Goal: Task Accomplishment & Management: Use online tool/utility

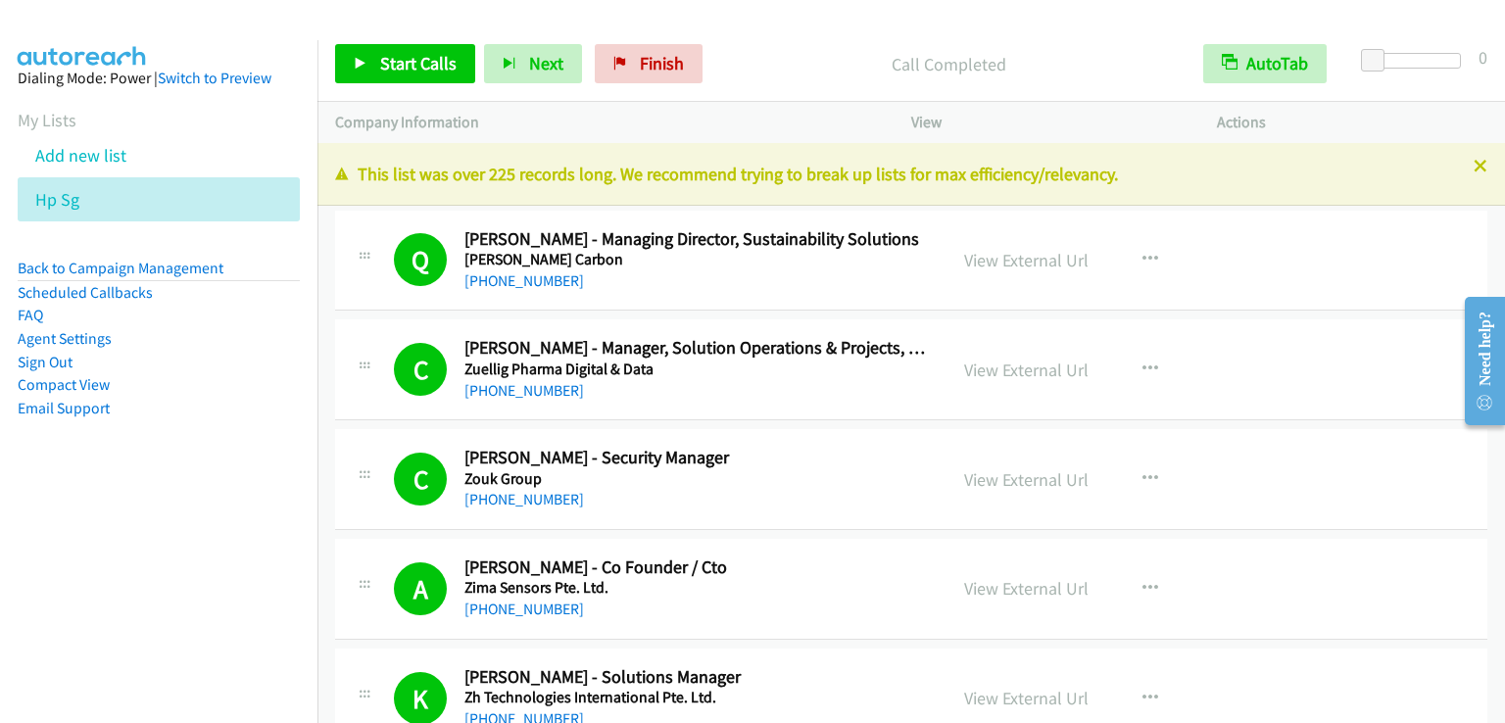
scroll to position [21163, 0]
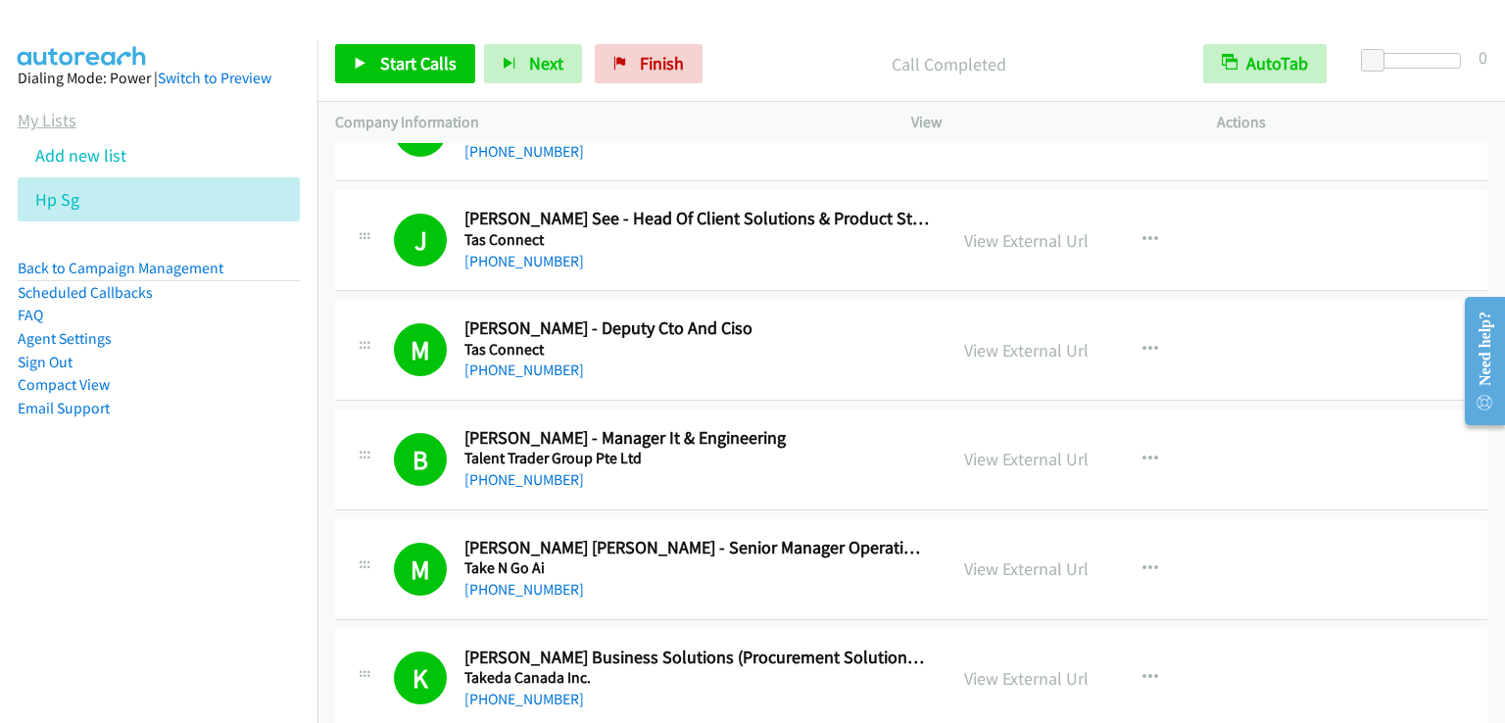
click at [56, 116] on link "My Lists" at bounding box center [47, 120] width 59 height 23
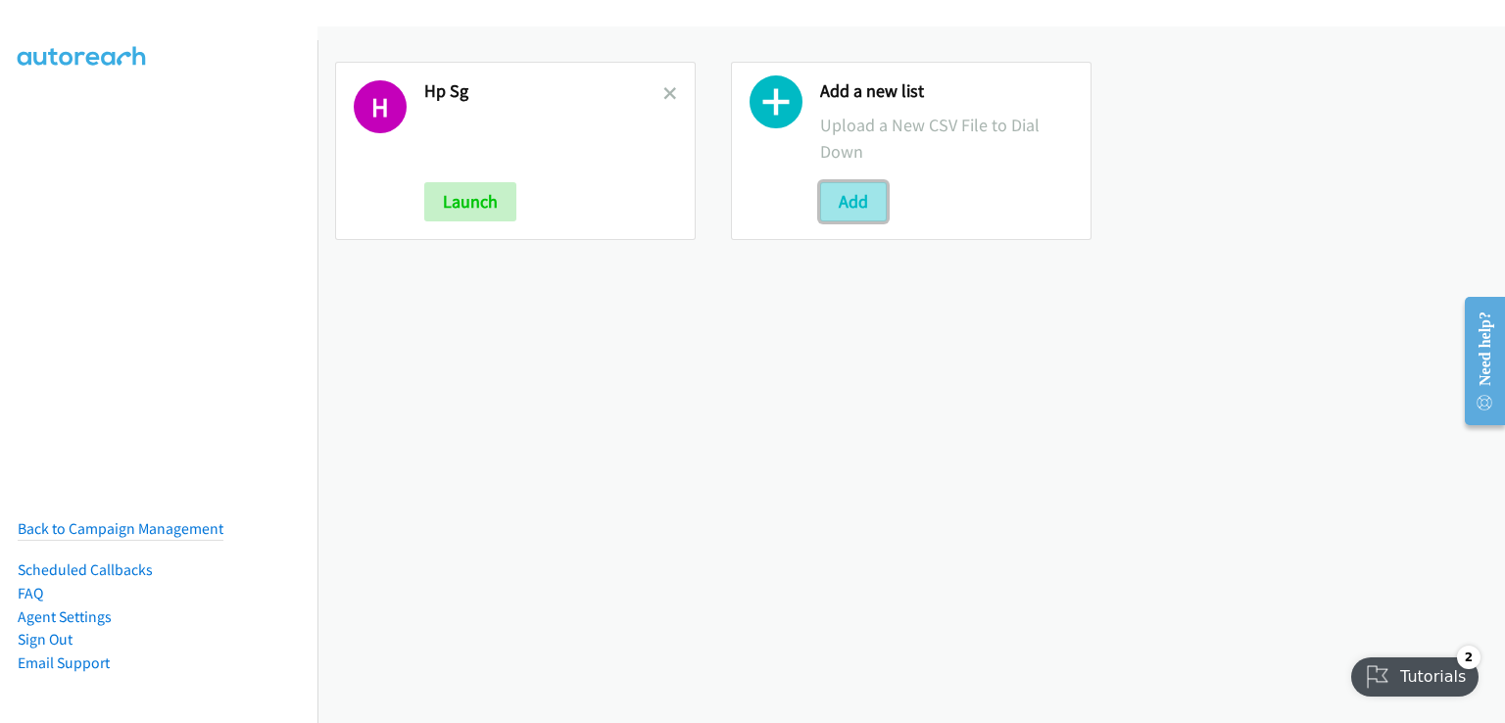
click at [831, 194] on button "Add" at bounding box center [853, 201] width 67 height 39
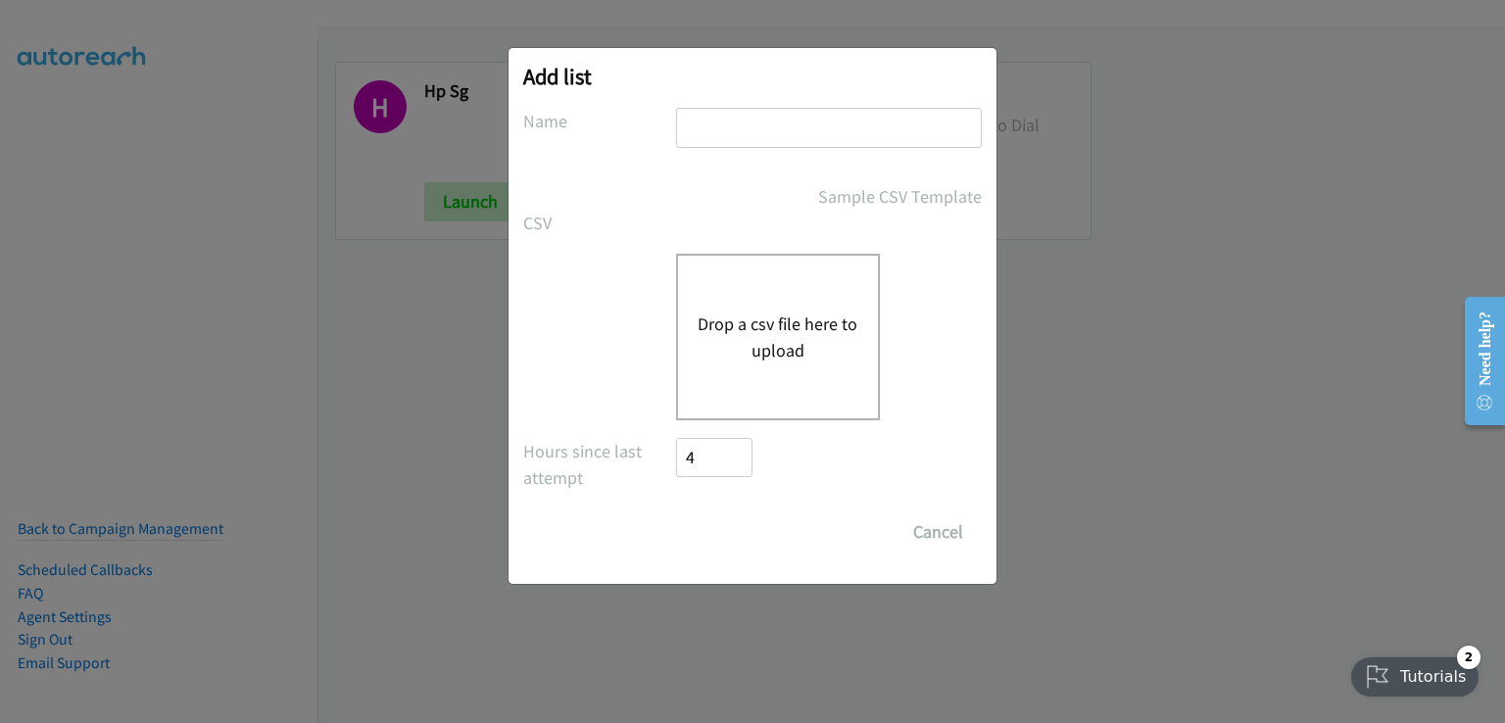
click at [774, 126] on input "text" at bounding box center [829, 128] width 306 height 40
type input "hp smb"
click at [795, 349] on button "Drop a csv file here to upload" at bounding box center [778, 337] width 161 height 53
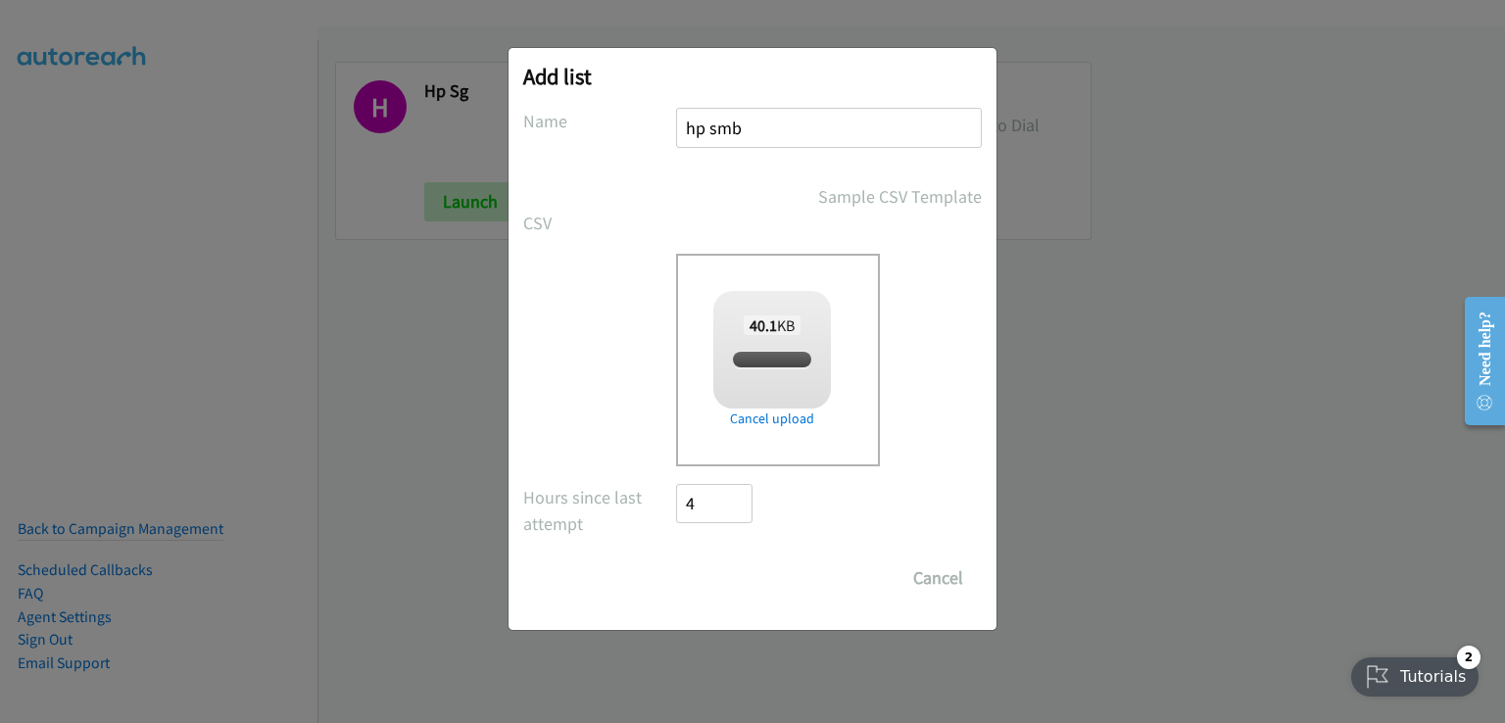
checkbox input "true"
click at [718, 588] on input "Save List" at bounding box center [727, 577] width 103 height 39
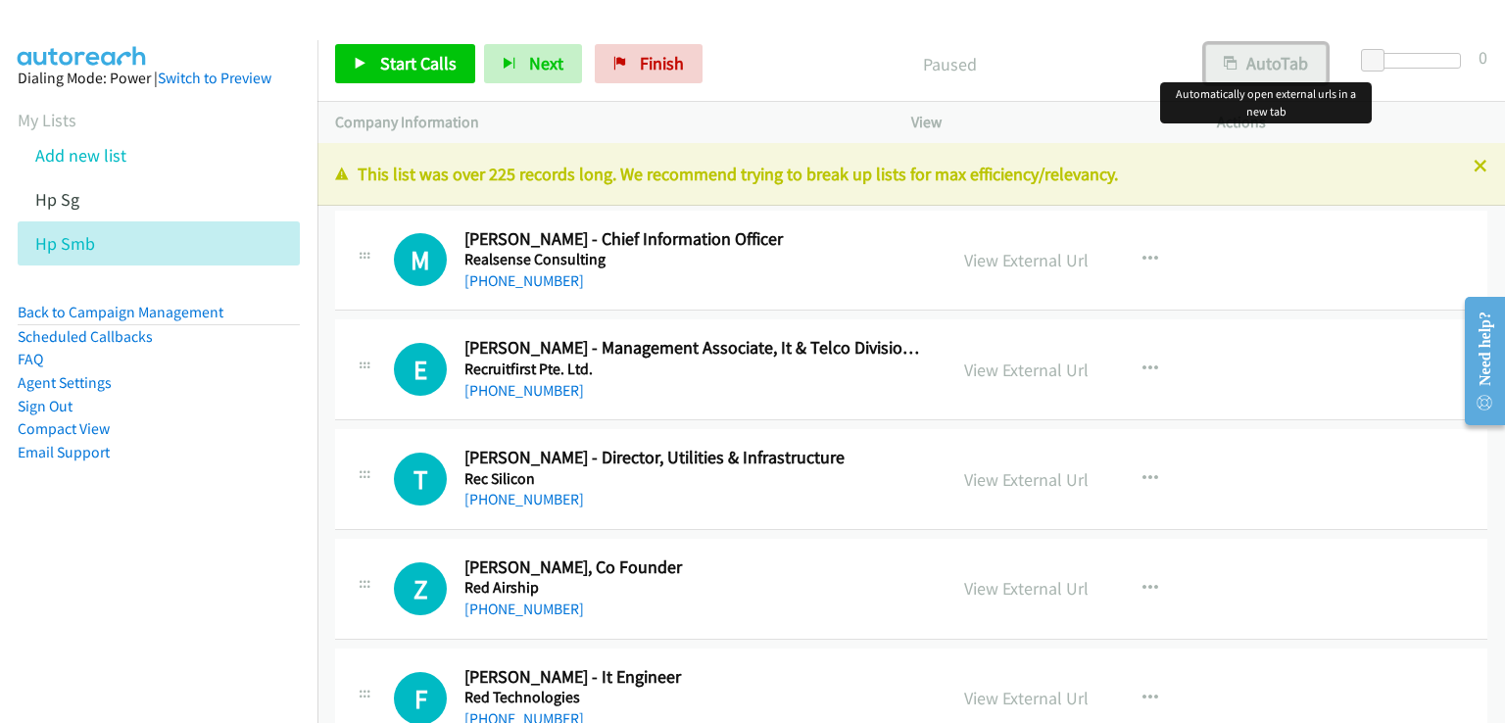
click at [1289, 68] on button "AutoTab" at bounding box center [1265, 63] width 121 height 39
click at [413, 64] on span "Start Calls" at bounding box center [418, 63] width 76 height 23
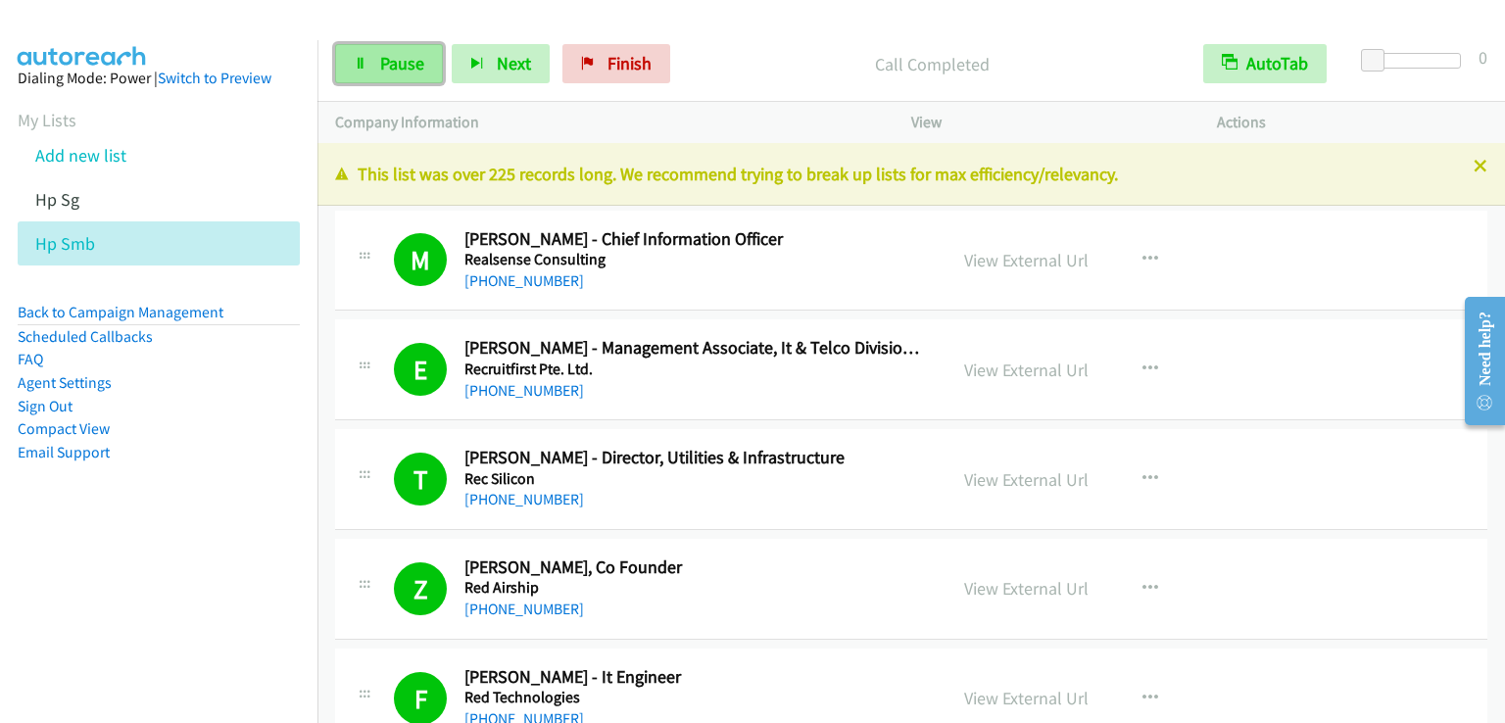
click at [391, 69] on span "Pause" at bounding box center [402, 63] width 44 height 23
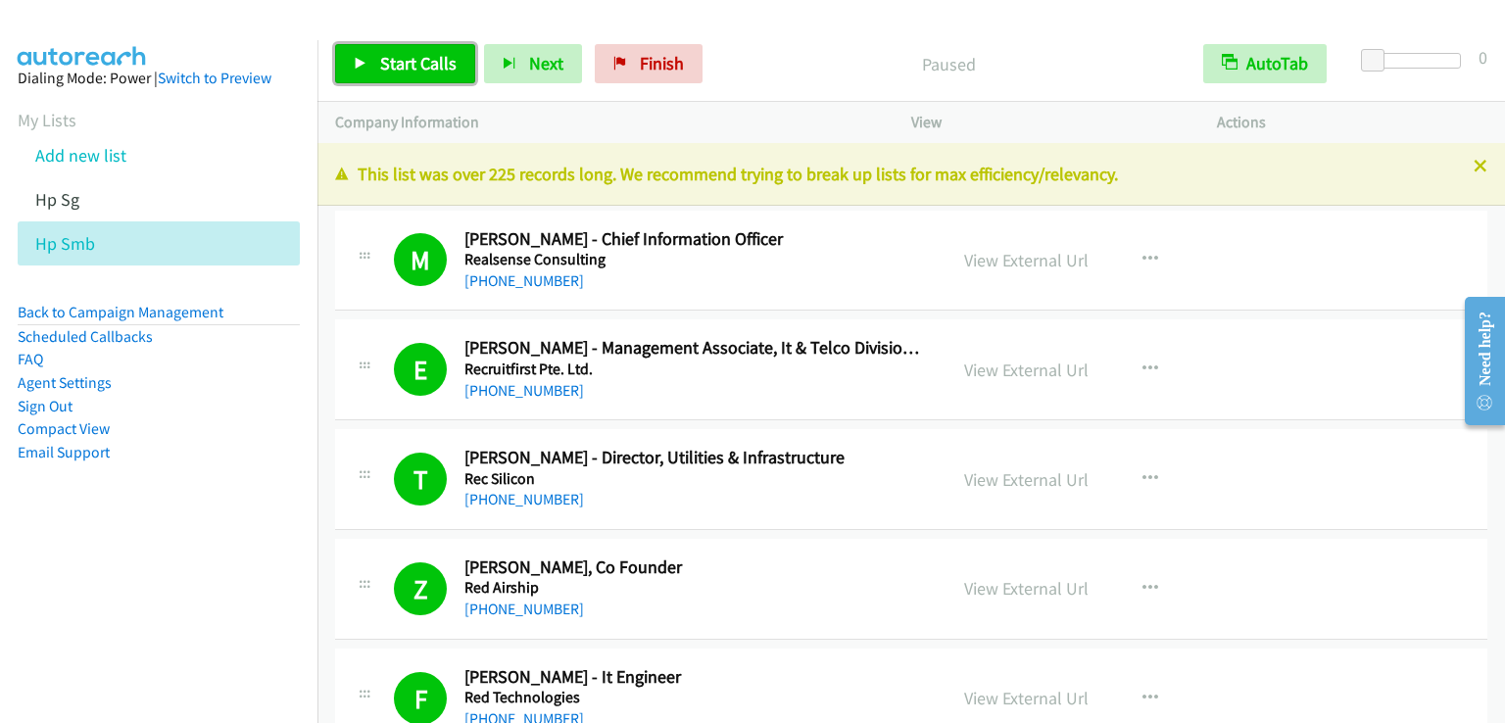
click at [391, 69] on span "Start Calls" at bounding box center [418, 63] width 76 height 23
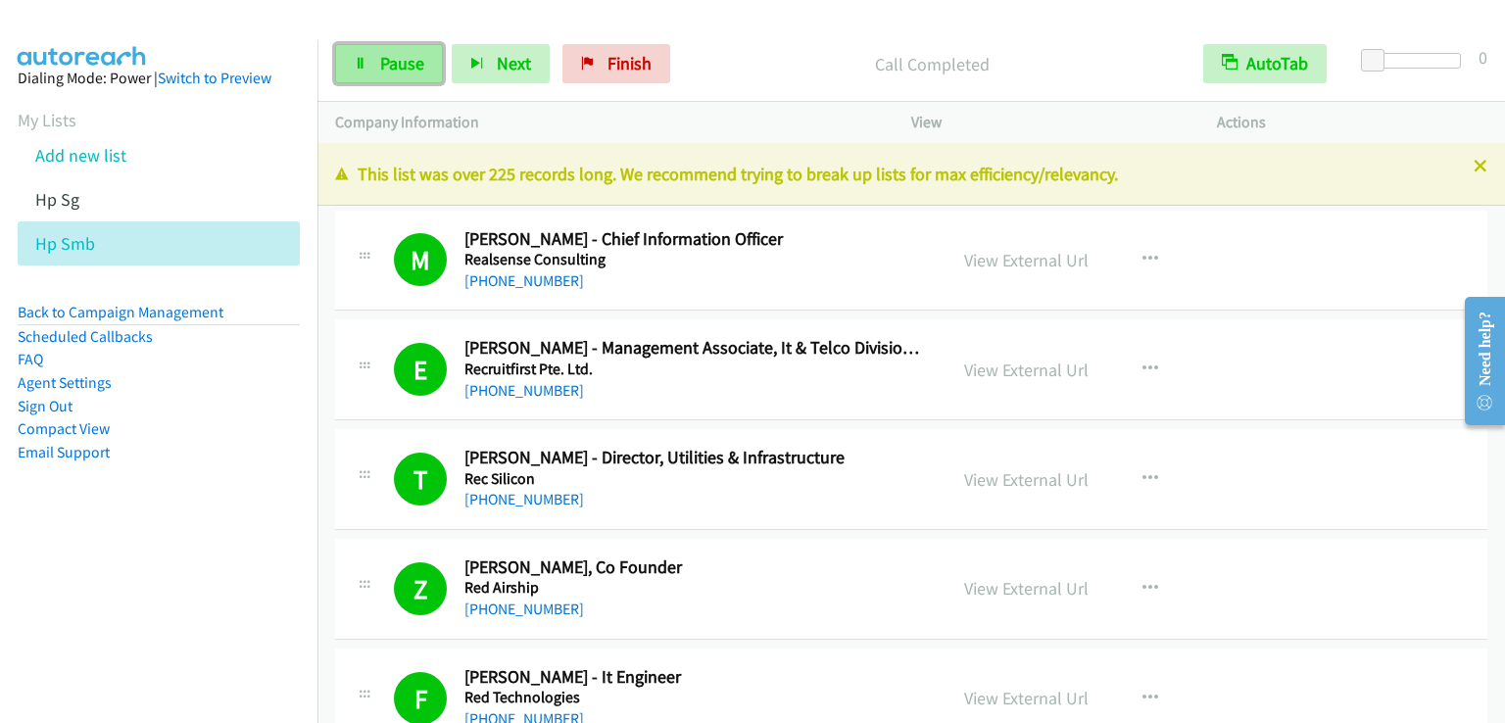
click at [395, 68] on span "Pause" at bounding box center [402, 63] width 44 height 23
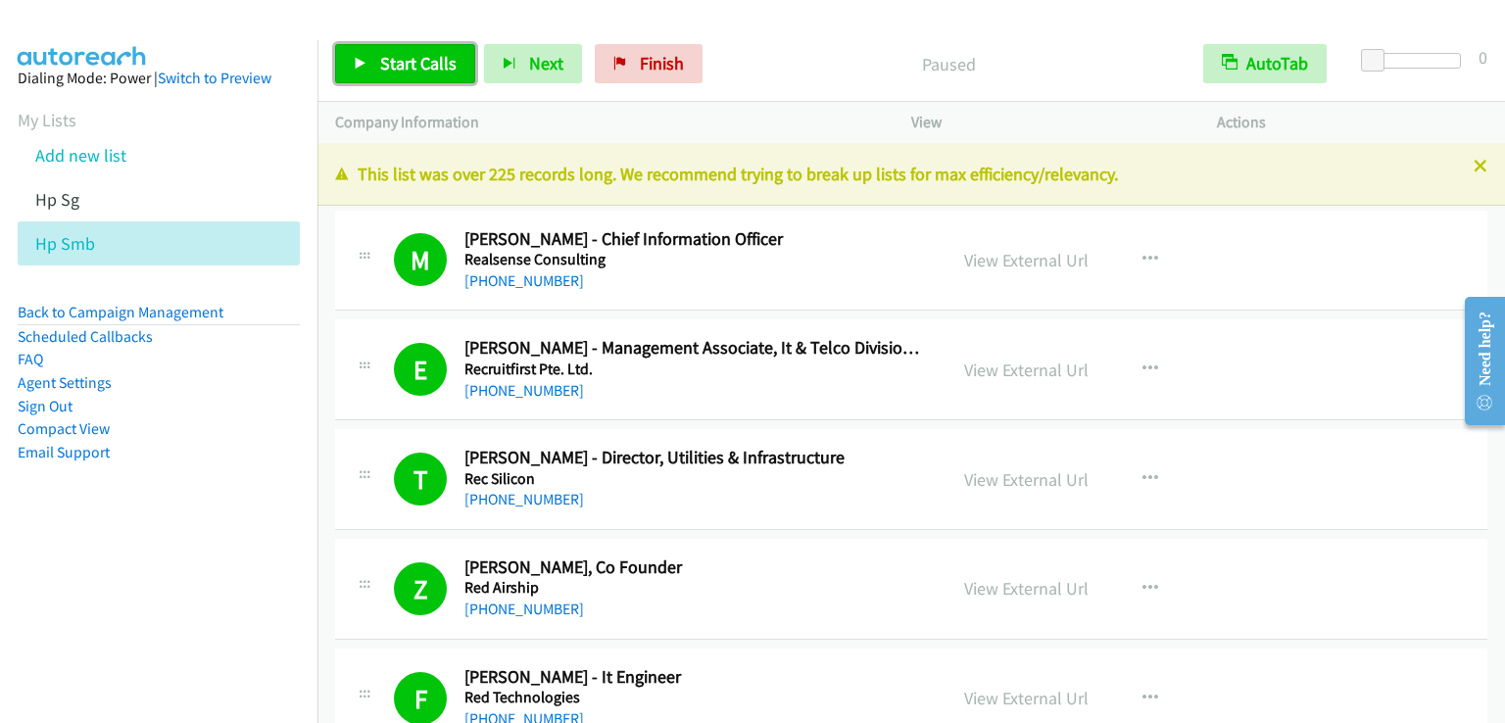
click at [418, 72] on span "Start Calls" at bounding box center [418, 63] width 76 height 23
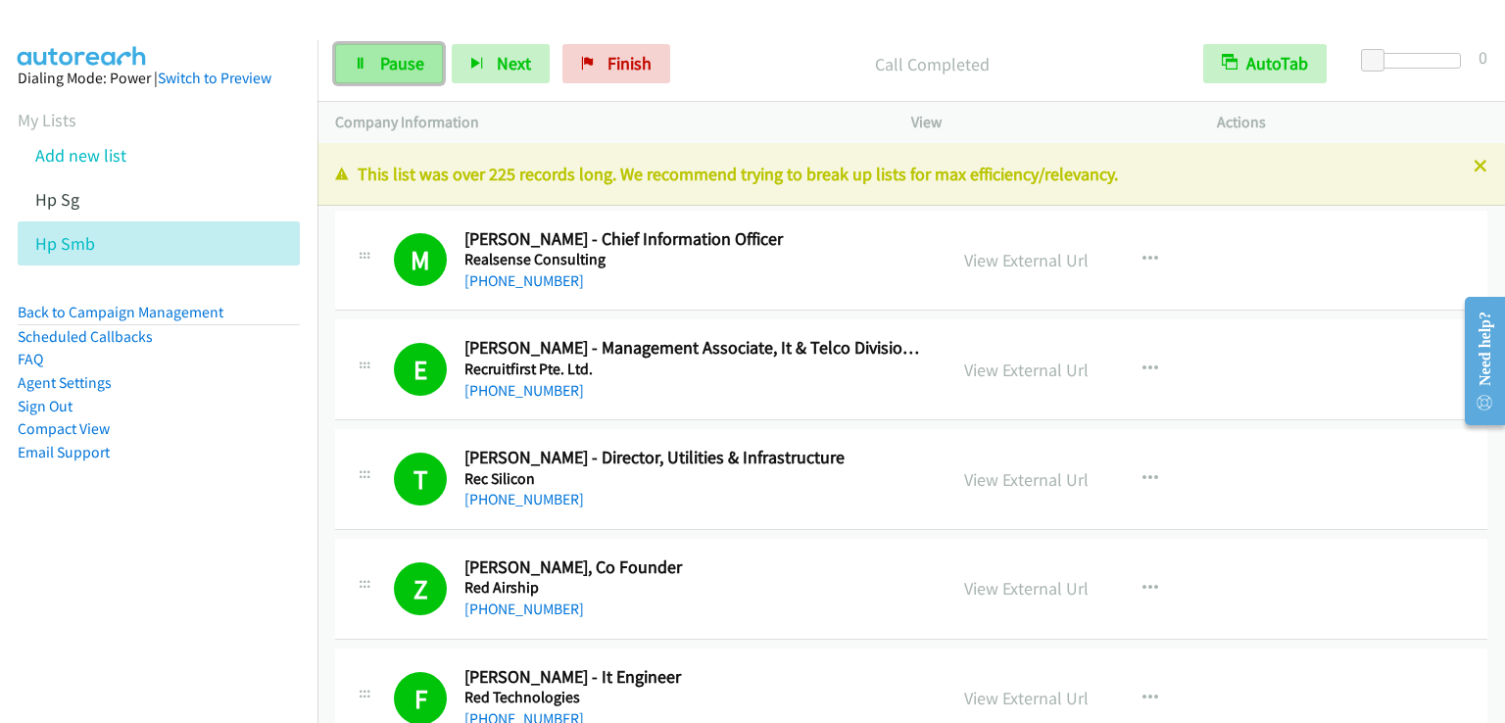
click at [368, 60] on link "Pause" at bounding box center [389, 63] width 108 height 39
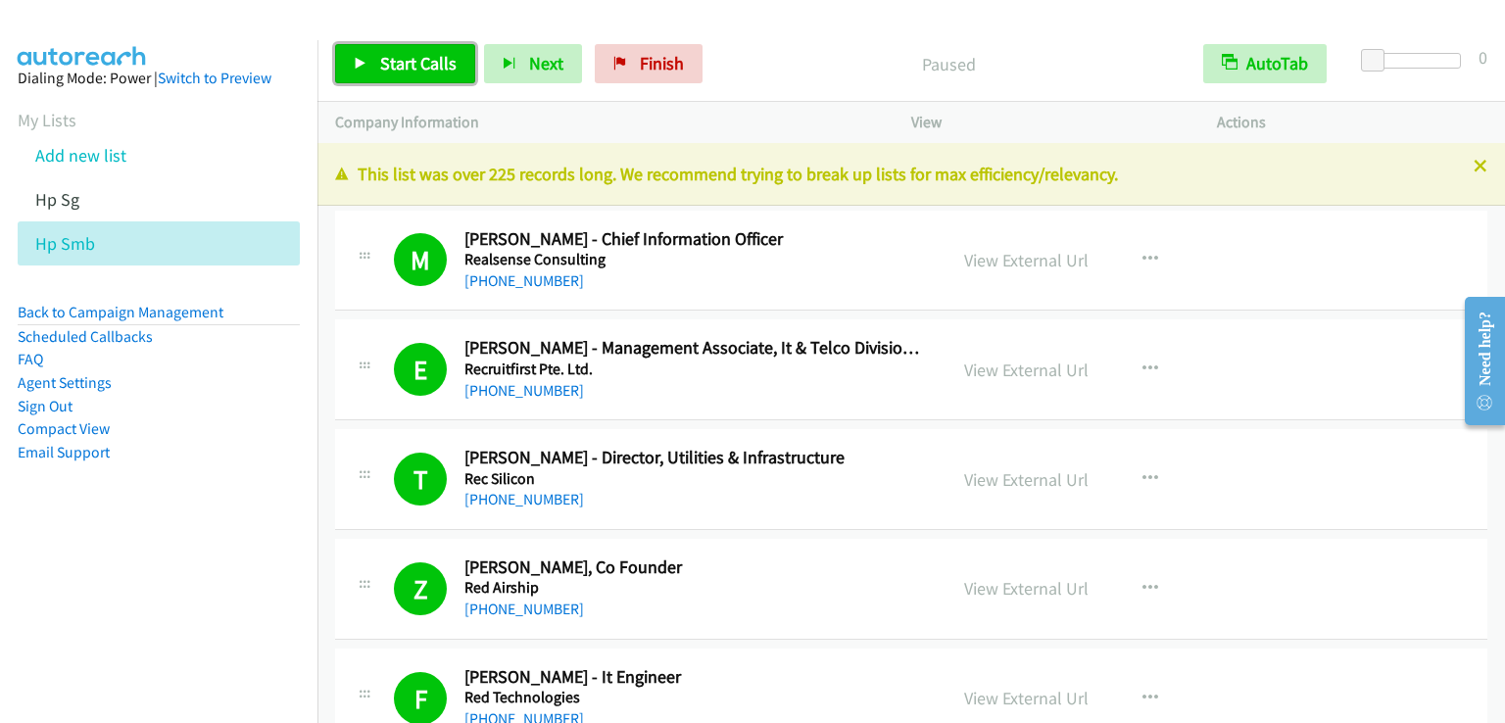
click at [411, 60] on span "Start Calls" at bounding box center [418, 63] width 76 height 23
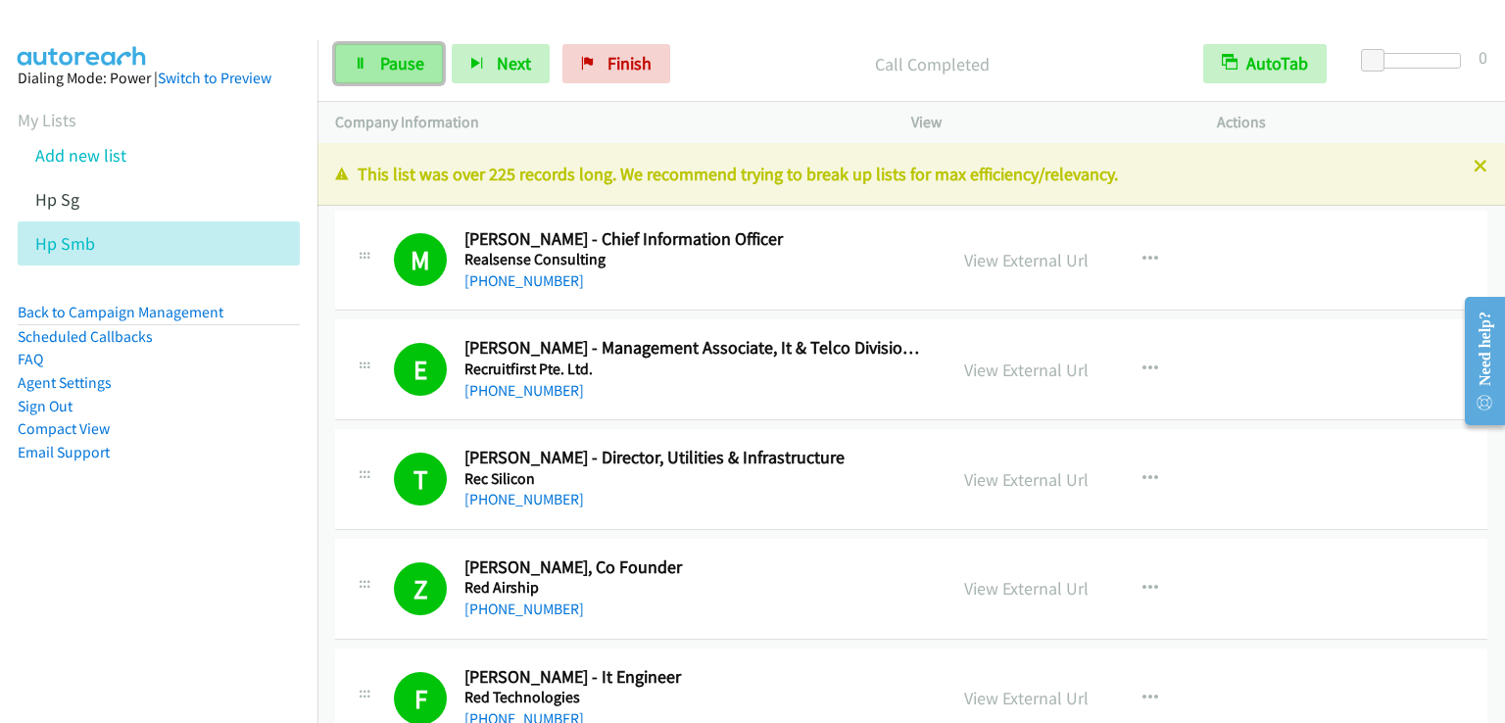
click at [412, 68] on span "Pause" at bounding box center [402, 63] width 44 height 23
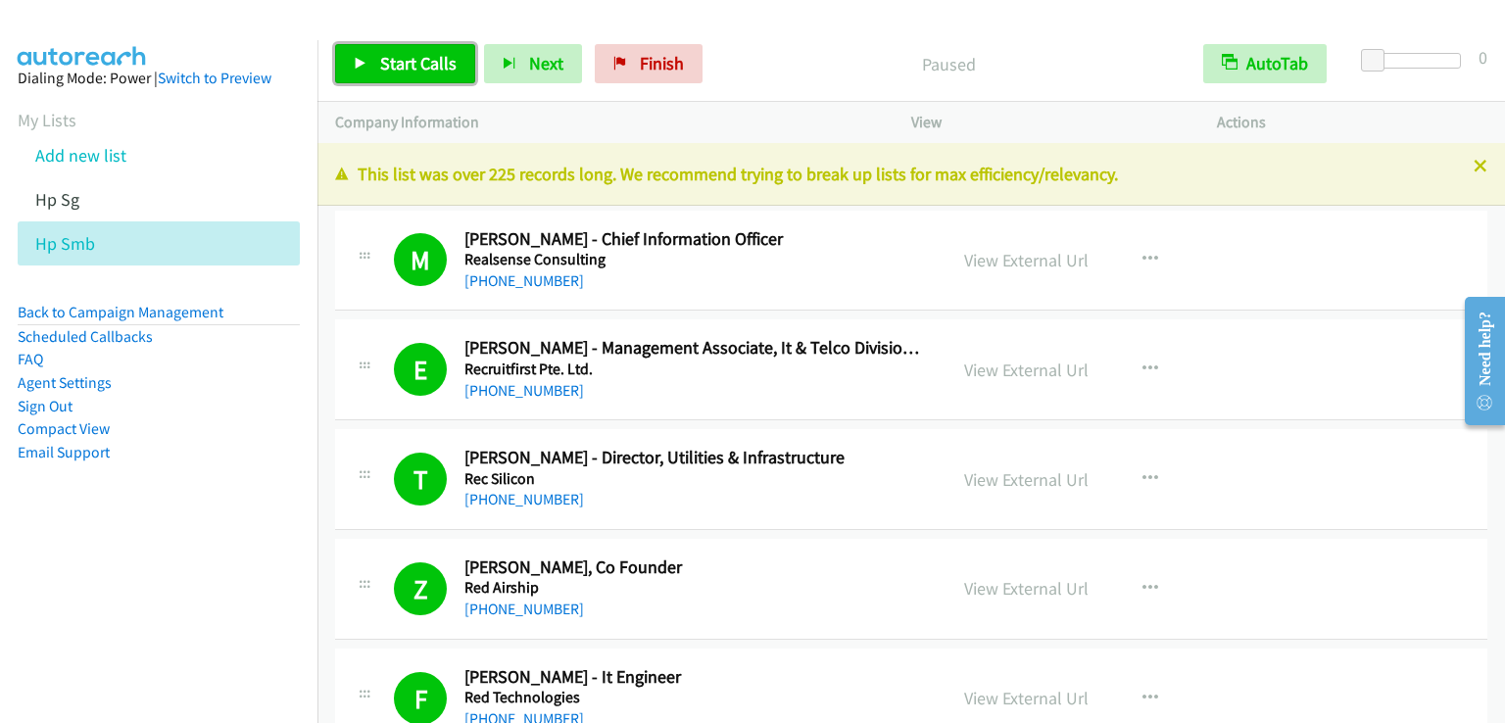
click at [412, 67] on span "Start Calls" at bounding box center [418, 63] width 76 height 23
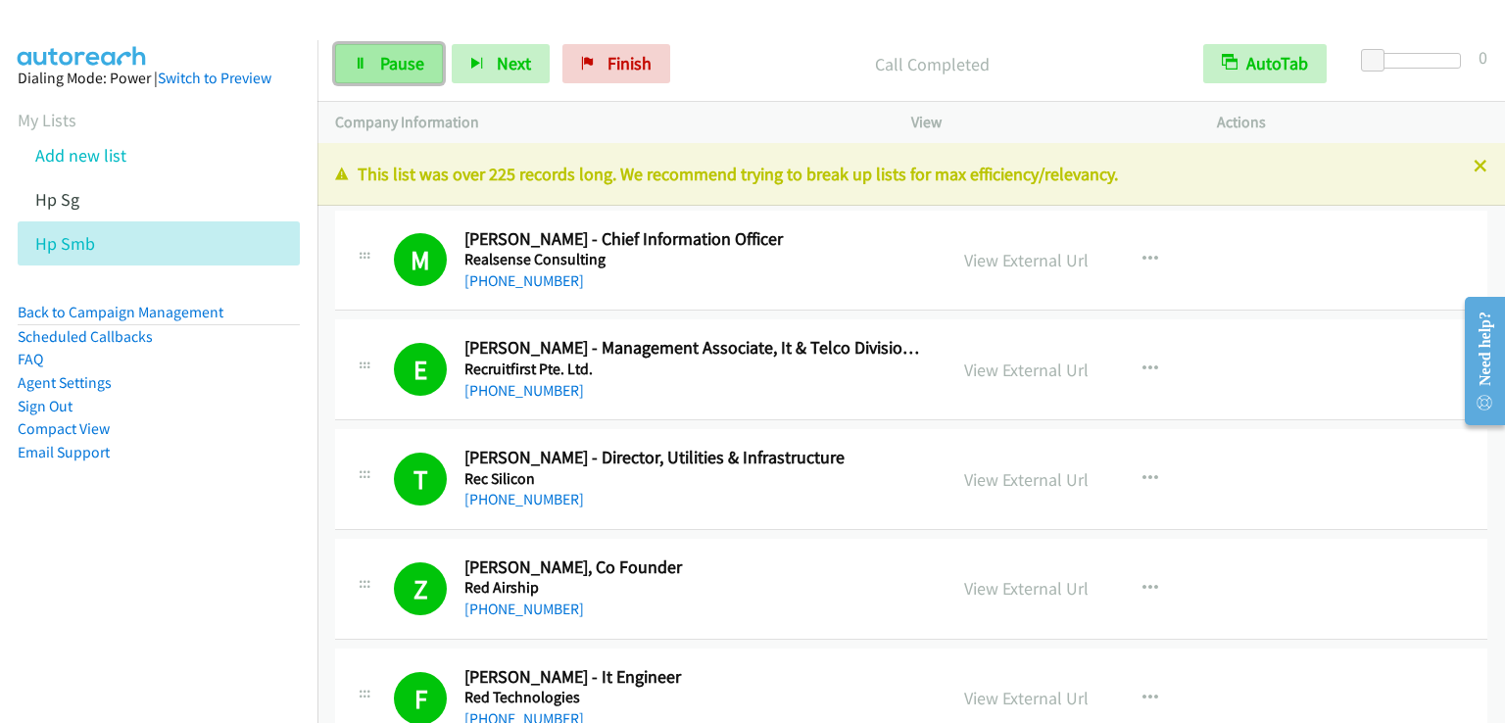
click at [417, 65] on span "Pause" at bounding box center [402, 63] width 44 height 23
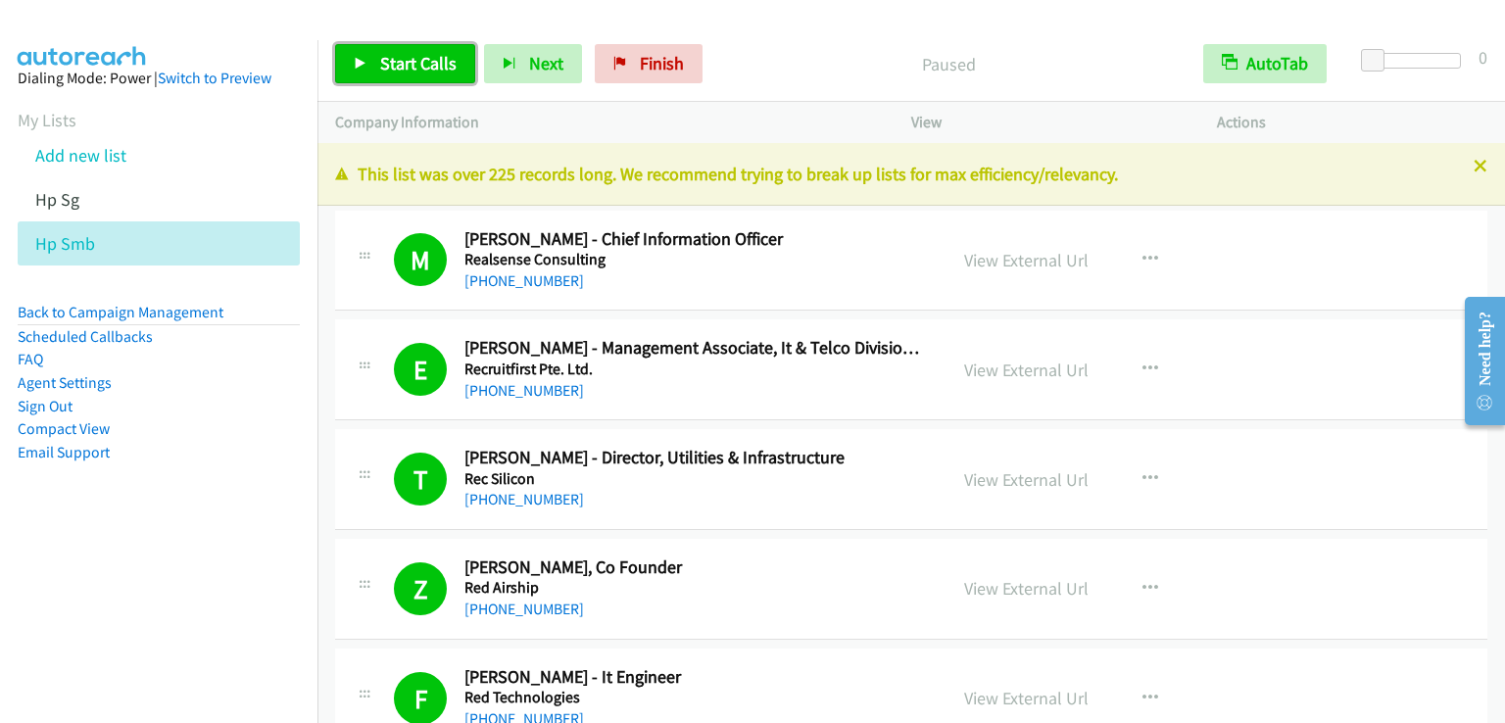
click at [417, 65] on span "Start Calls" at bounding box center [418, 63] width 76 height 23
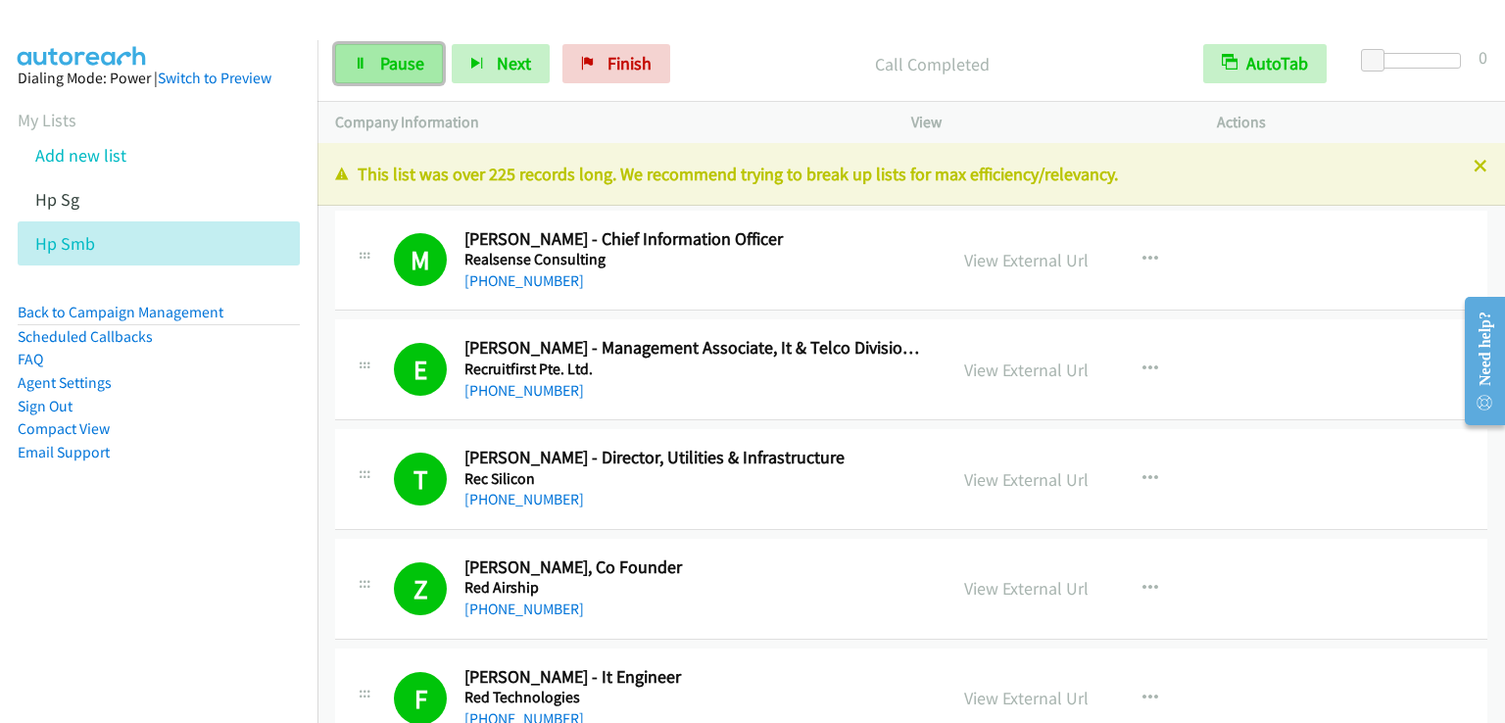
click at [388, 62] on span "Pause" at bounding box center [402, 63] width 44 height 23
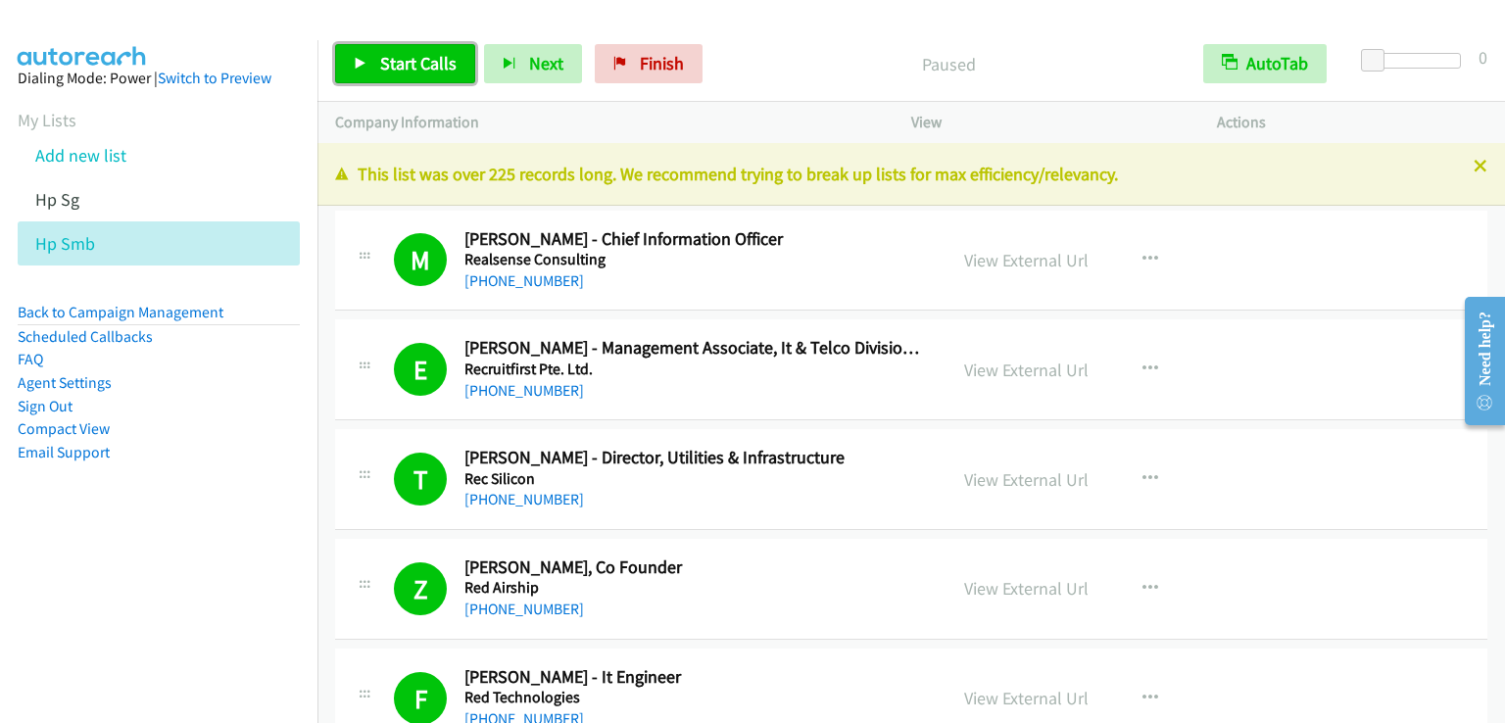
click at [388, 62] on span "Start Calls" at bounding box center [418, 63] width 76 height 23
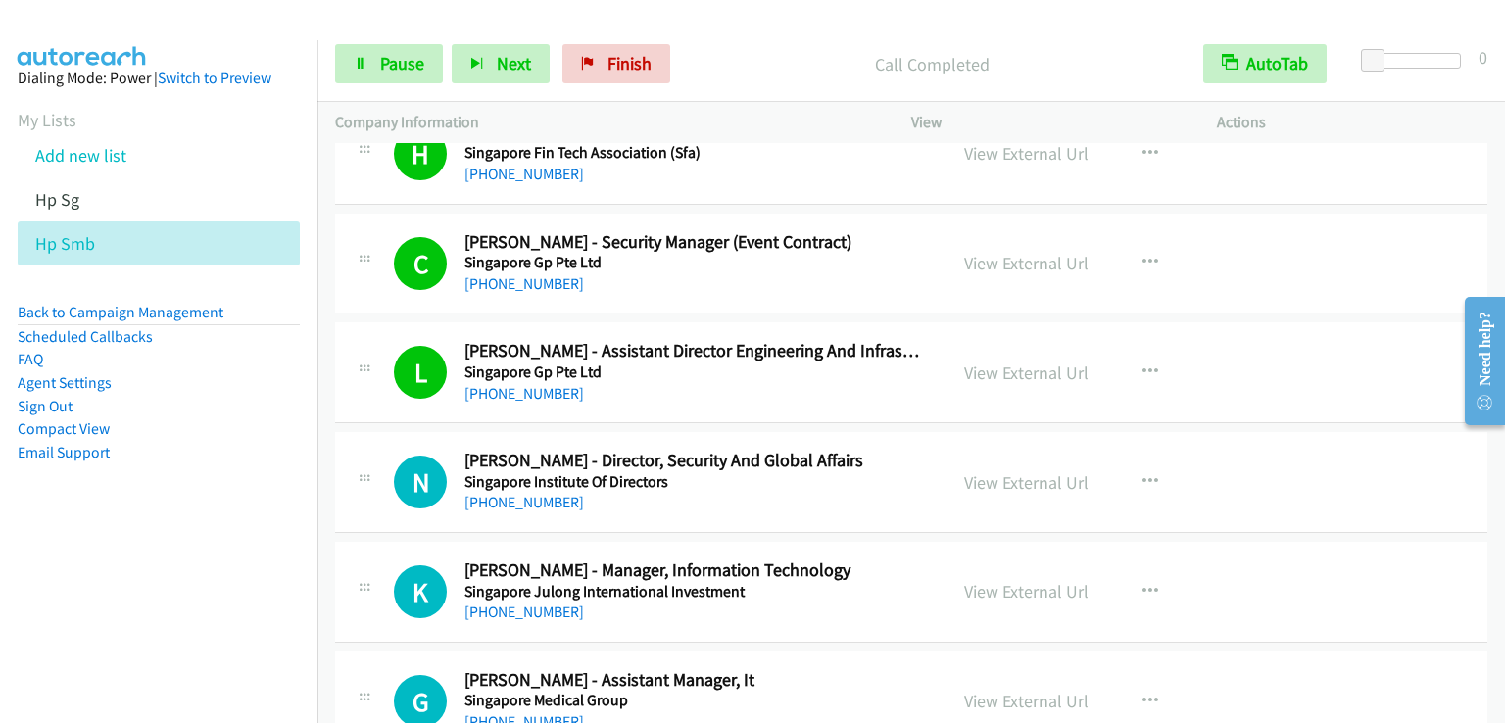
scroll to position [4703, 0]
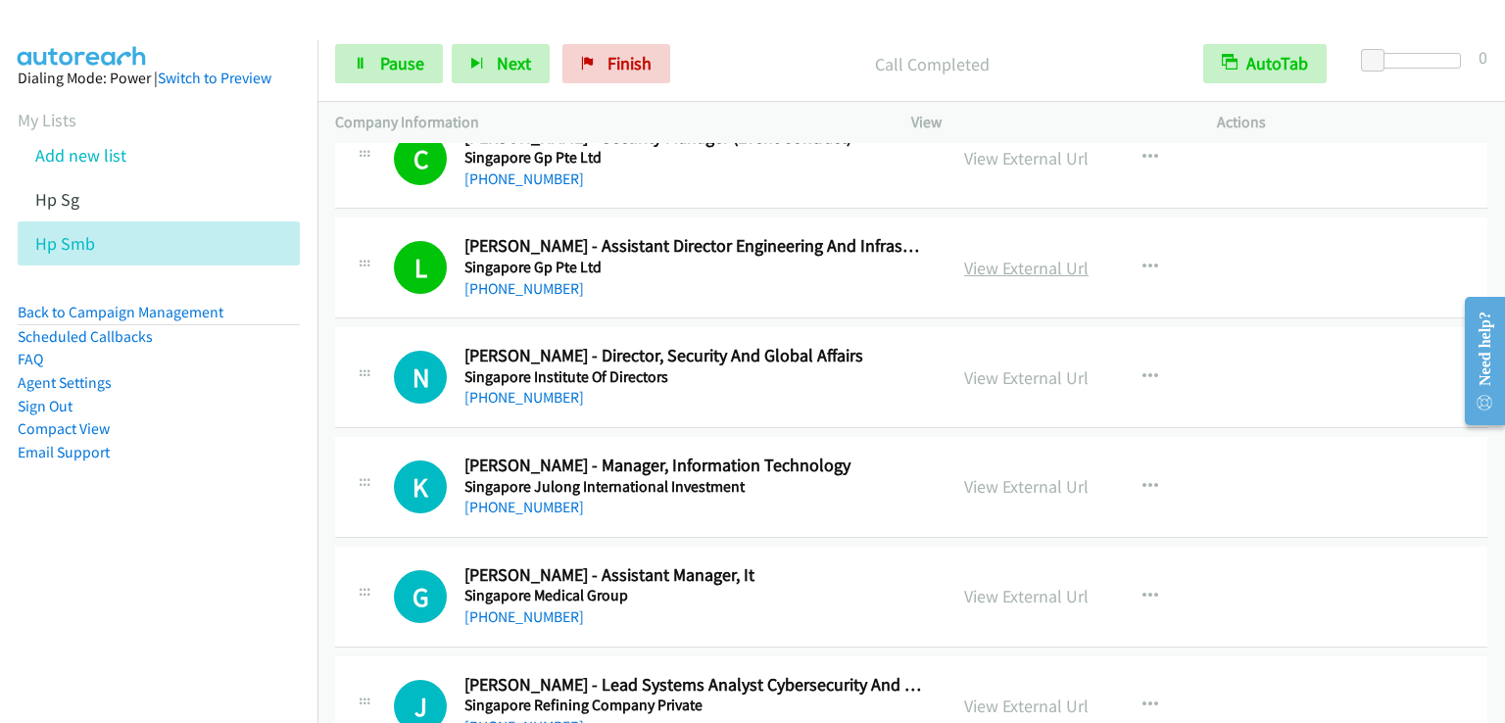
click at [1026, 260] on link "View External Url" at bounding box center [1026, 268] width 124 height 23
click at [396, 68] on span "Pause" at bounding box center [402, 63] width 44 height 23
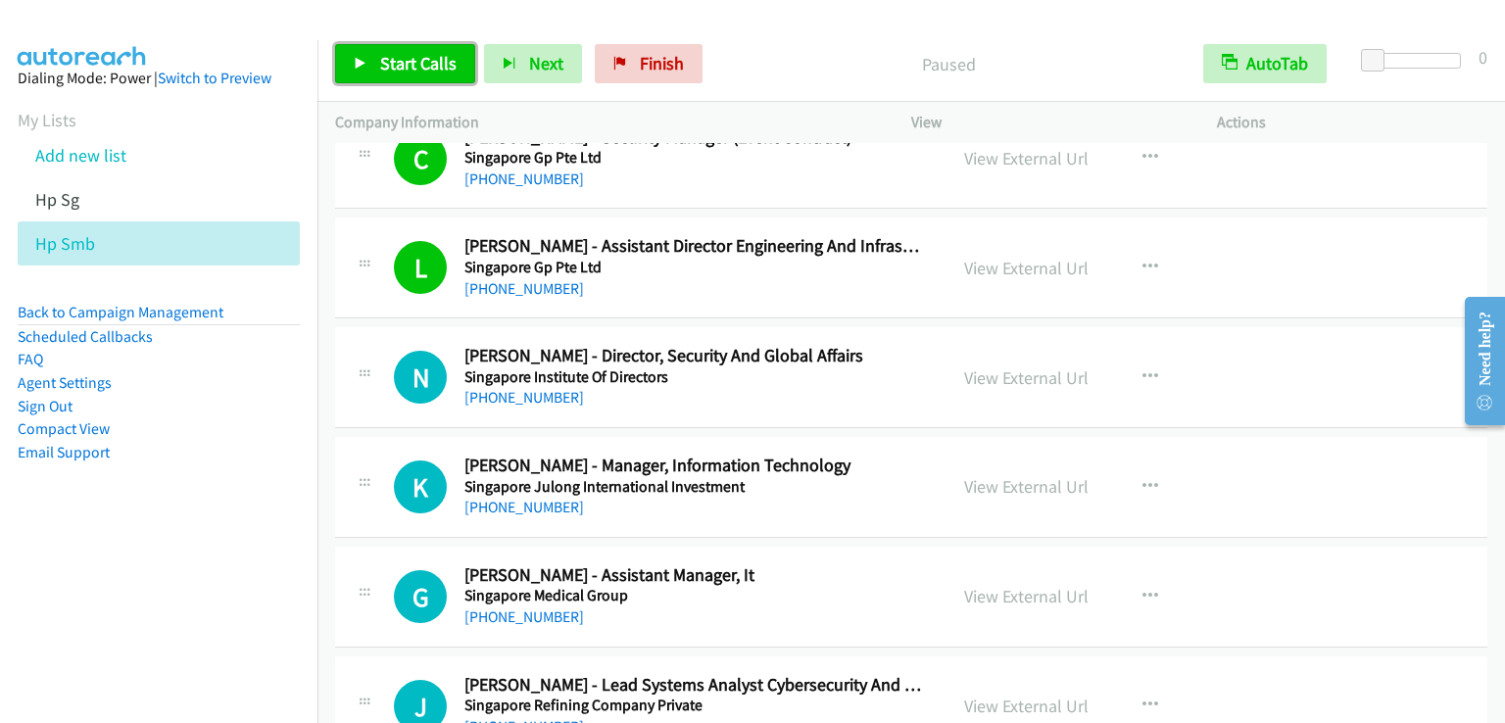
click at [394, 68] on span "Start Calls" at bounding box center [418, 63] width 76 height 23
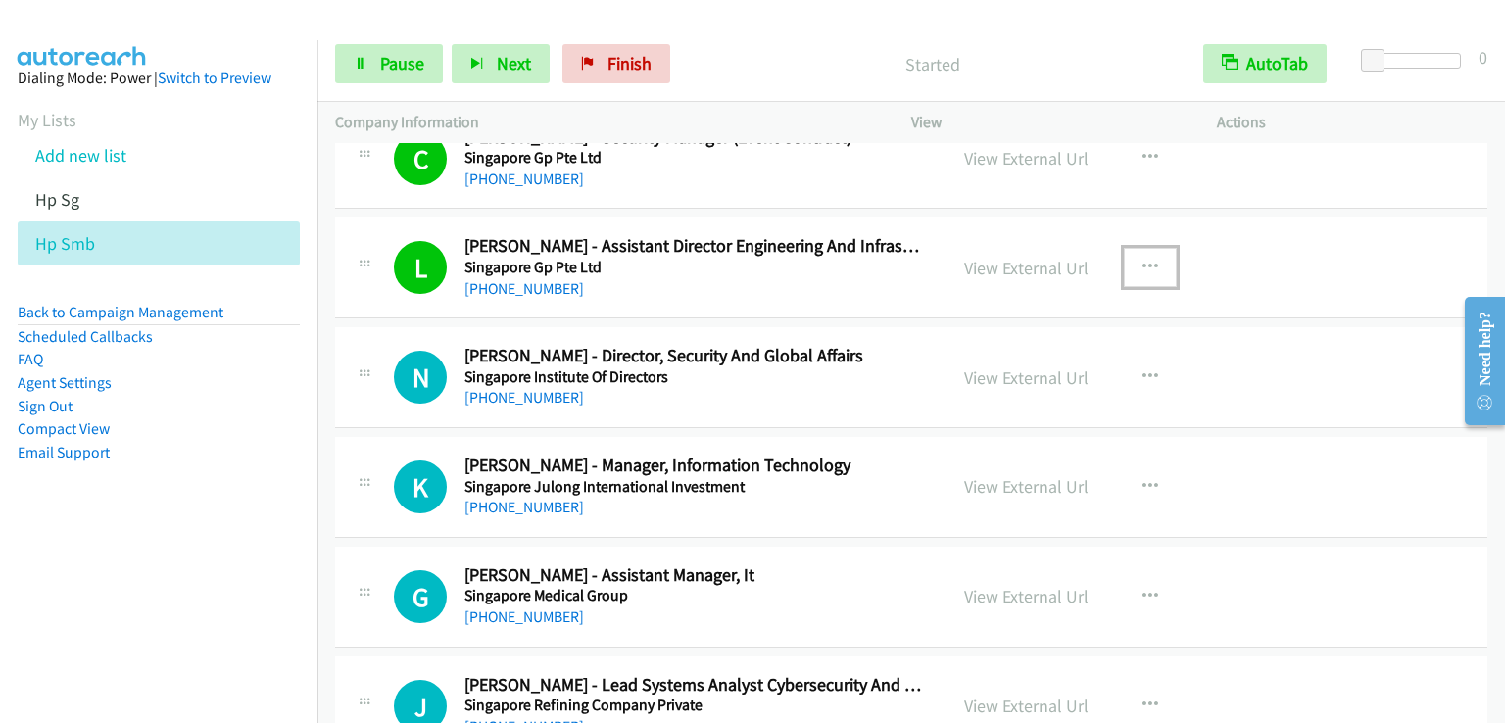
click at [1152, 255] on button "button" at bounding box center [1150, 267] width 53 height 39
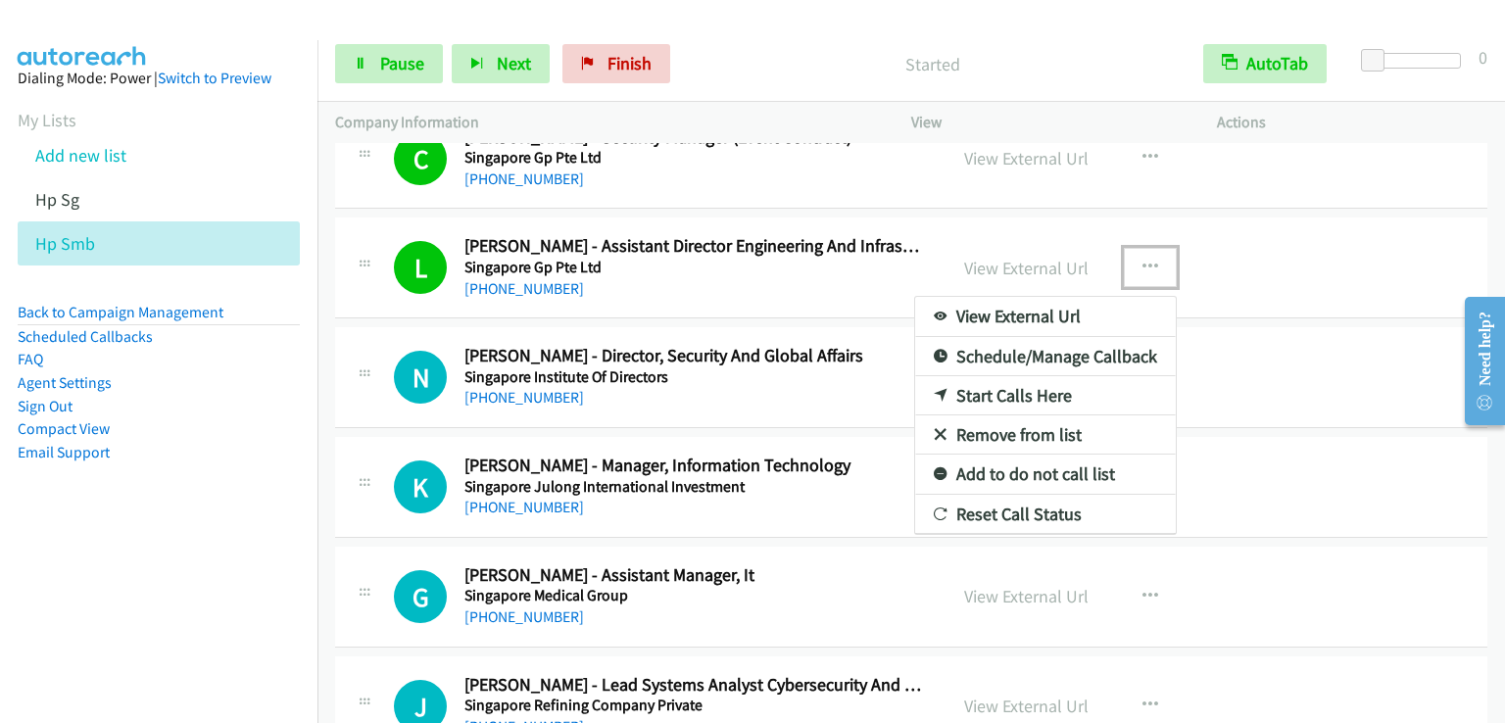
click at [1024, 460] on link "Add to do not call list" at bounding box center [1045, 474] width 261 height 39
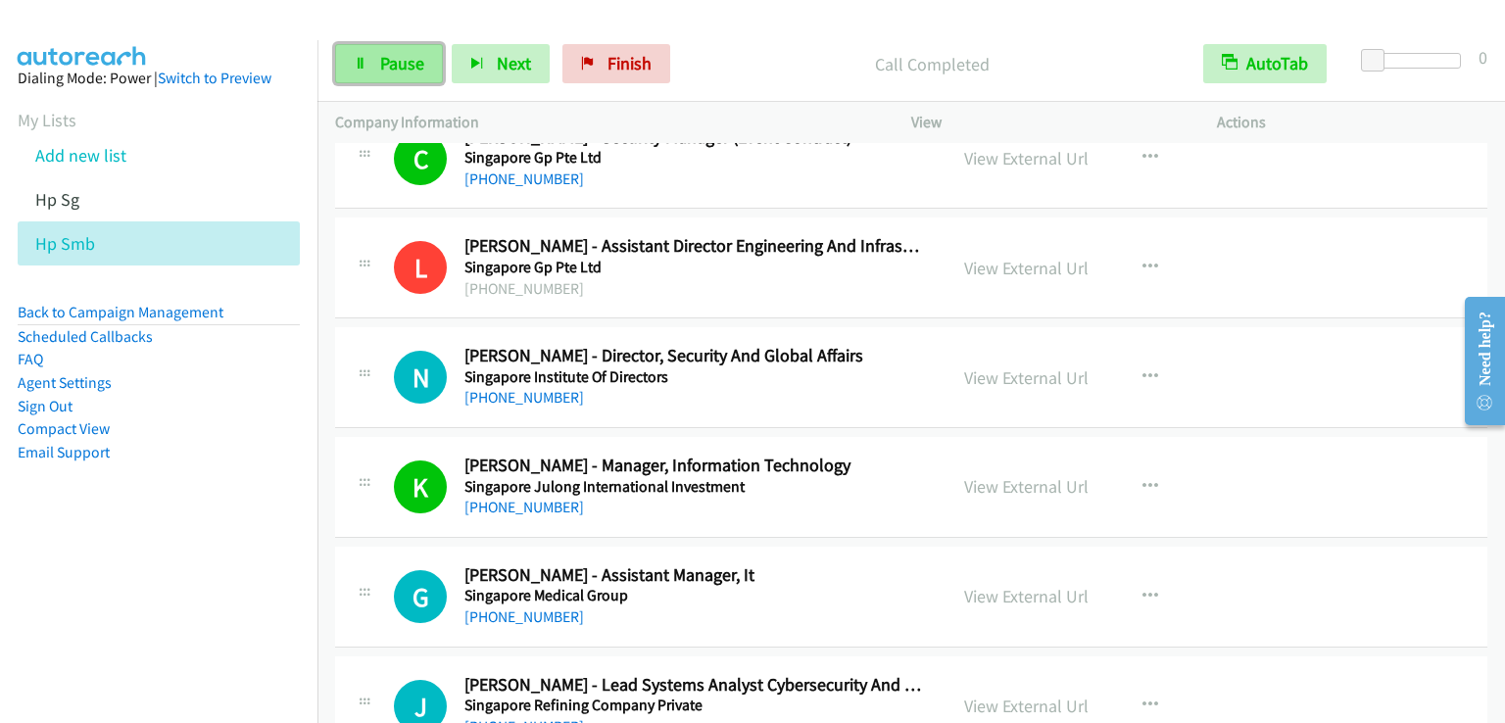
click at [390, 64] on span "Pause" at bounding box center [402, 63] width 44 height 23
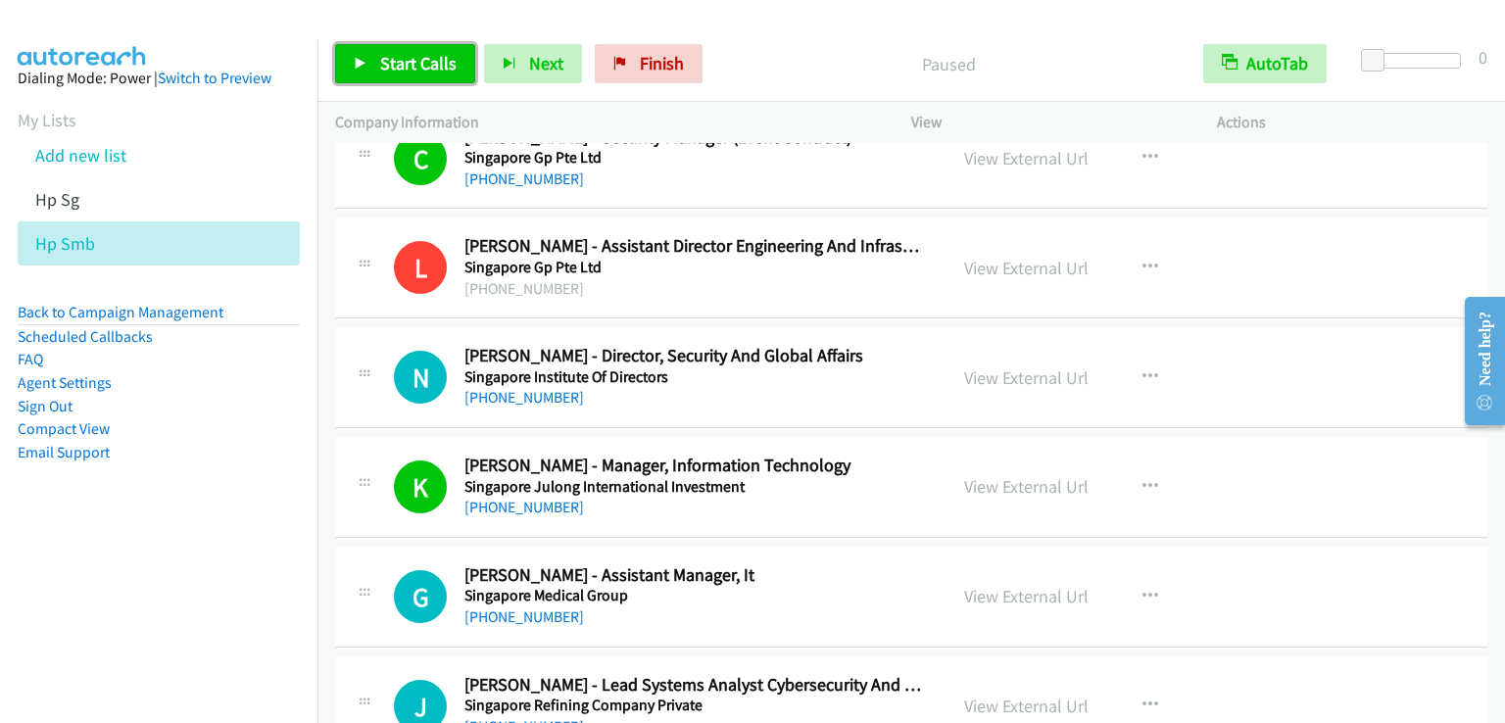
click at [415, 70] on span "Start Calls" at bounding box center [418, 63] width 76 height 23
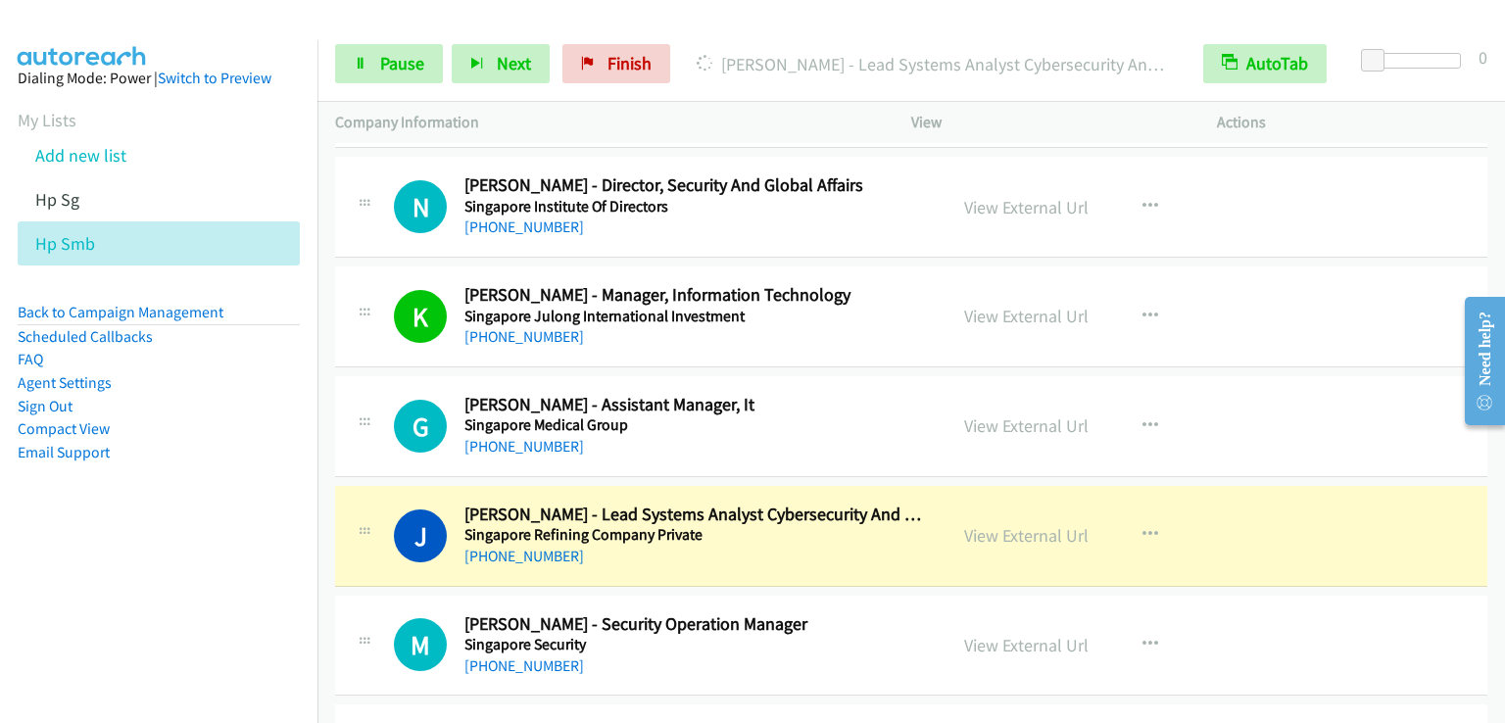
scroll to position [4899, 0]
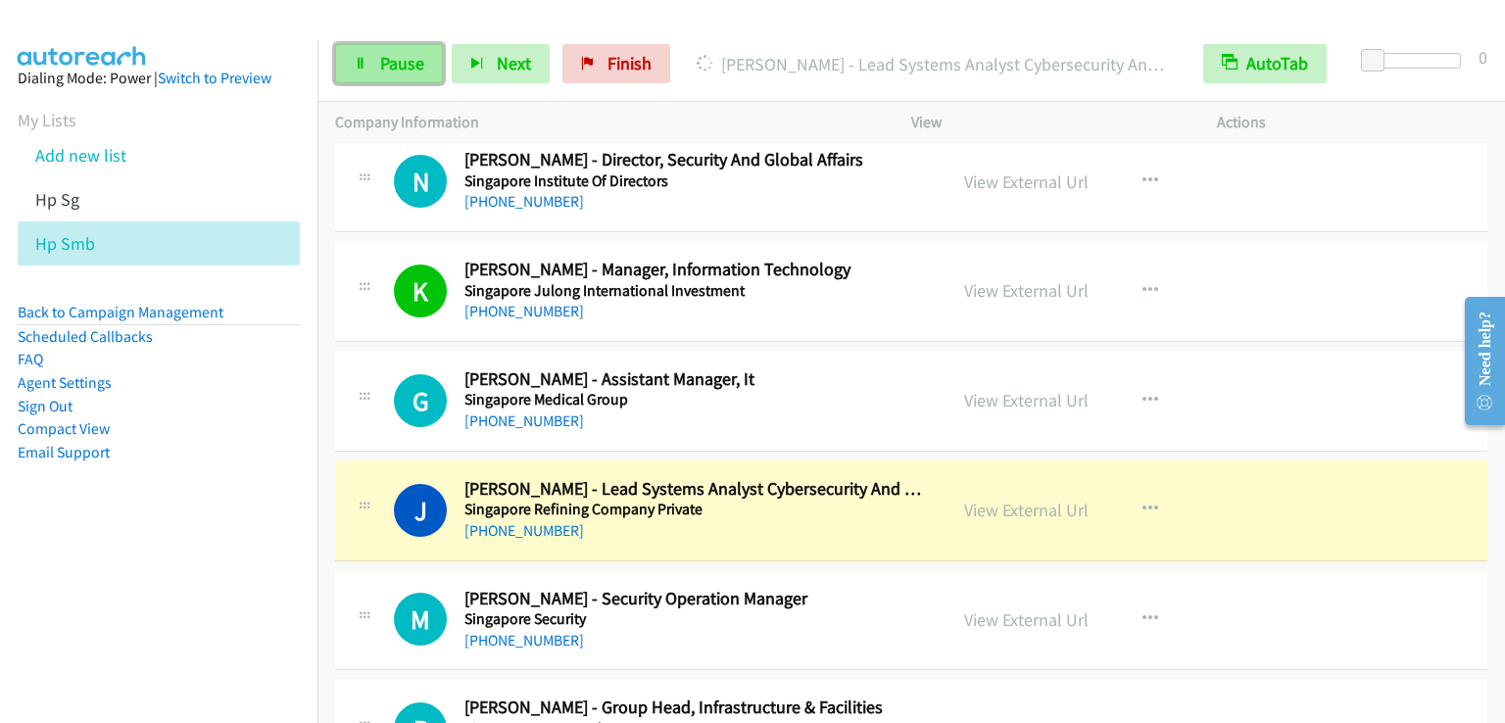
click at [413, 64] on span "Pause" at bounding box center [402, 63] width 44 height 23
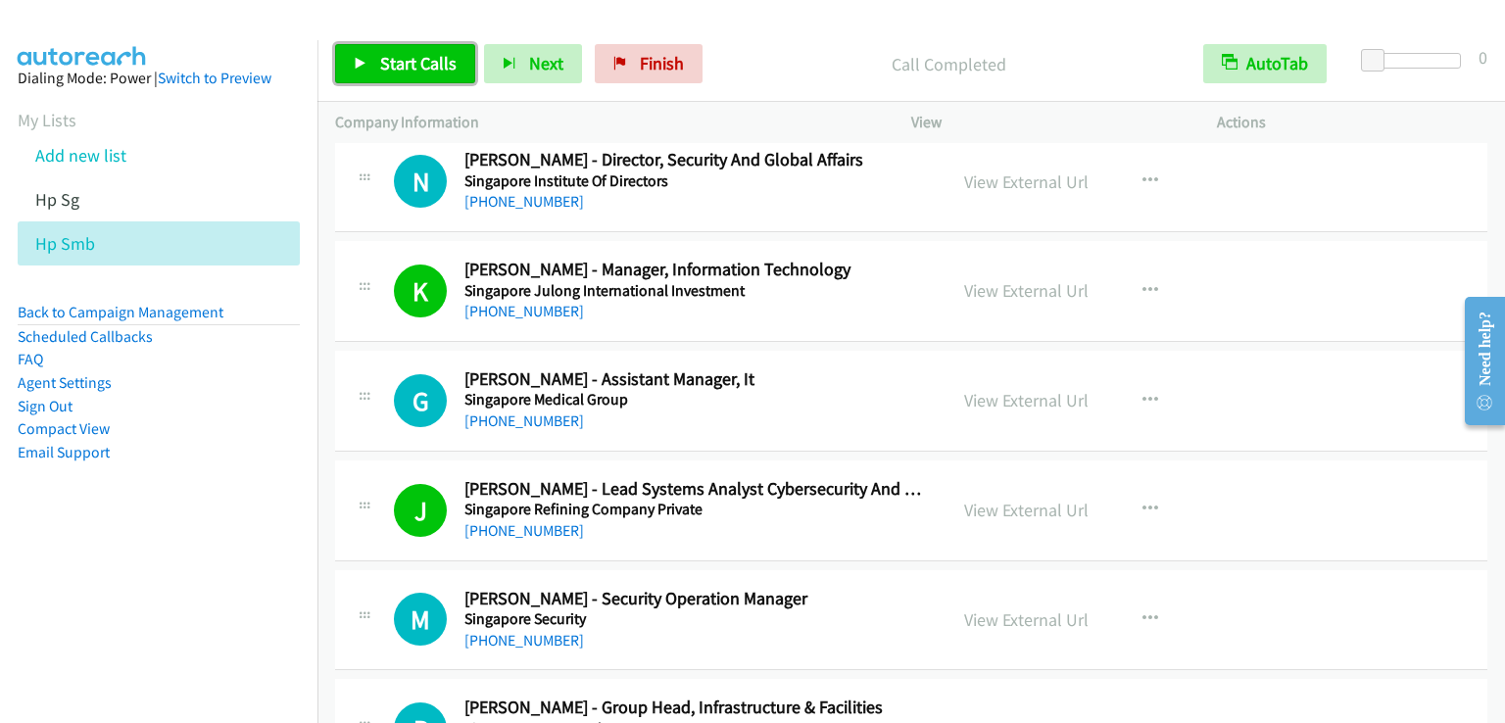
click at [386, 53] on span "Start Calls" at bounding box center [418, 63] width 76 height 23
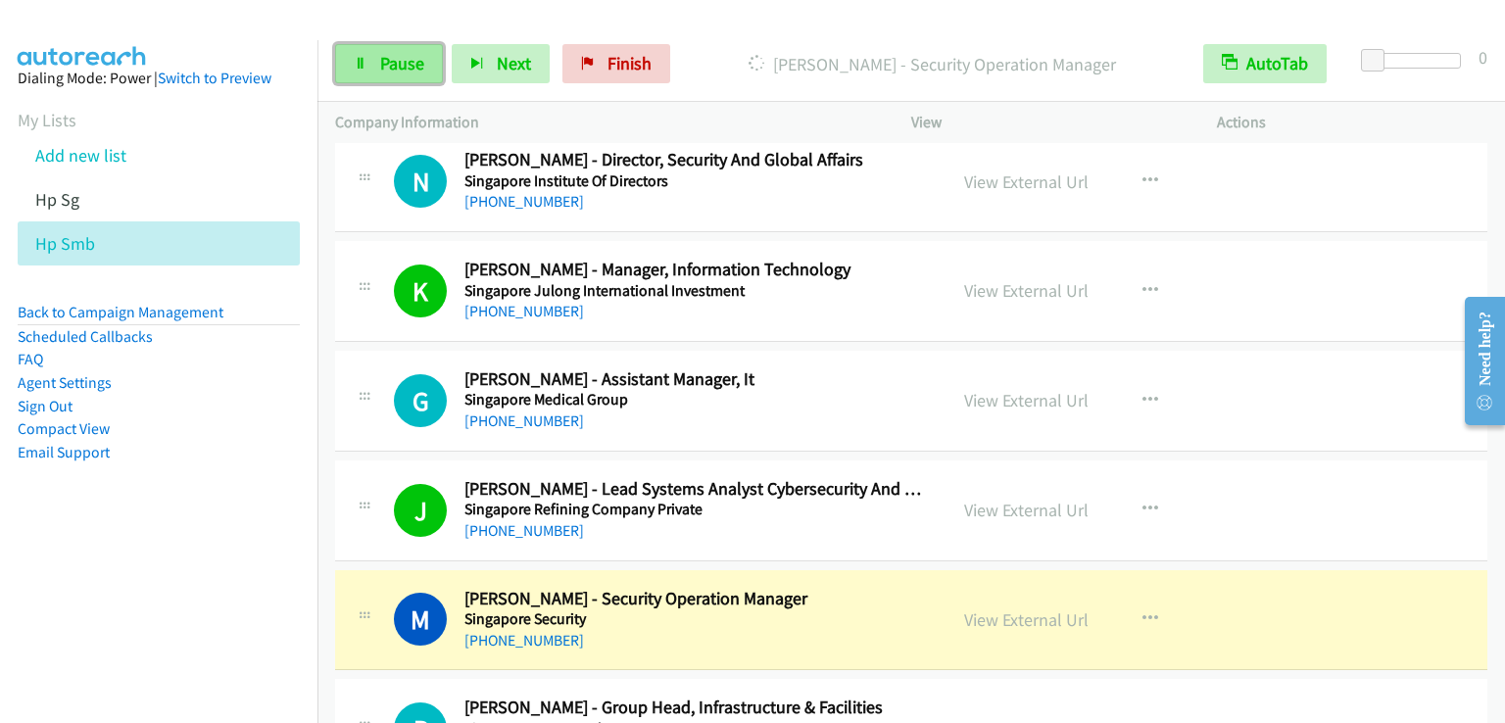
click at [400, 64] on span "Pause" at bounding box center [402, 63] width 44 height 23
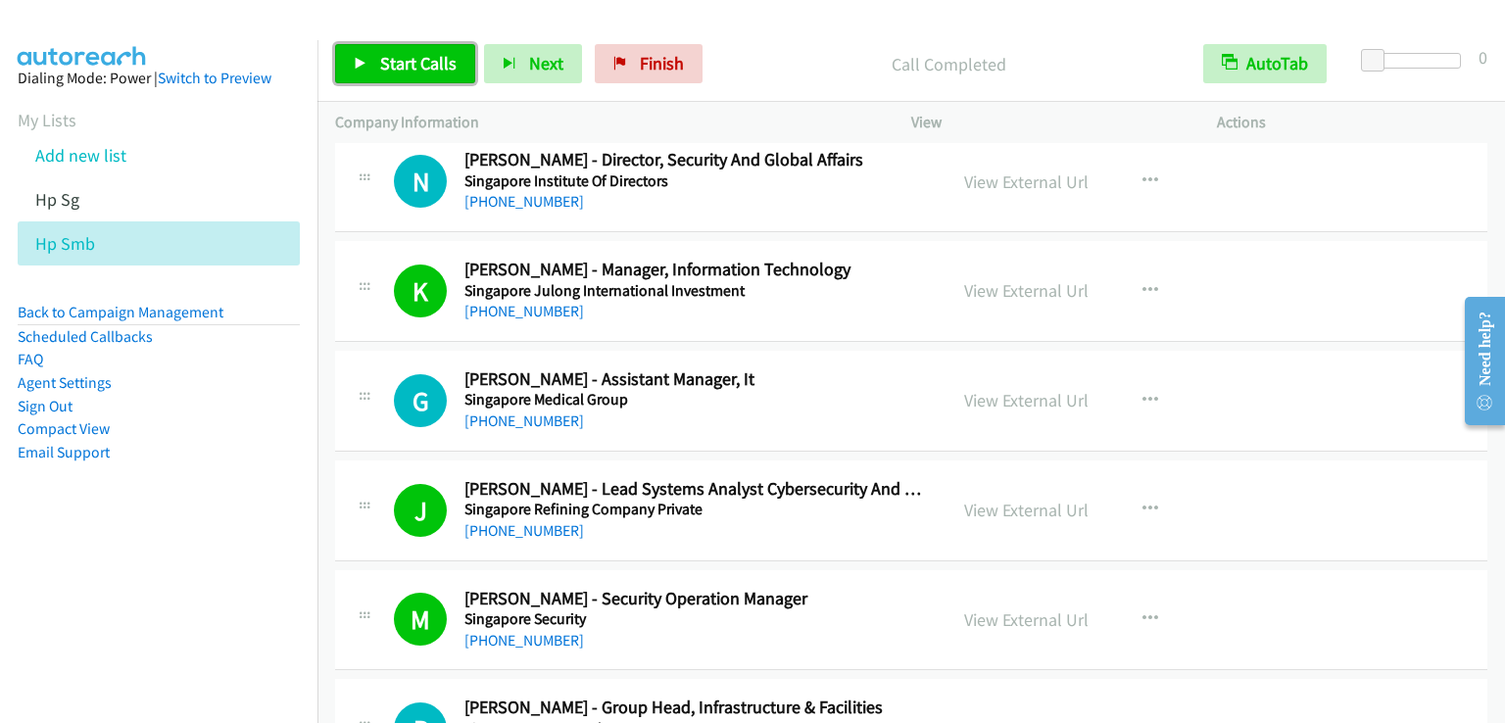
click at [380, 58] on span "Start Calls" at bounding box center [418, 63] width 76 height 23
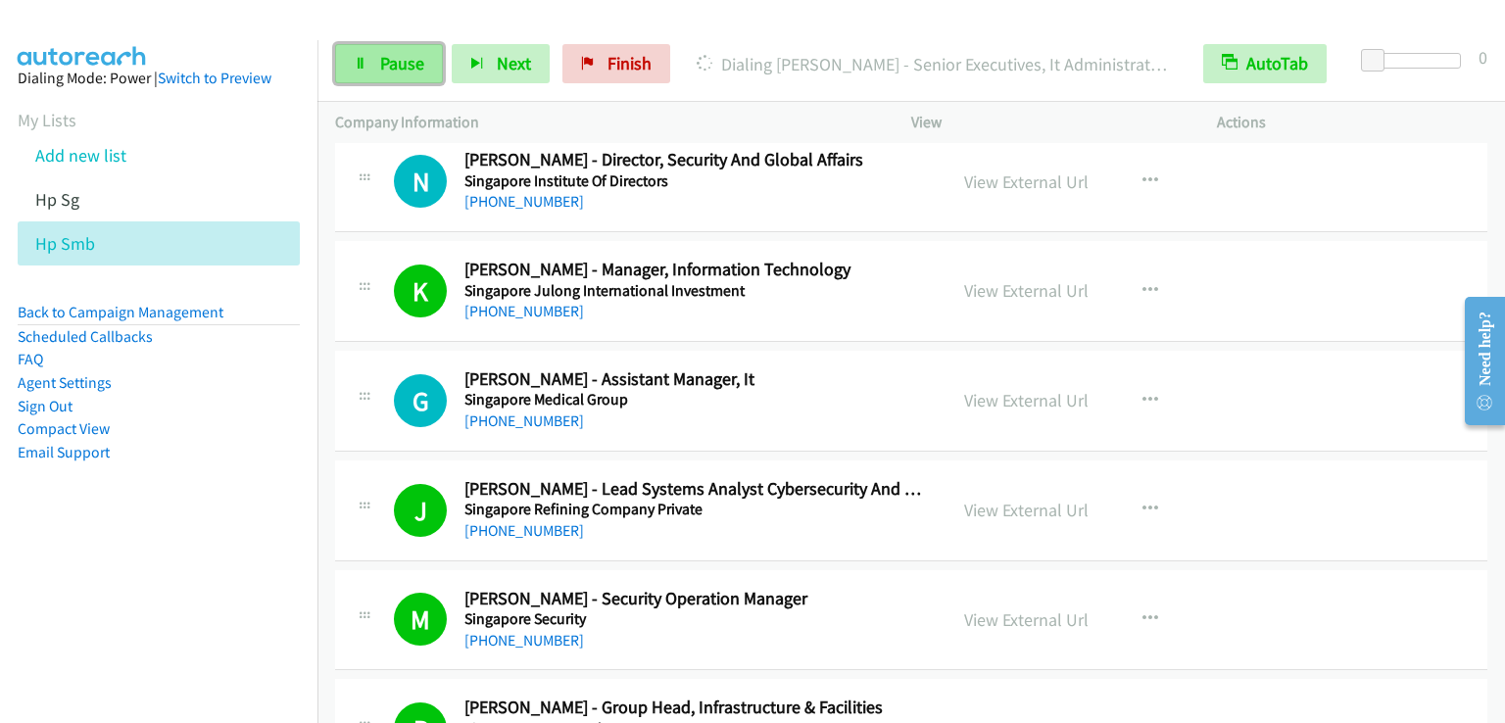
click at [384, 66] on span "Pause" at bounding box center [402, 63] width 44 height 23
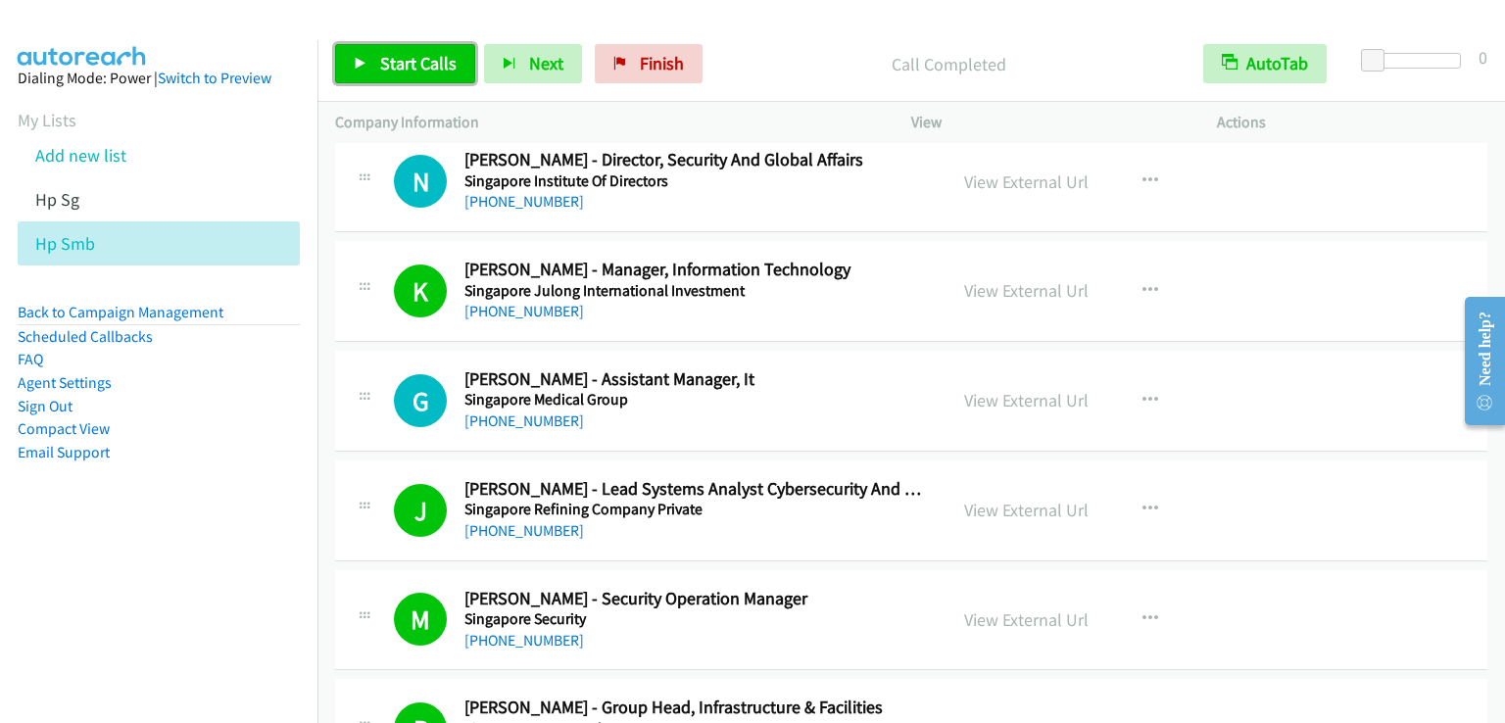
click at [383, 57] on span "Start Calls" at bounding box center [418, 63] width 76 height 23
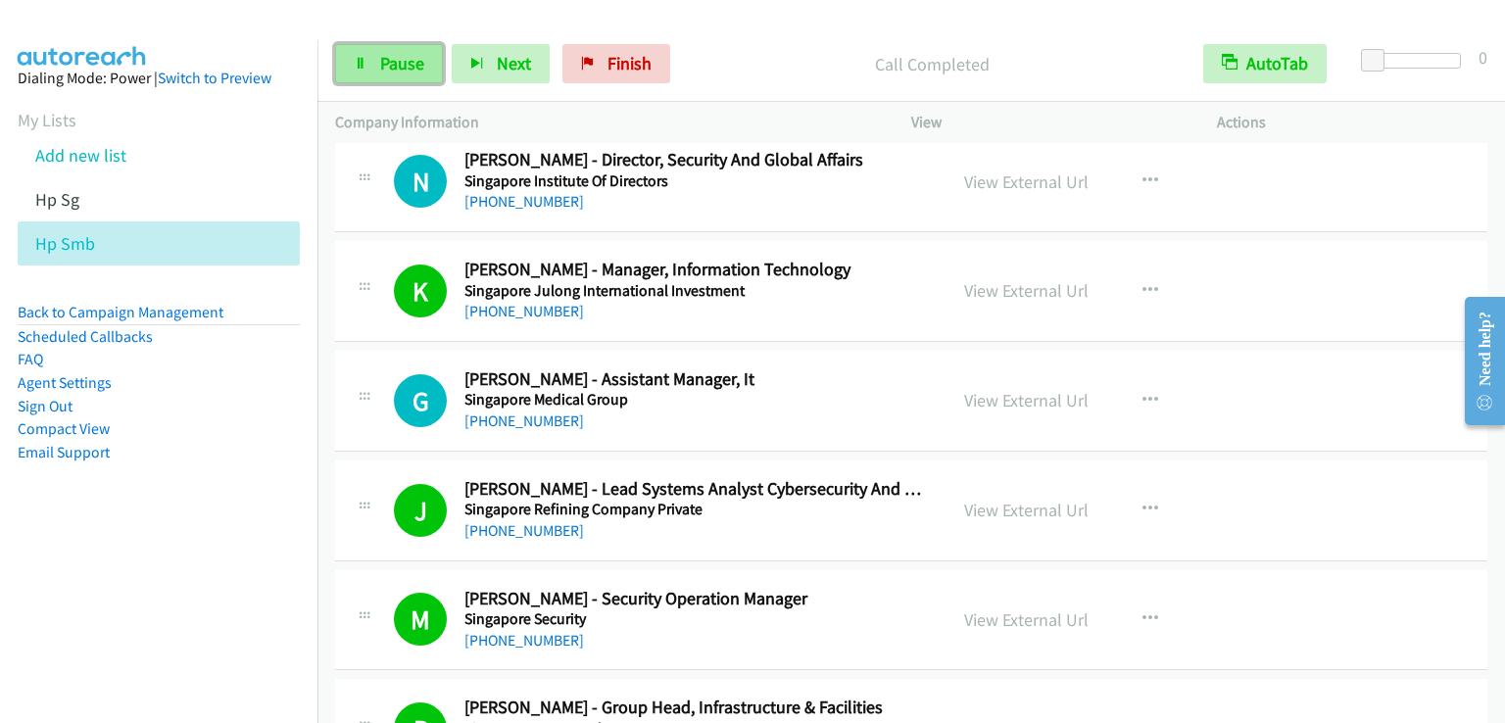
click at [389, 66] on span "Pause" at bounding box center [402, 63] width 44 height 23
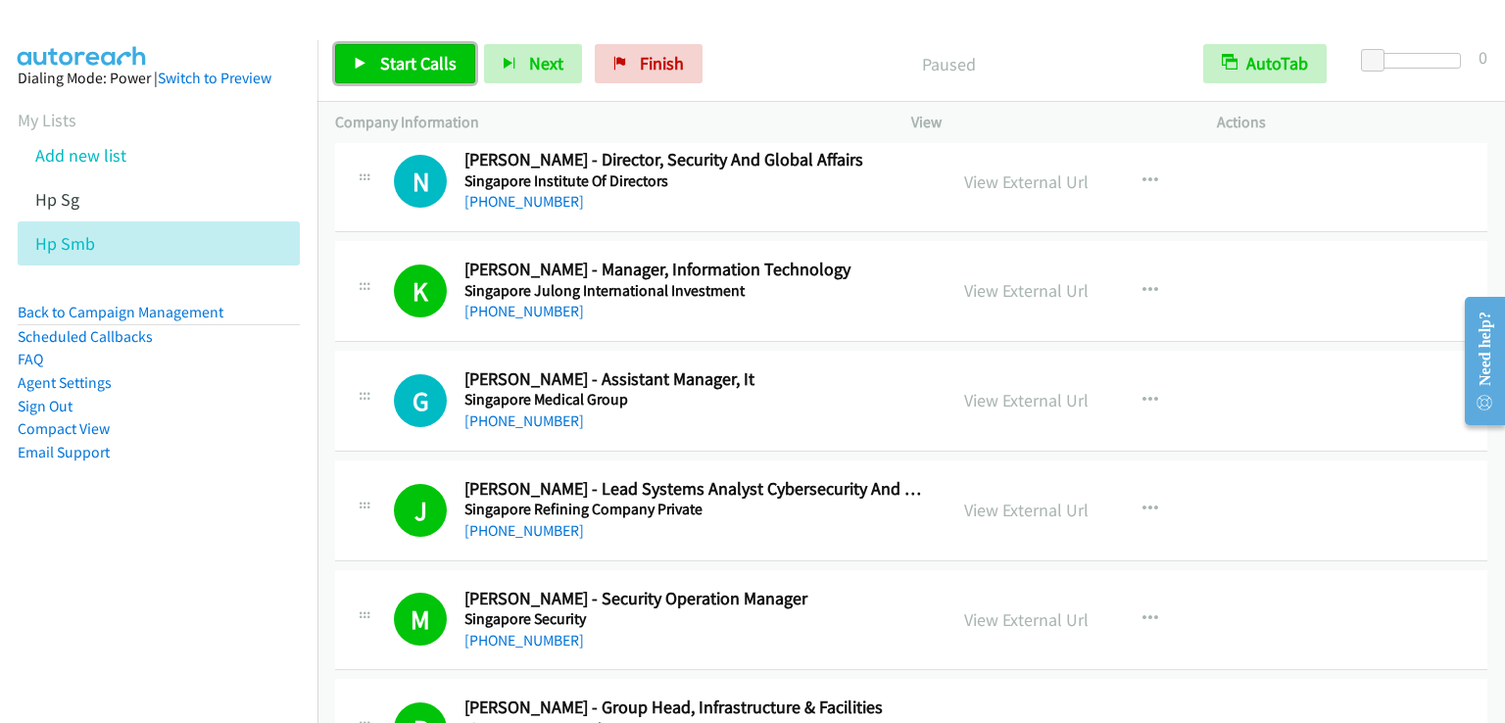
click at [389, 66] on span "Start Calls" at bounding box center [418, 63] width 76 height 23
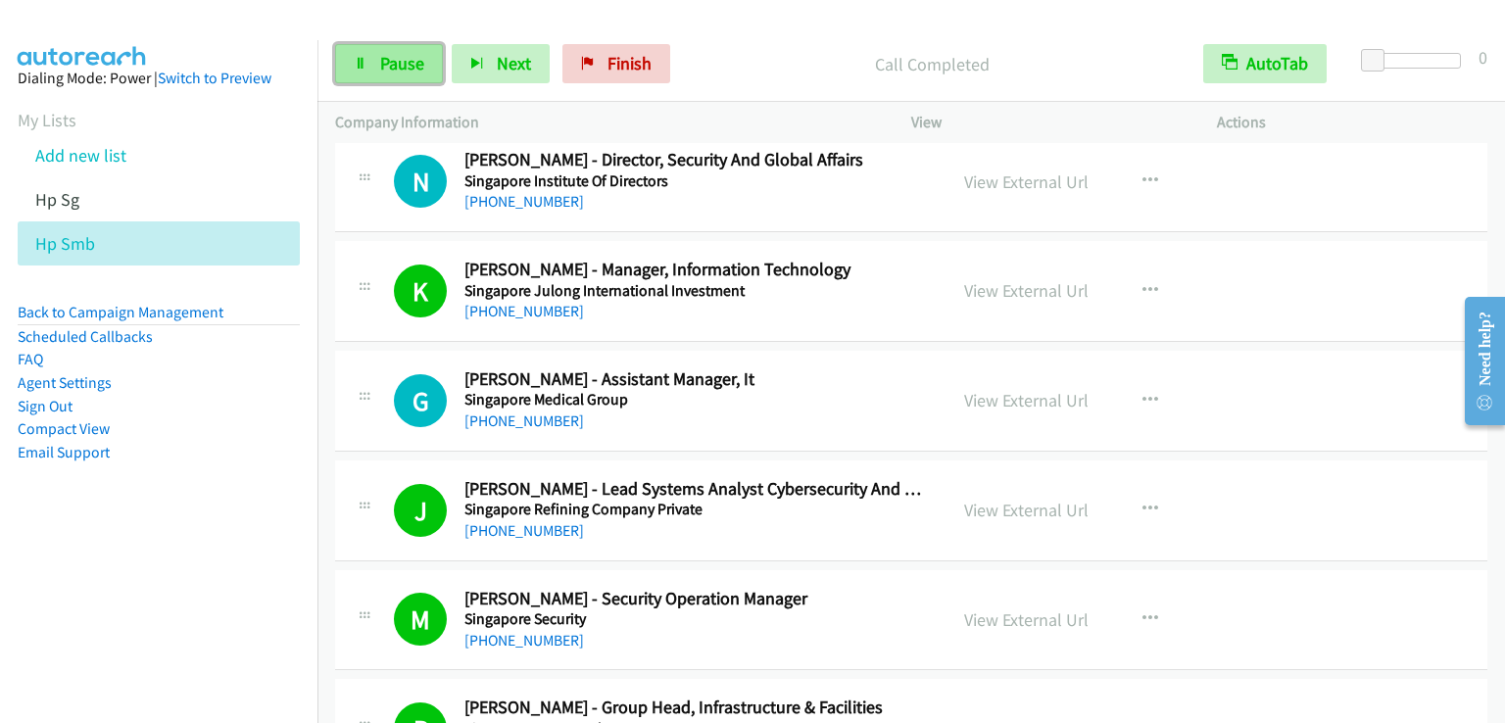
click at [361, 65] on icon at bounding box center [361, 65] width 14 height 14
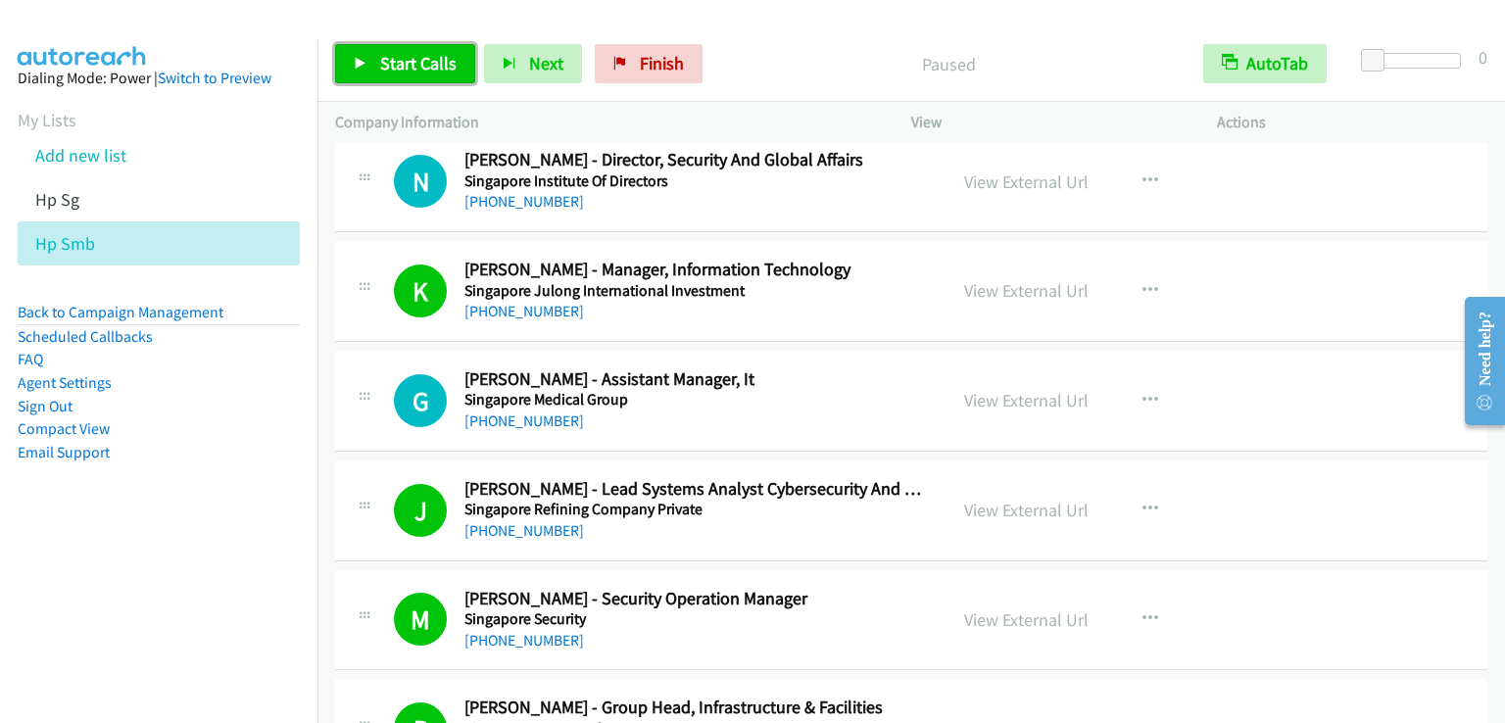
click at [361, 65] on icon at bounding box center [361, 65] width 14 height 14
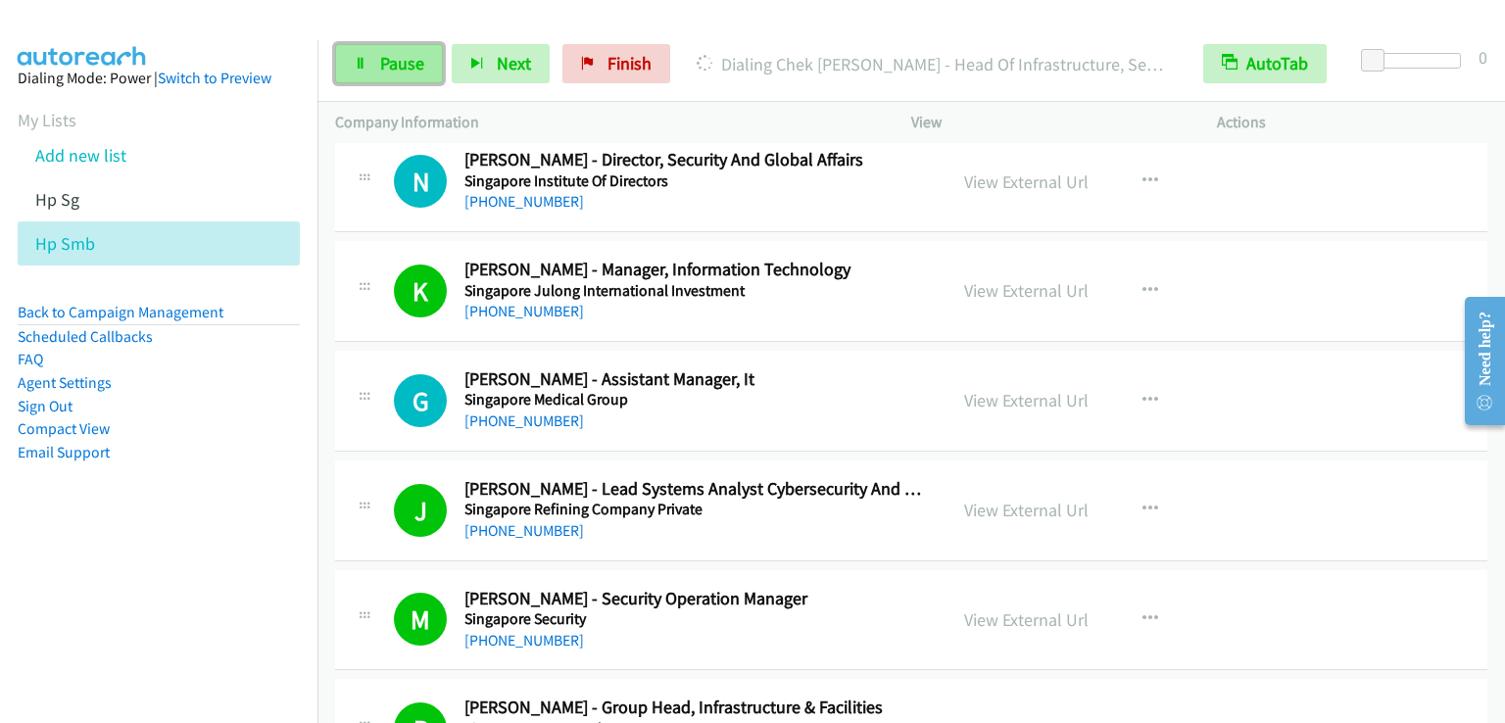
click at [394, 63] on span "Pause" at bounding box center [402, 63] width 44 height 23
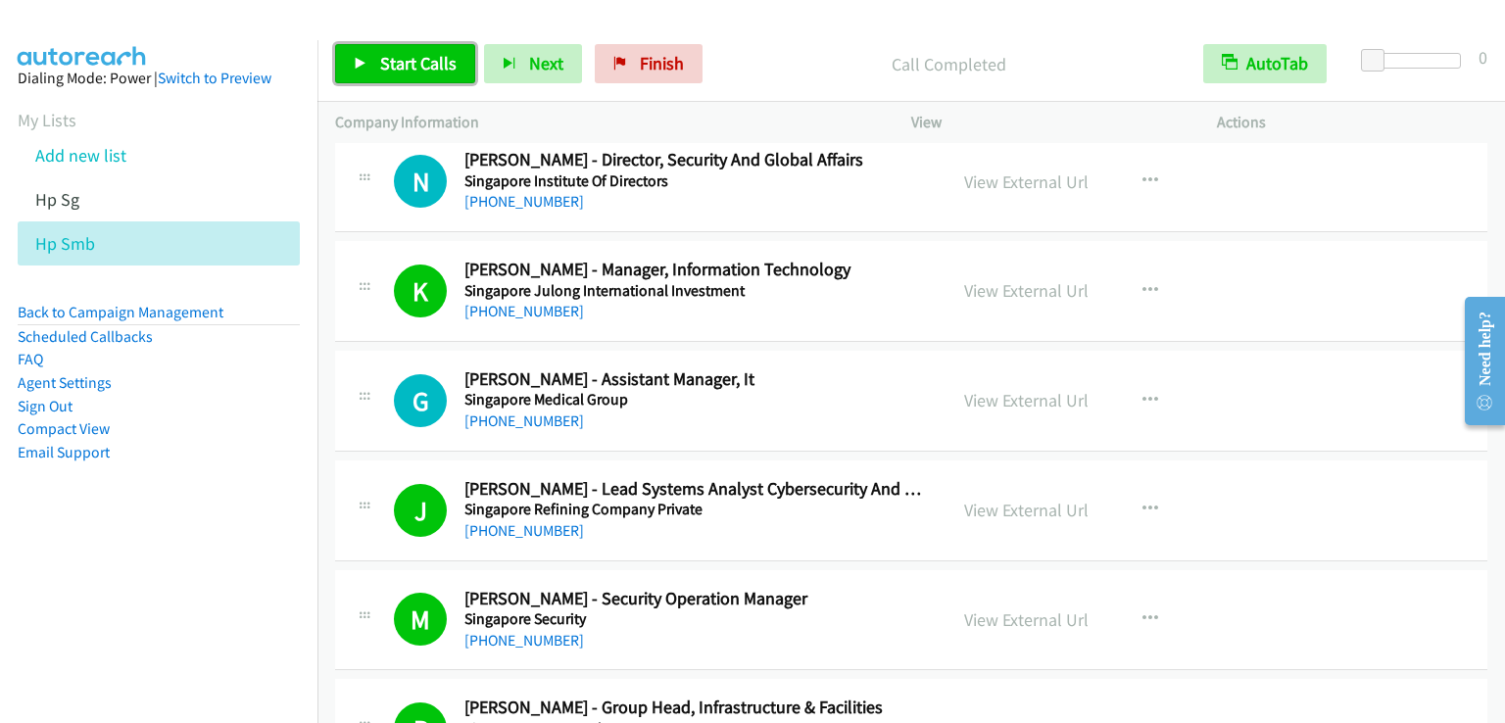
click at [440, 64] on span "Start Calls" at bounding box center [418, 63] width 76 height 23
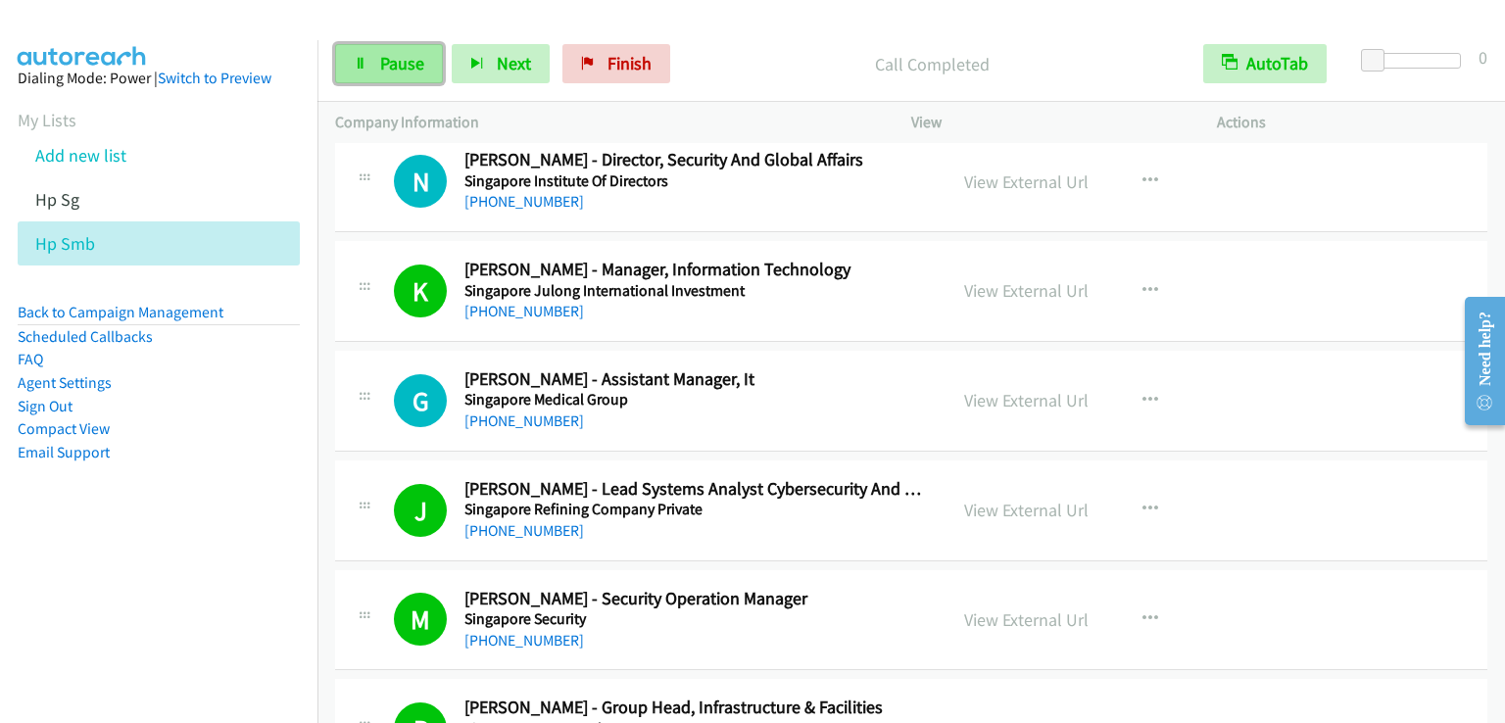
click at [380, 56] on span "Pause" at bounding box center [402, 63] width 44 height 23
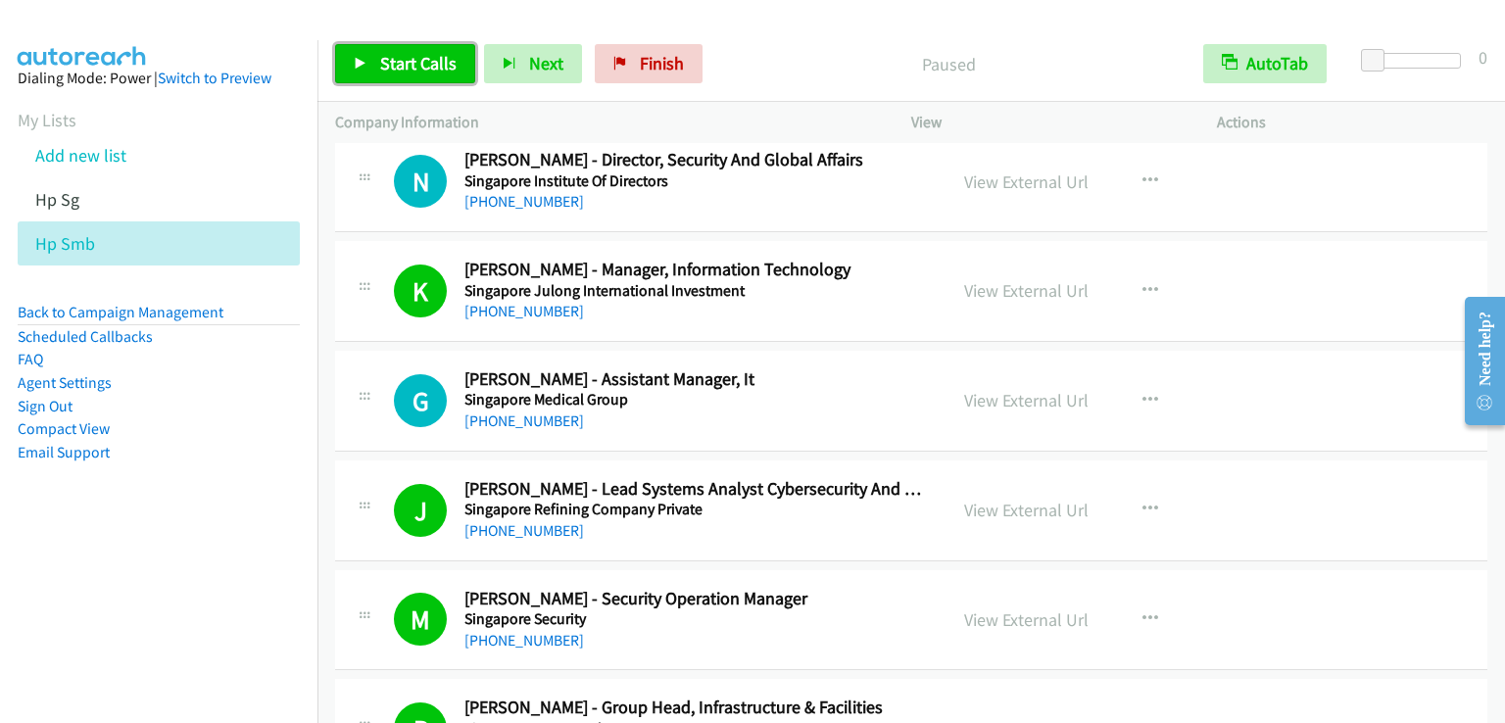
click at [380, 56] on span "Start Calls" at bounding box center [418, 63] width 76 height 23
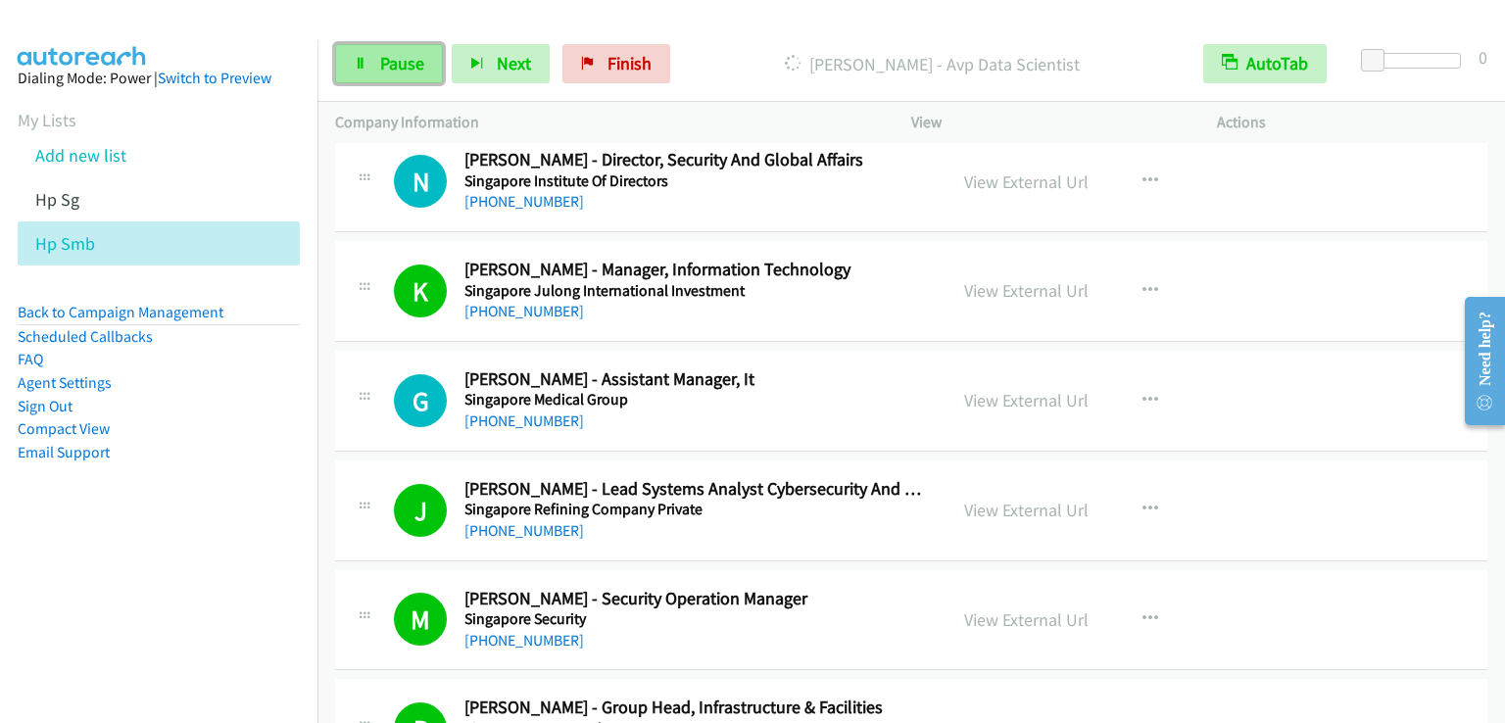
click at [398, 69] on span "Pause" at bounding box center [402, 63] width 44 height 23
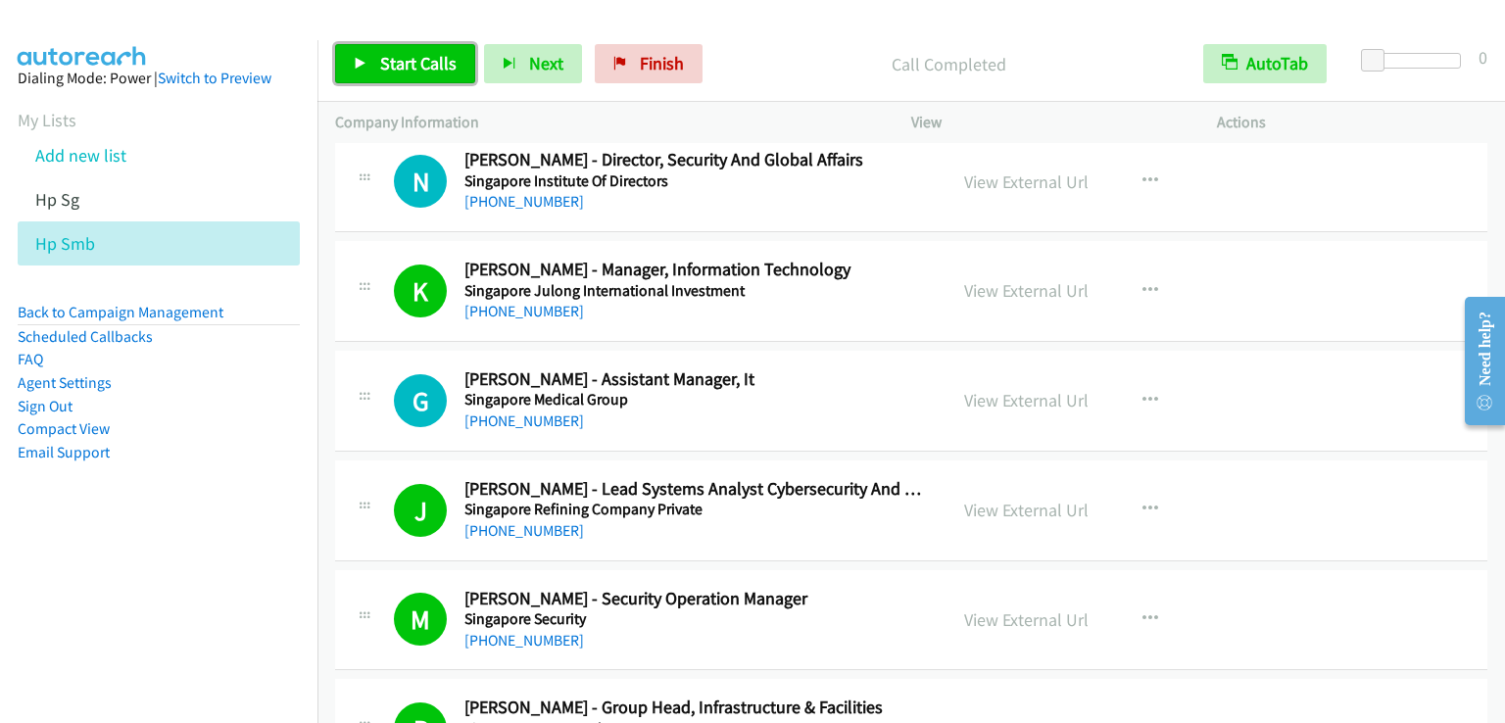
click at [444, 64] on span "Start Calls" at bounding box center [418, 63] width 76 height 23
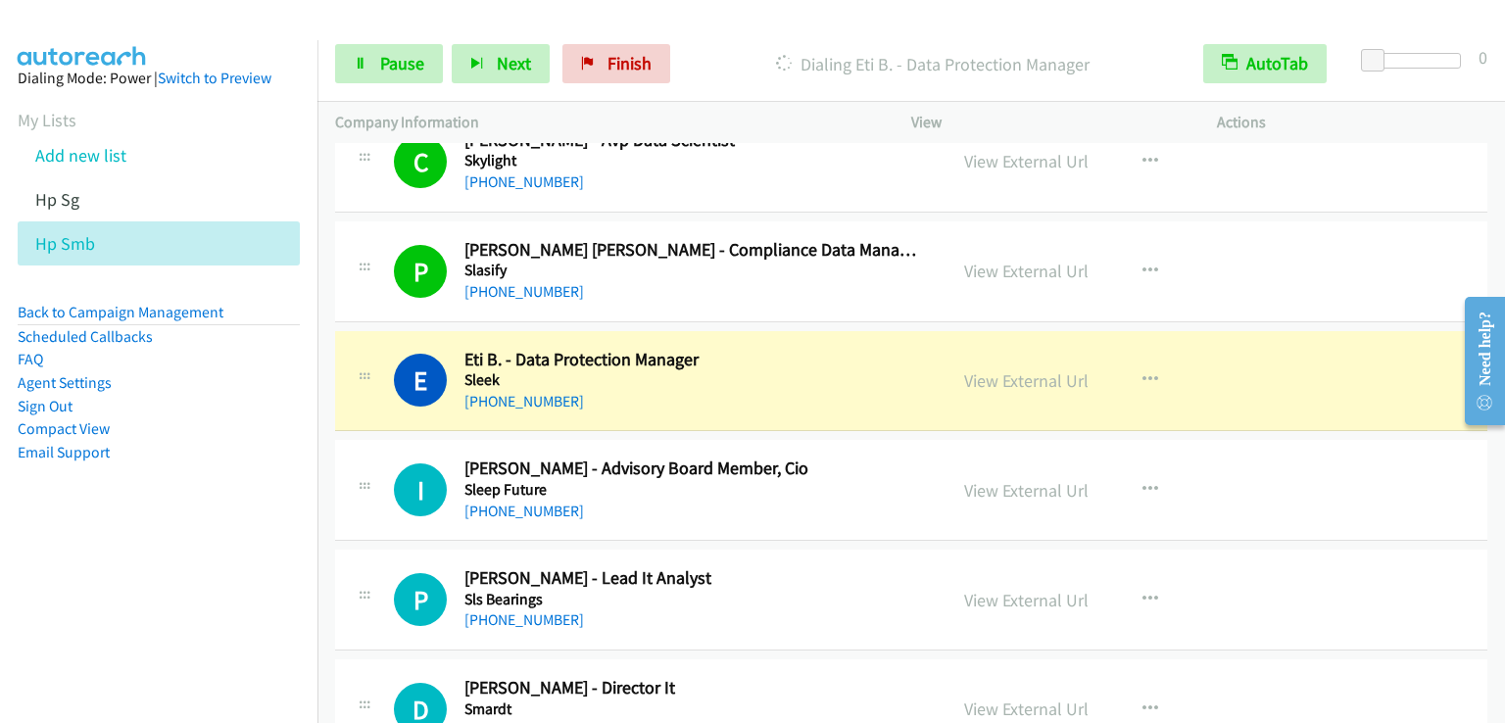
scroll to position [7446, 0]
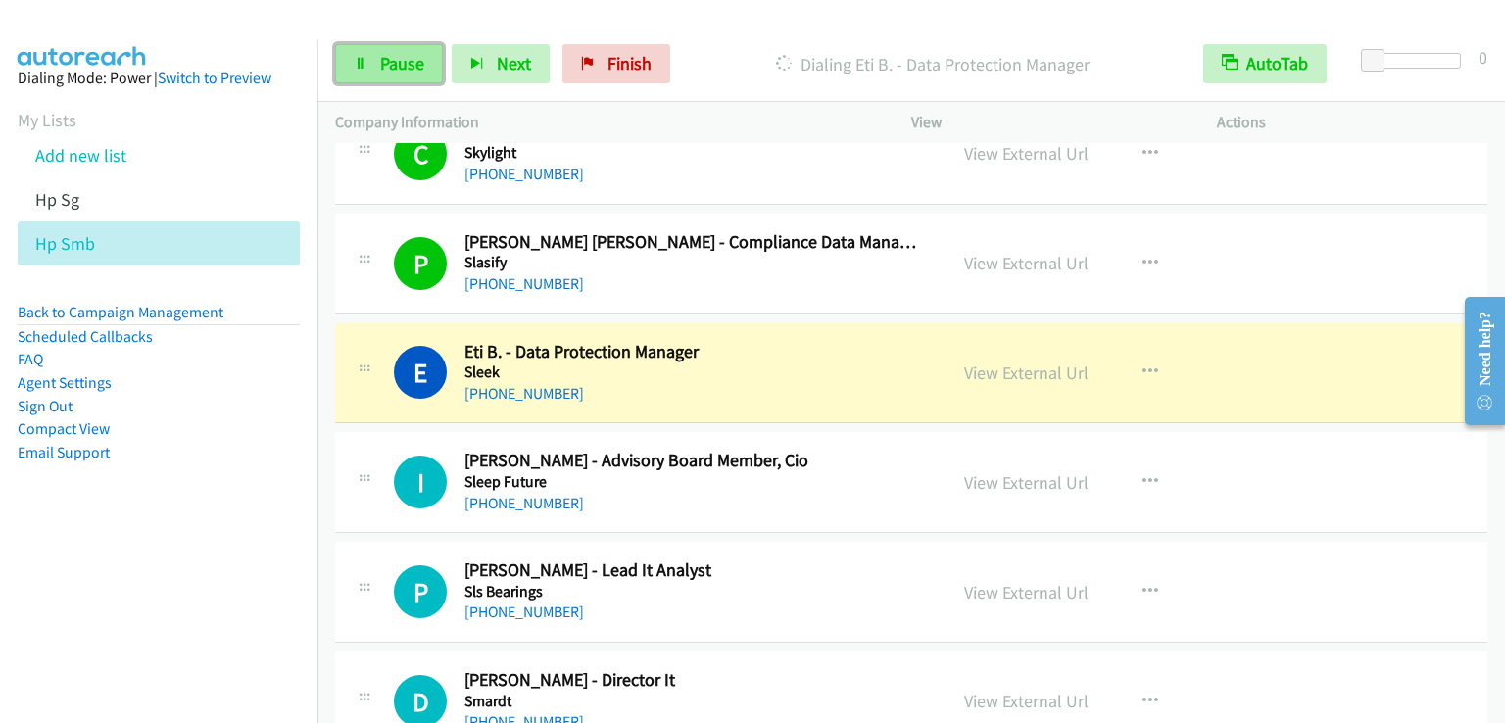
click at [384, 48] on link "Pause" at bounding box center [389, 63] width 108 height 39
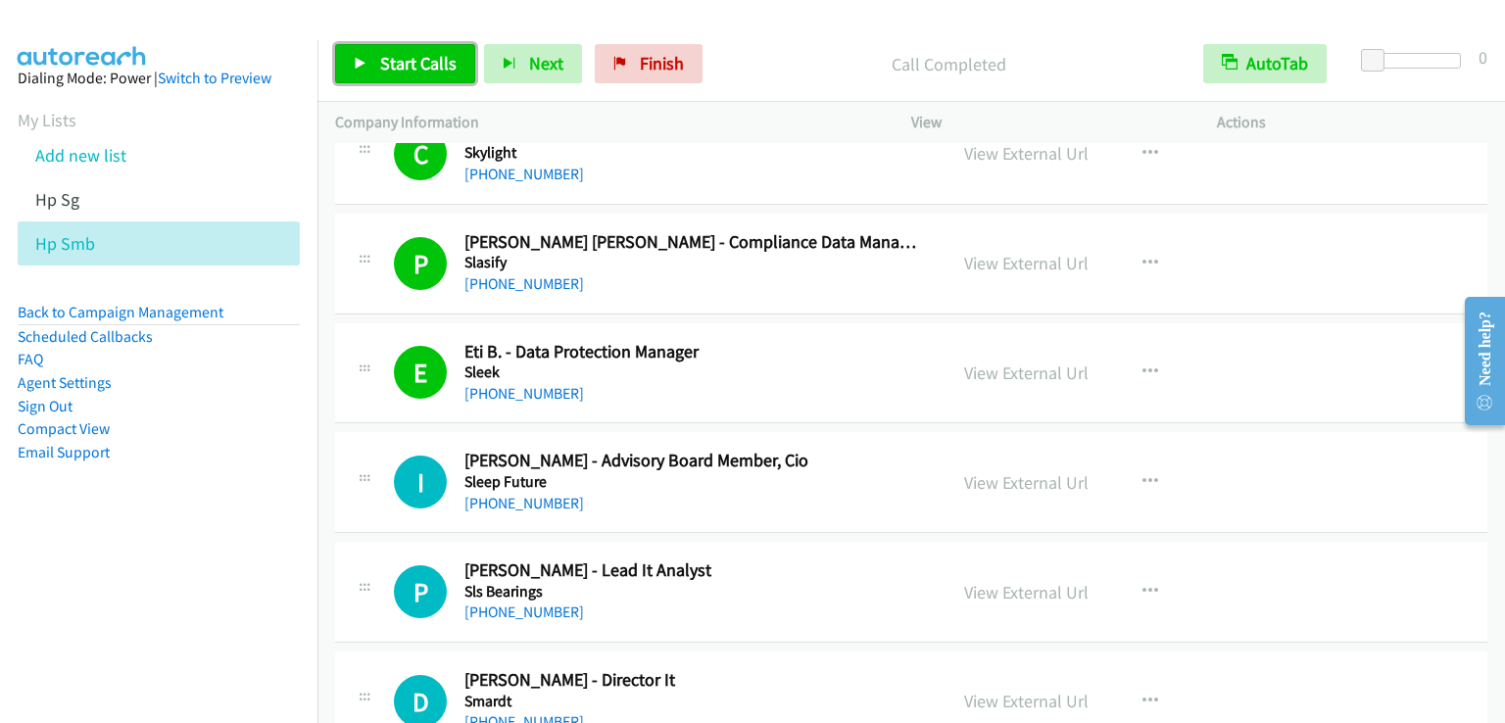
click at [459, 60] on link "Start Calls" at bounding box center [405, 63] width 140 height 39
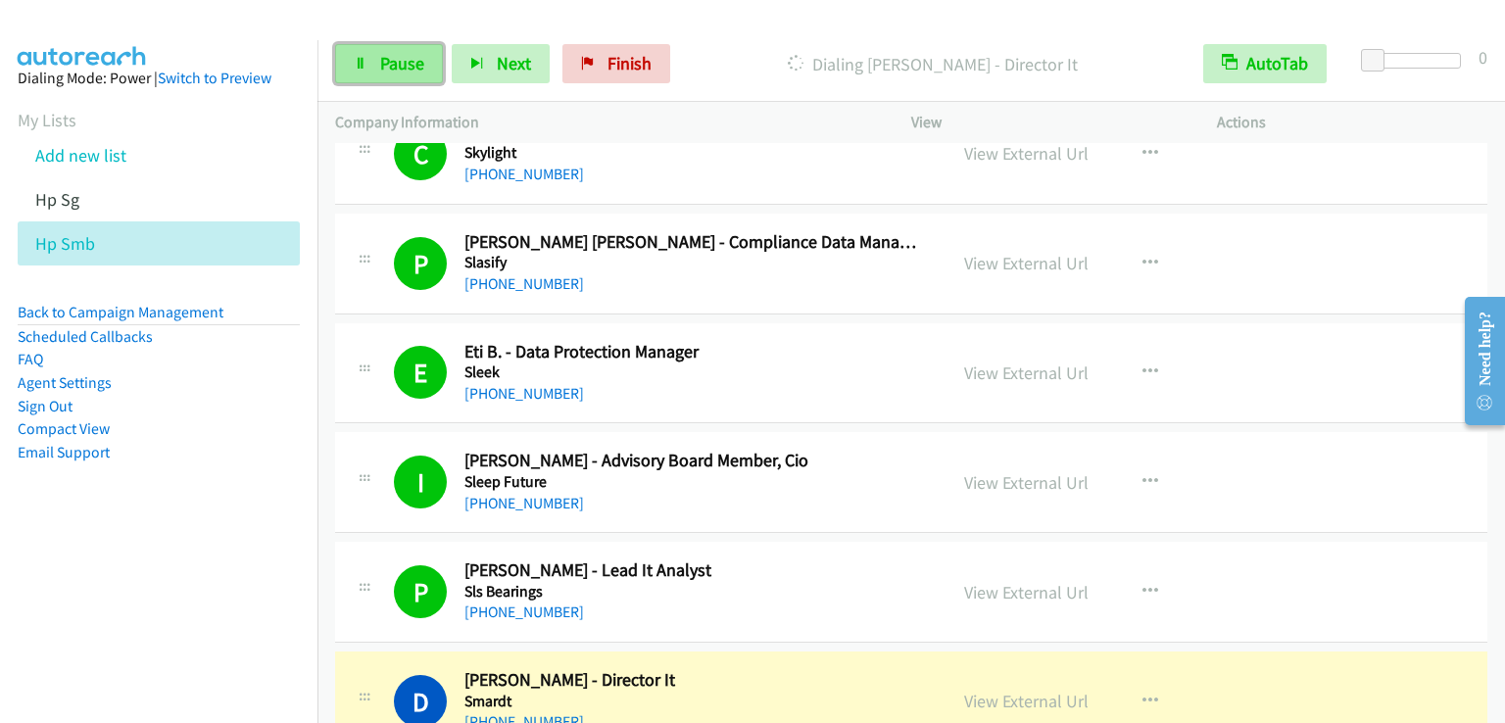
click at [403, 68] on span "Pause" at bounding box center [402, 63] width 44 height 23
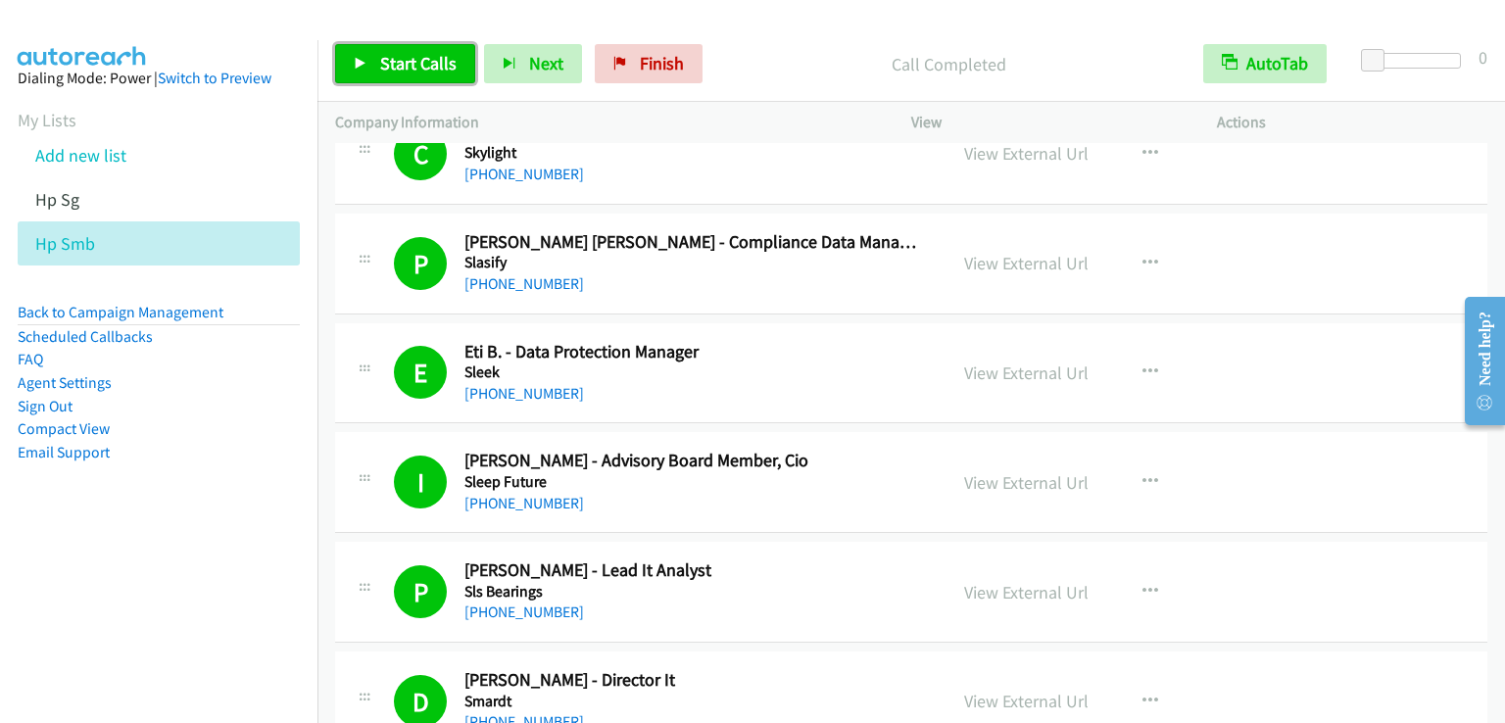
click at [386, 65] on span "Start Calls" at bounding box center [418, 63] width 76 height 23
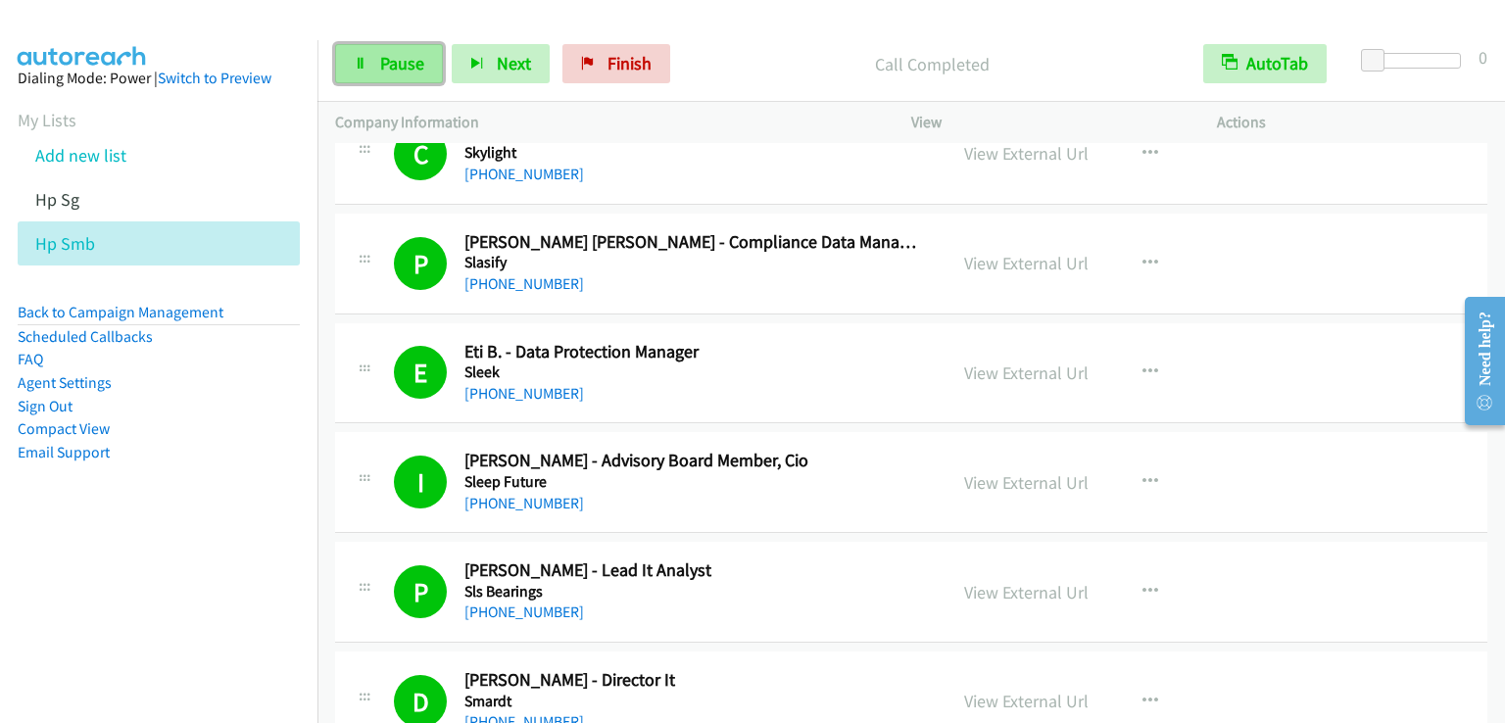
click at [372, 60] on link "Pause" at bounding box center [389, 63] width 108 height 39
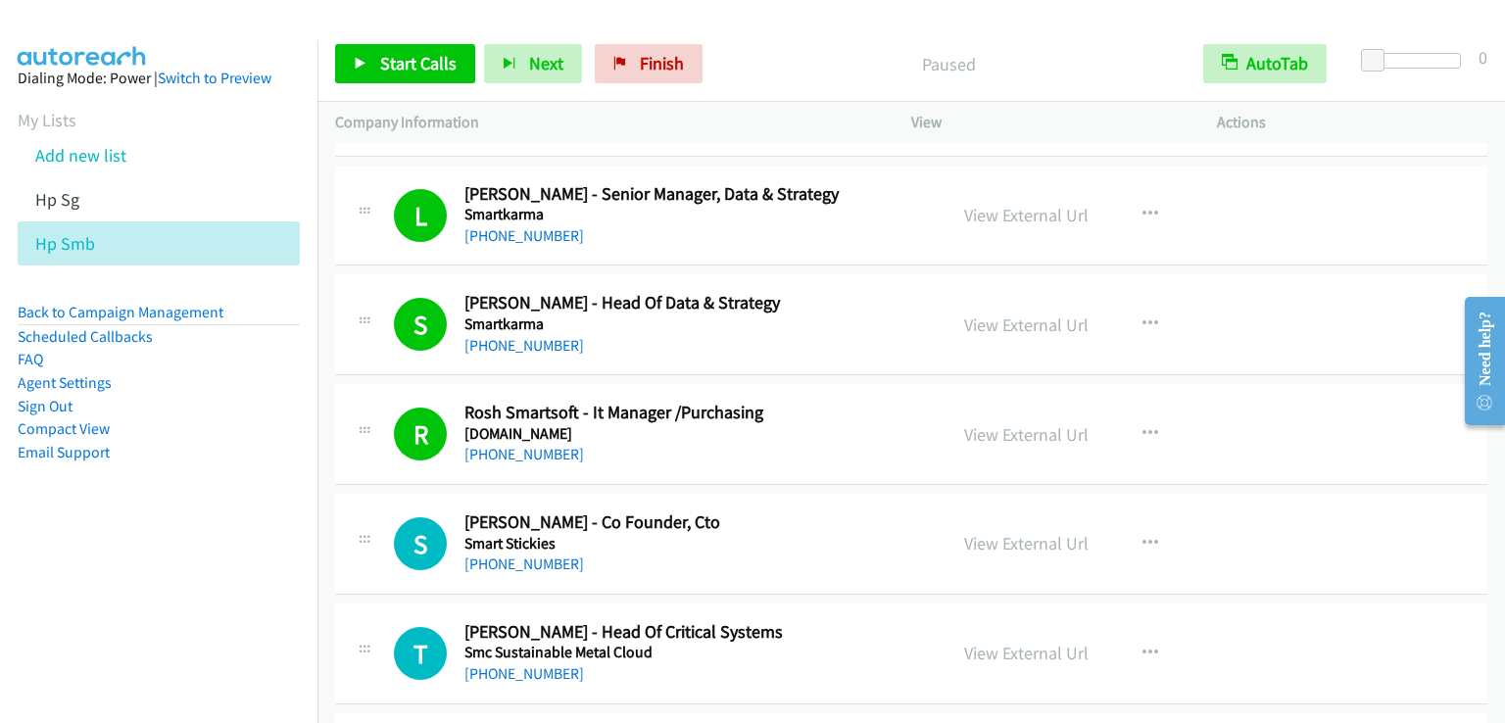
scroll to position [8132, 0]
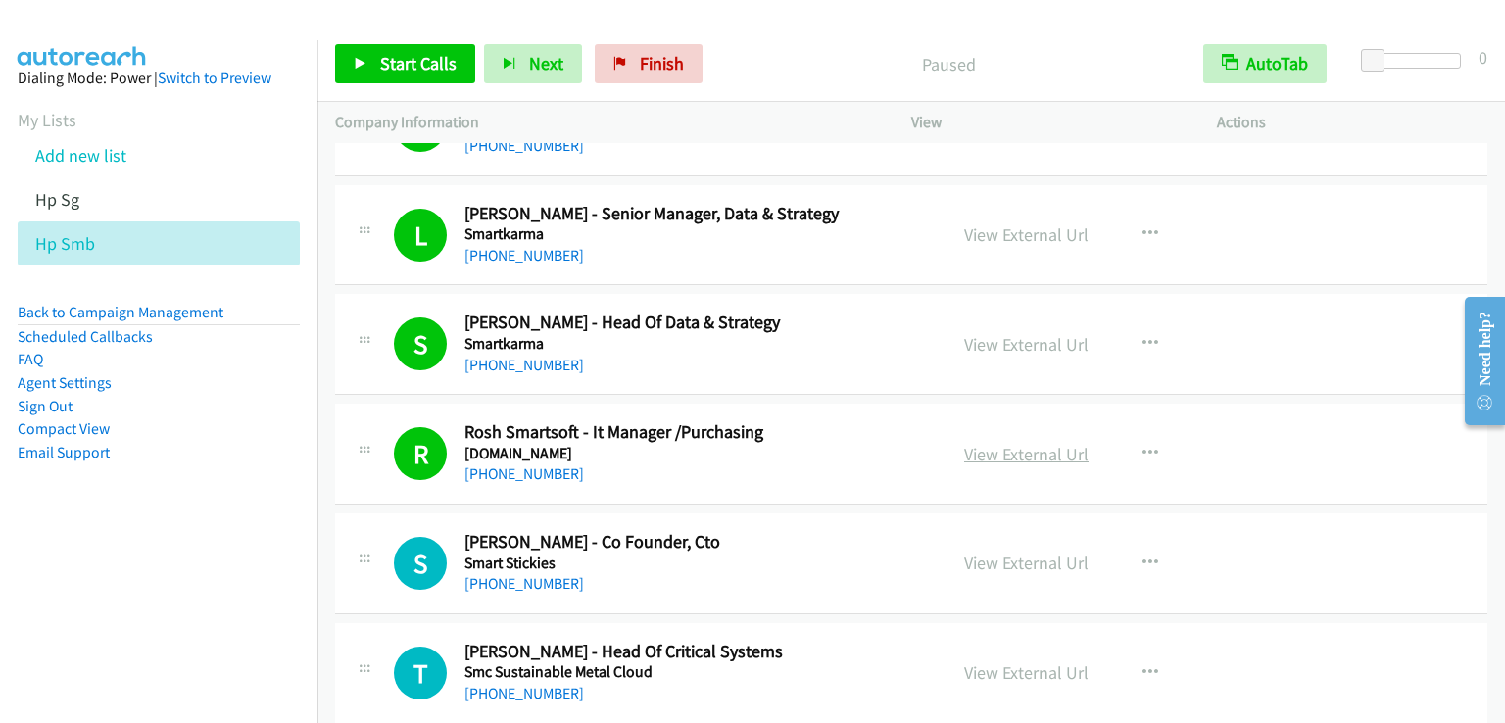
click at [1001, 443] on link "View External Url" at bounding box center [1026, 454] width 124 height 23
click at [404, 64] on span "Start Calls" at bounding box center [418, 63] width 76 height 23
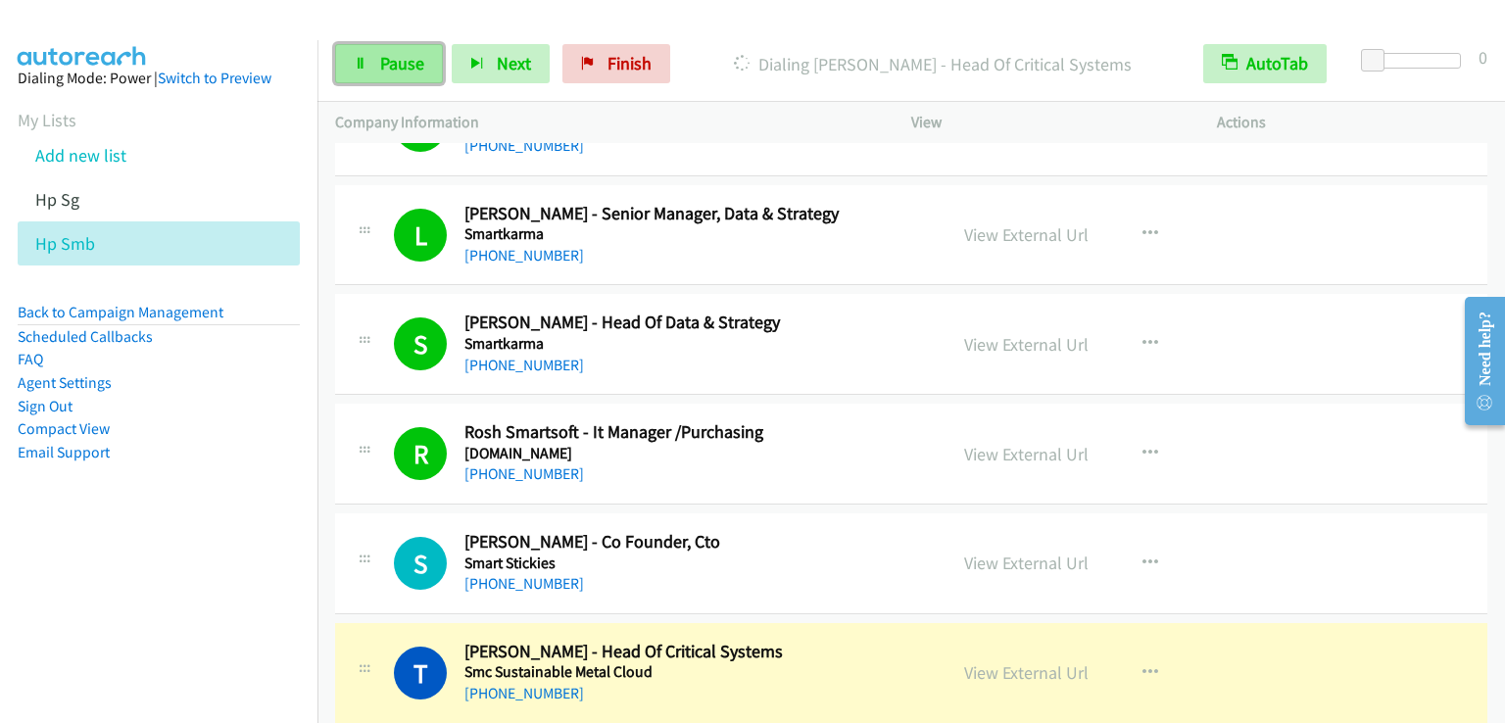
drag, startPoint x: 380, startPoint y: 65, endPoint x: 370, endPoint y: 54, distance: 14.6
click at [381, 65] on span "Pause" at bounding box center [402, 63] width 44 height 23
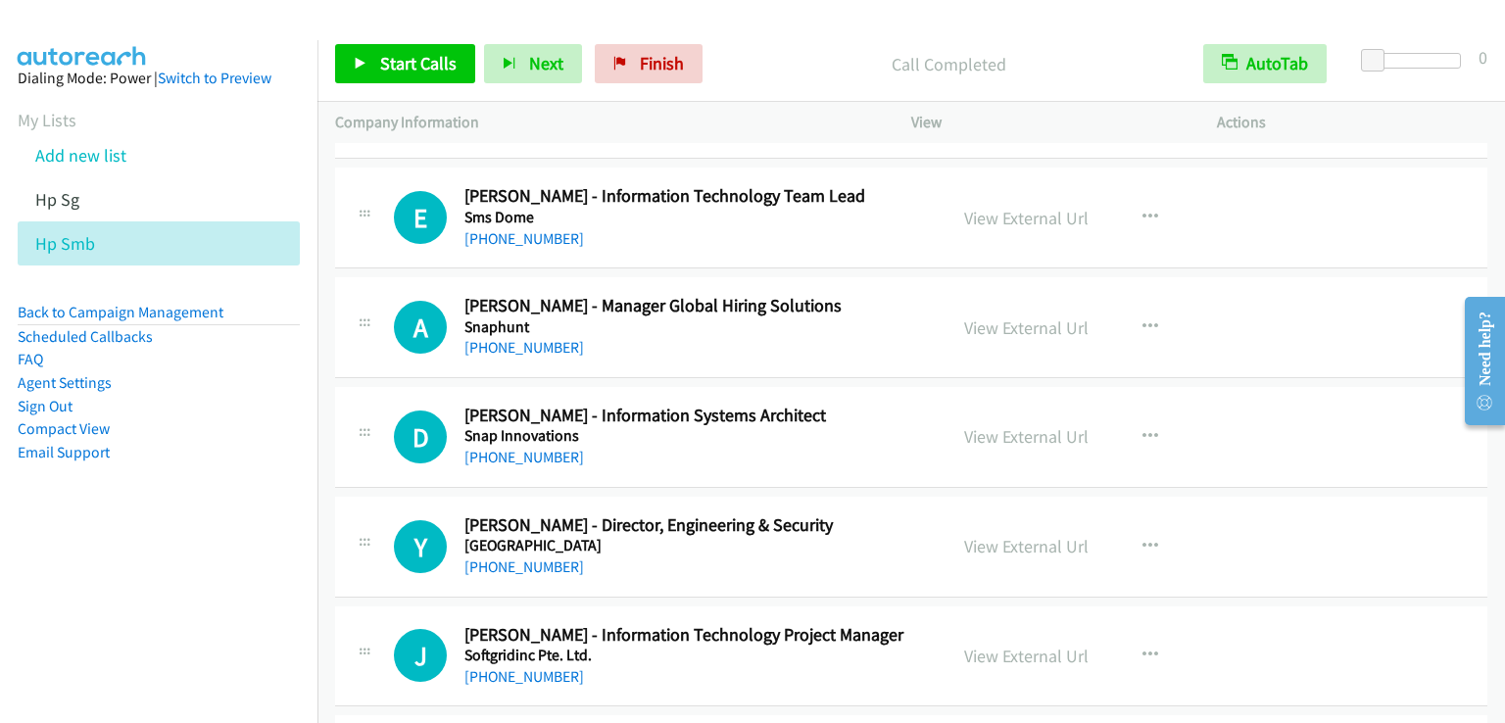
scroll to position [8524, 0]
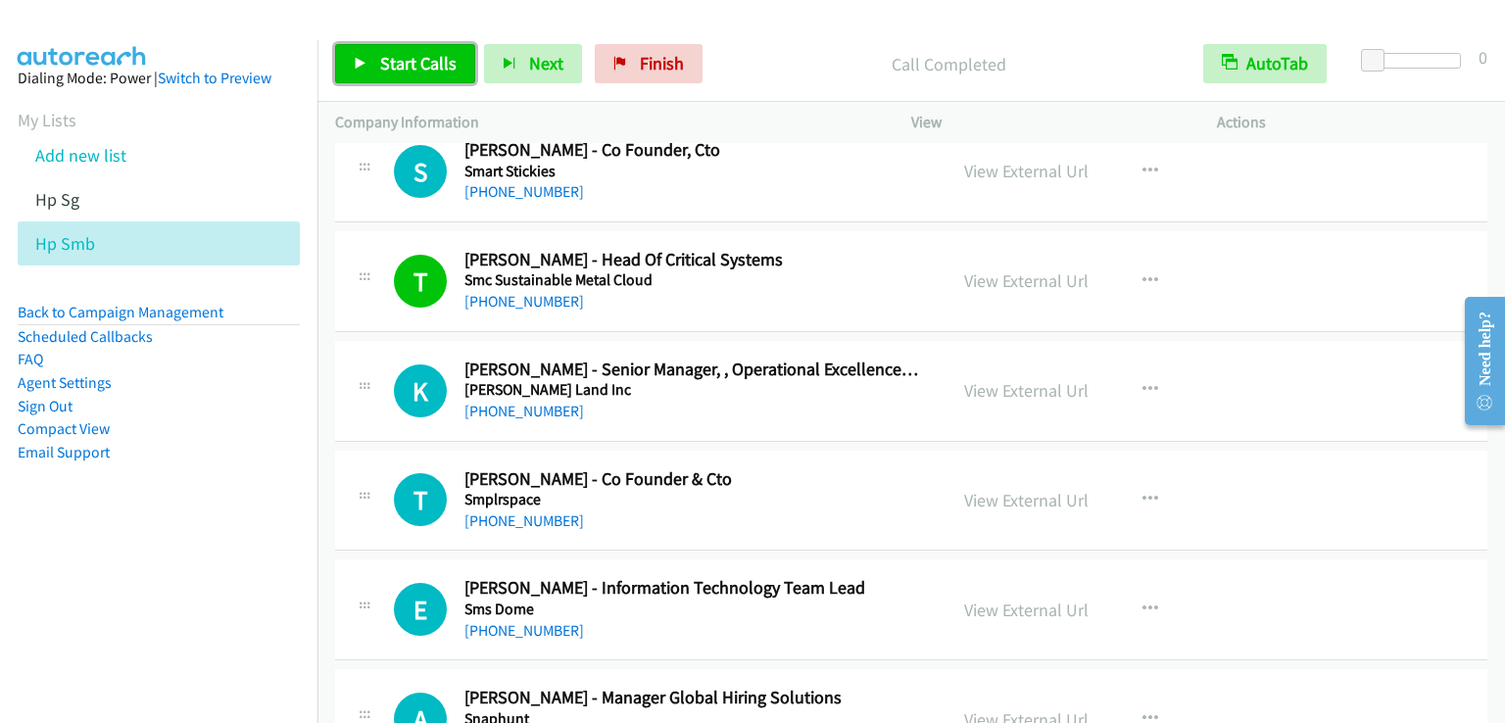
click at [434, 60] on span "Start Calls" at bounding box center [418, 63] width 76 height 23
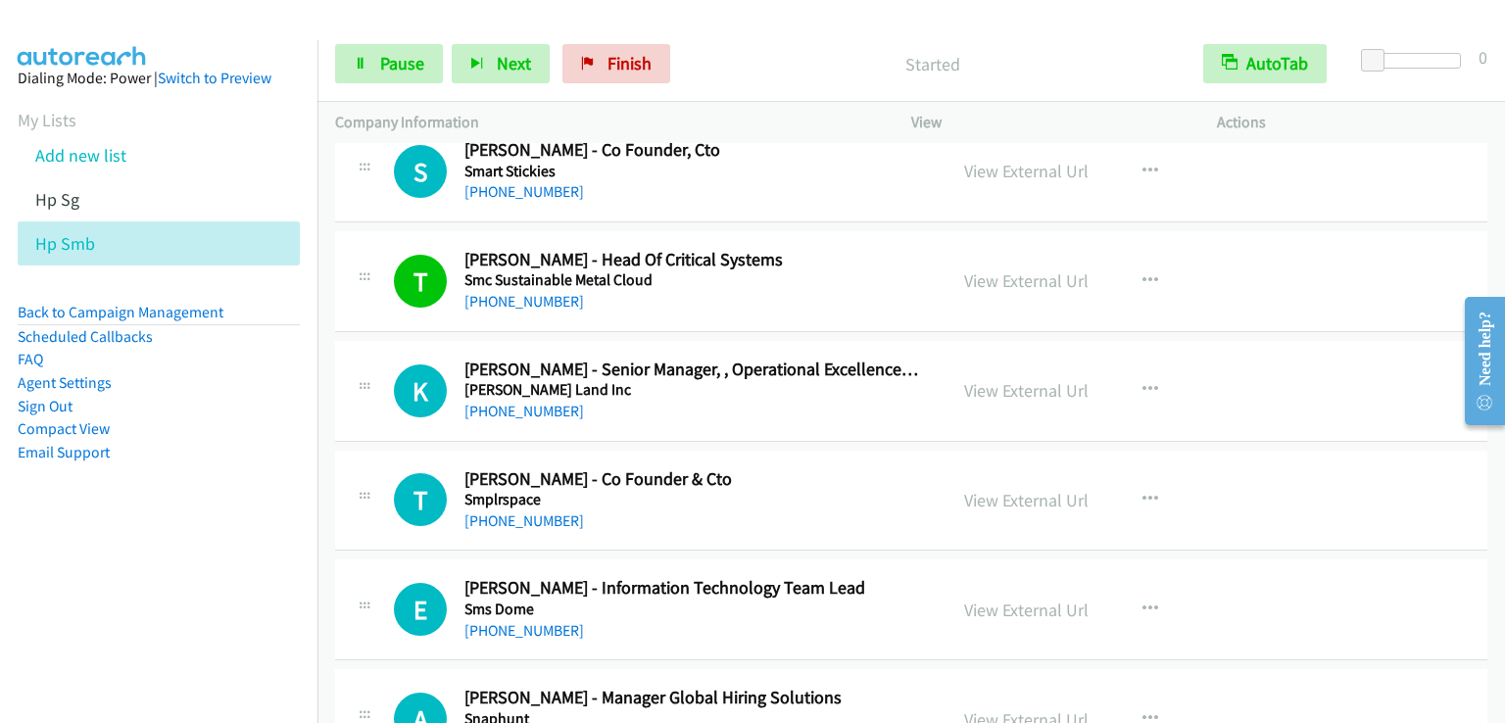
scroll to position [8328, 0]
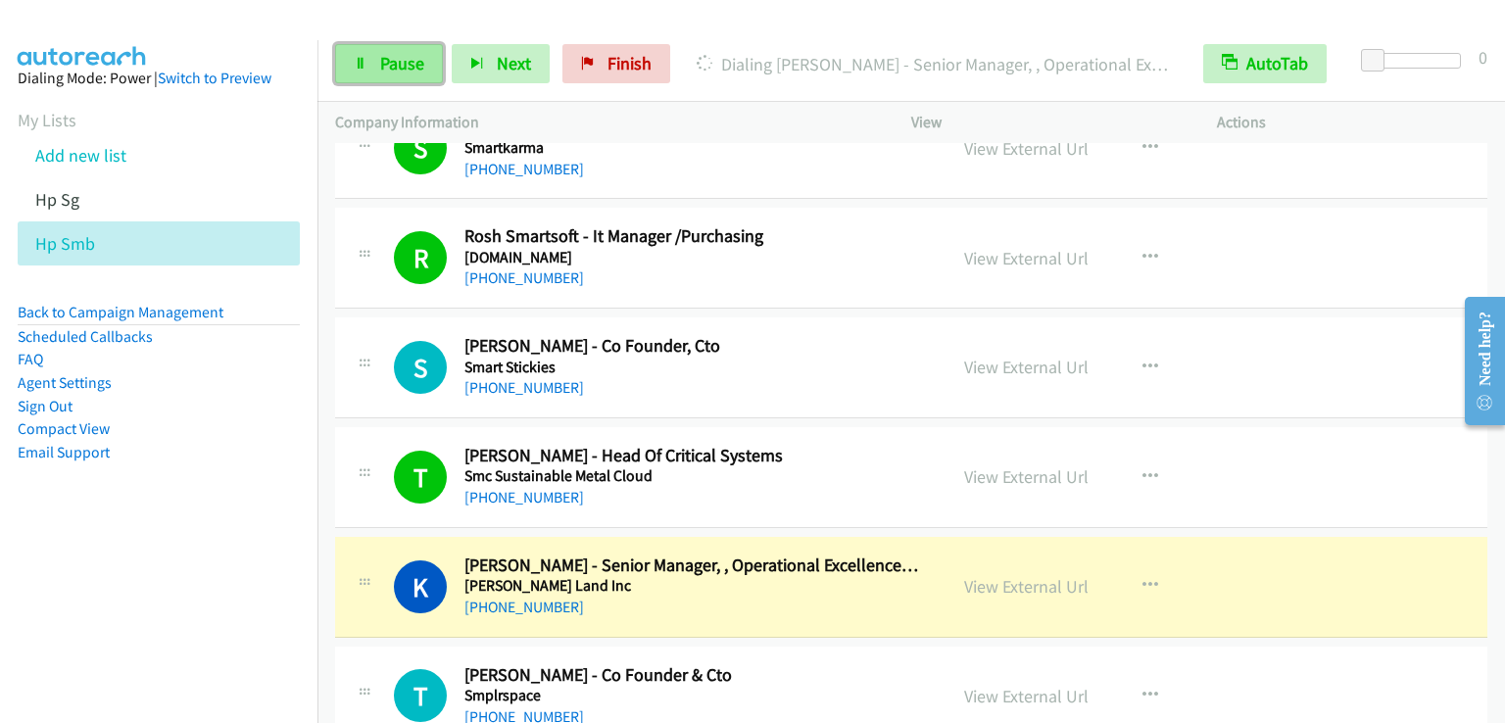
click at [409, 74] on link "Pause" at bounding box center [389, 63] width 108 height 39
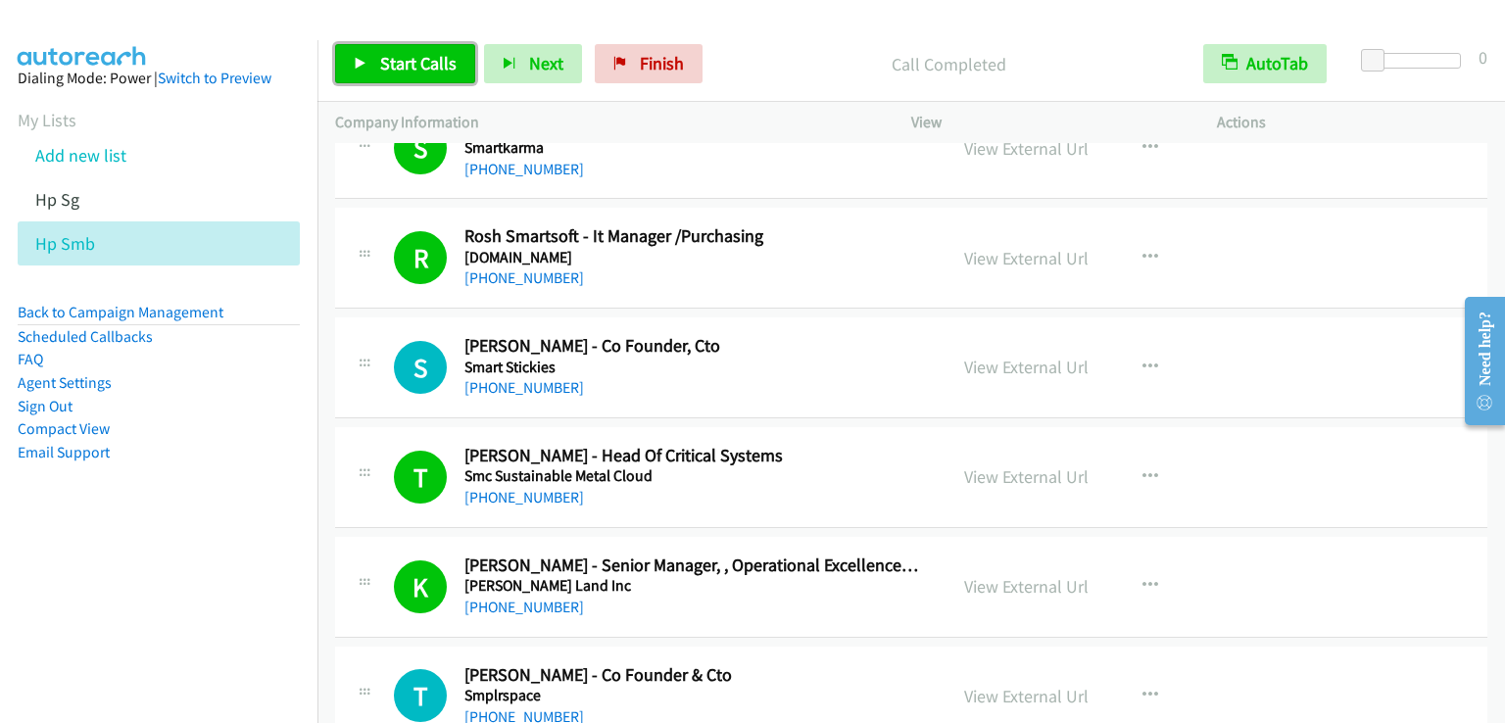
click at [439, 69] on span "Start Calls" at bounding box center [418, 63] width 76 height 23
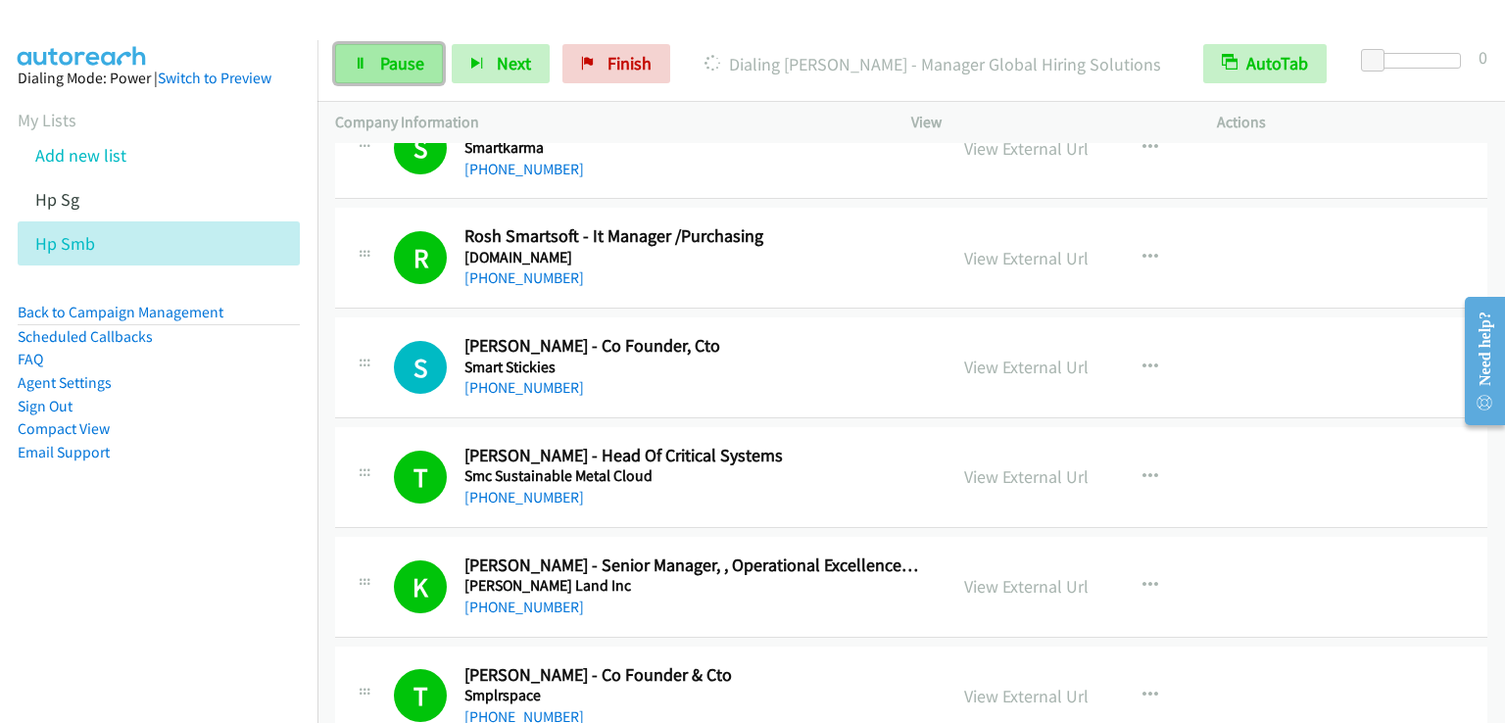
click at [405, 56] on span "Pause" at bounding box center [402, 63] width 44 height 23
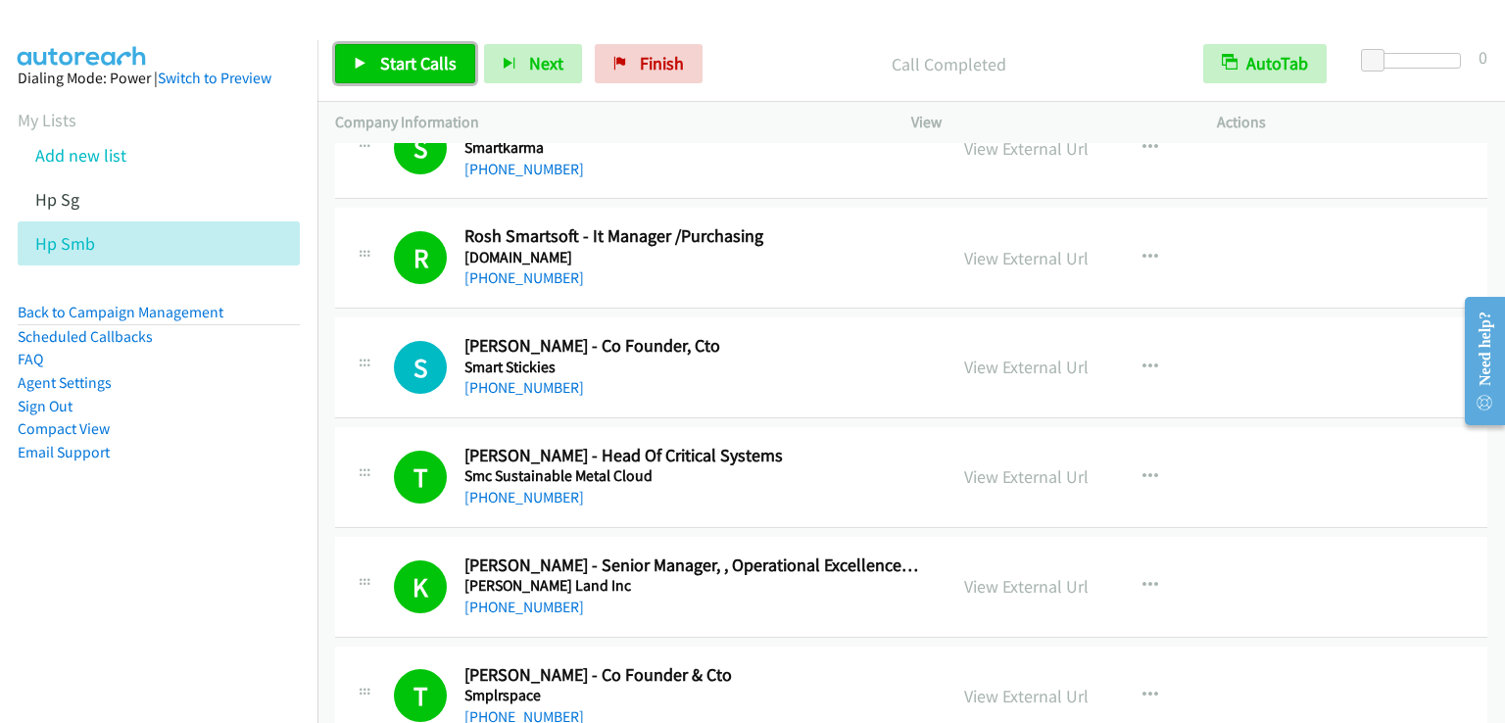
click at [394, 55] on span "Start Calls" at bounding box center [418, 63] width 76 height 23
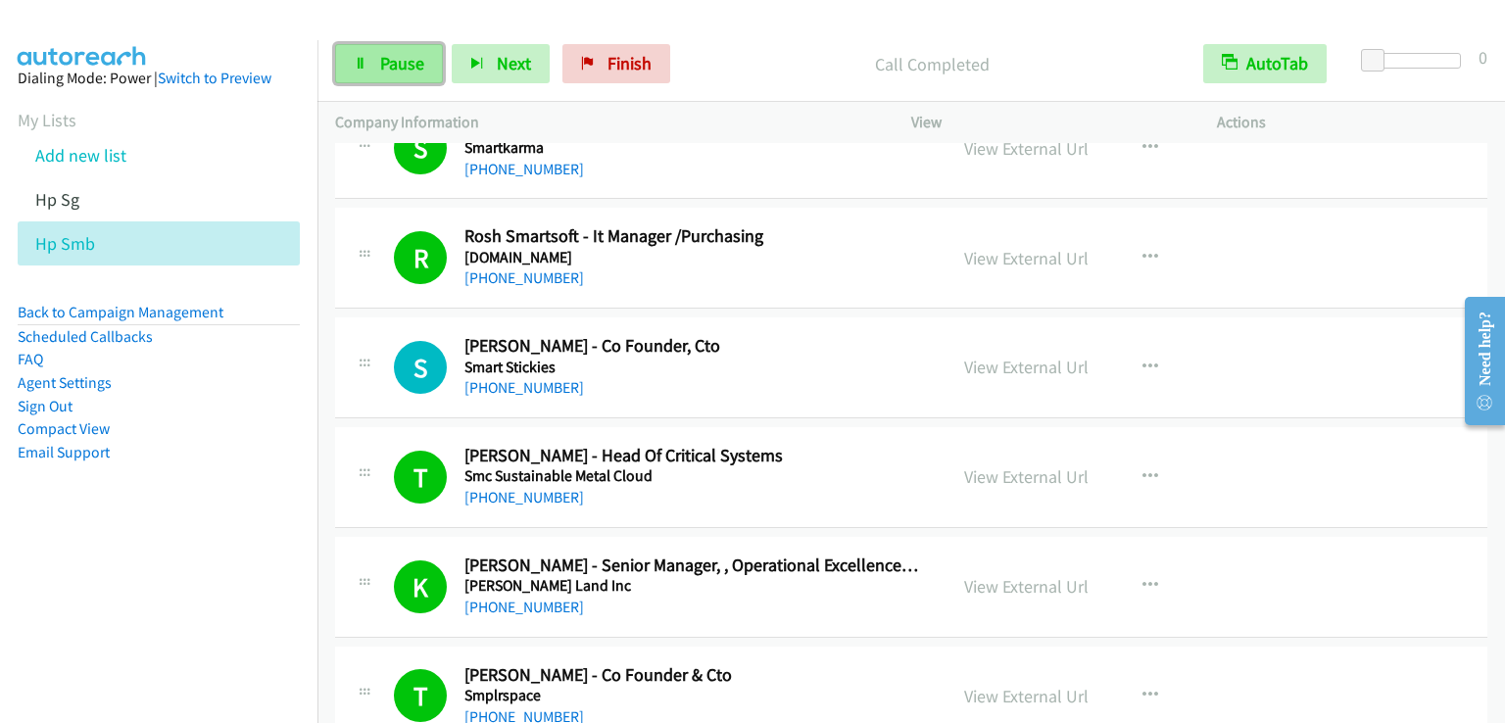
click at [412, 60] on span "Pause" at bounding box center [402, 63] width 44 height 23
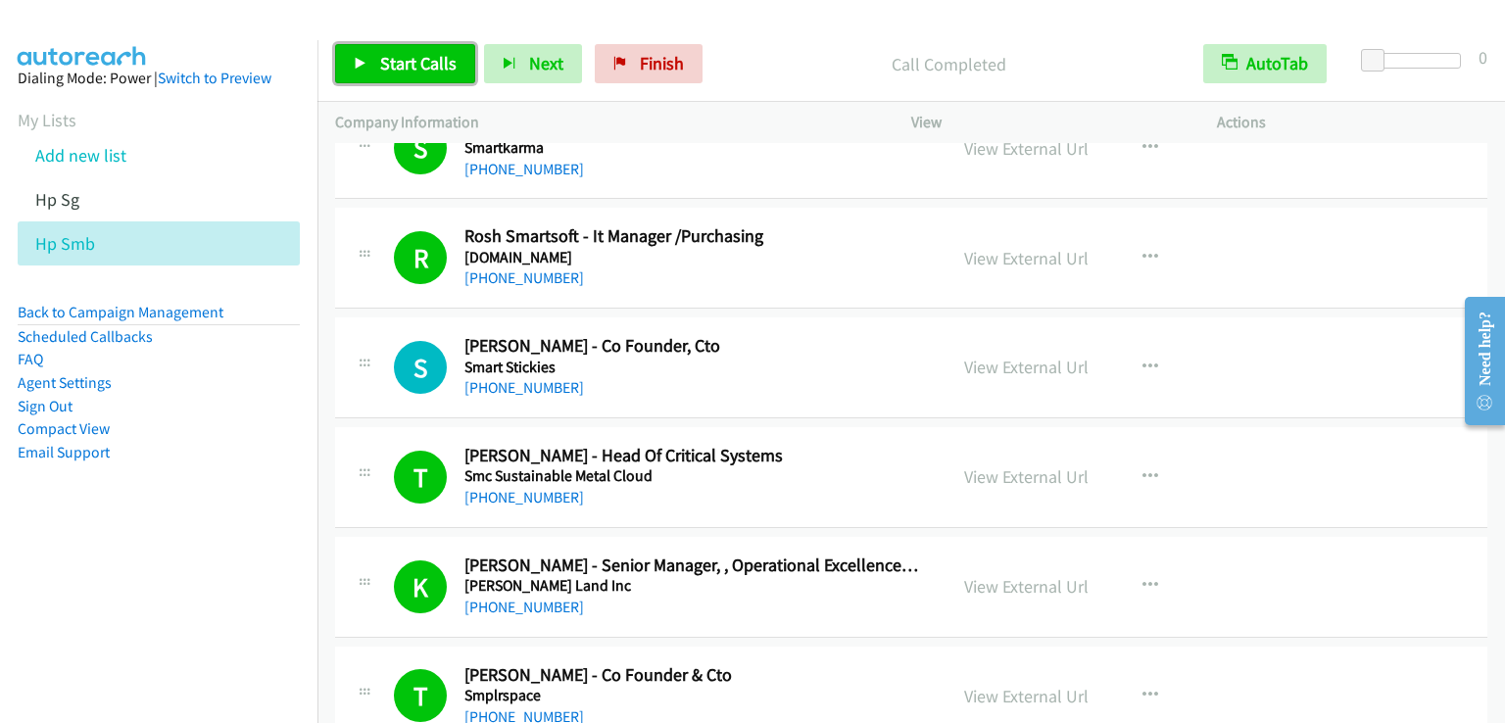
click at [394, 56] on span "Start Calls" at bounding box center [418, 63] width 76 height 23
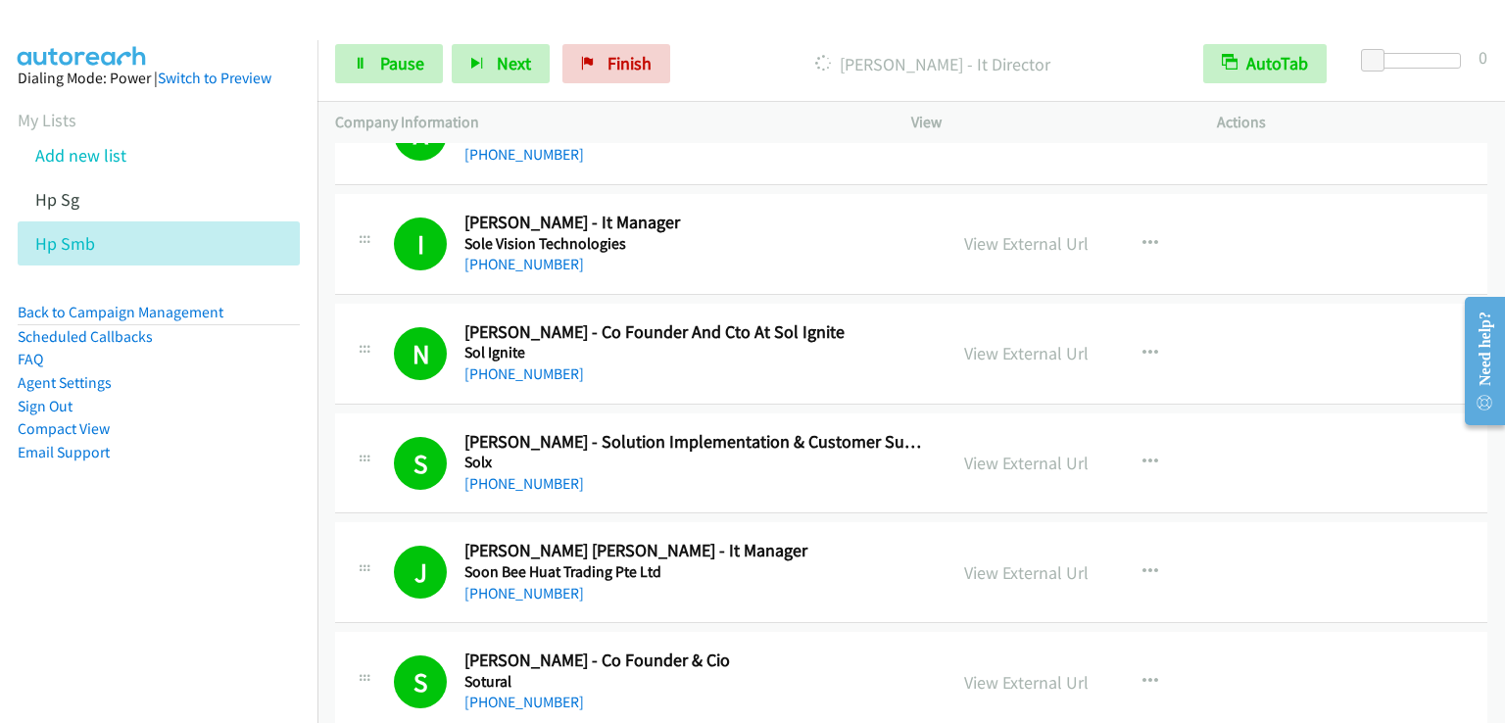
scroll to position [9994, 0]
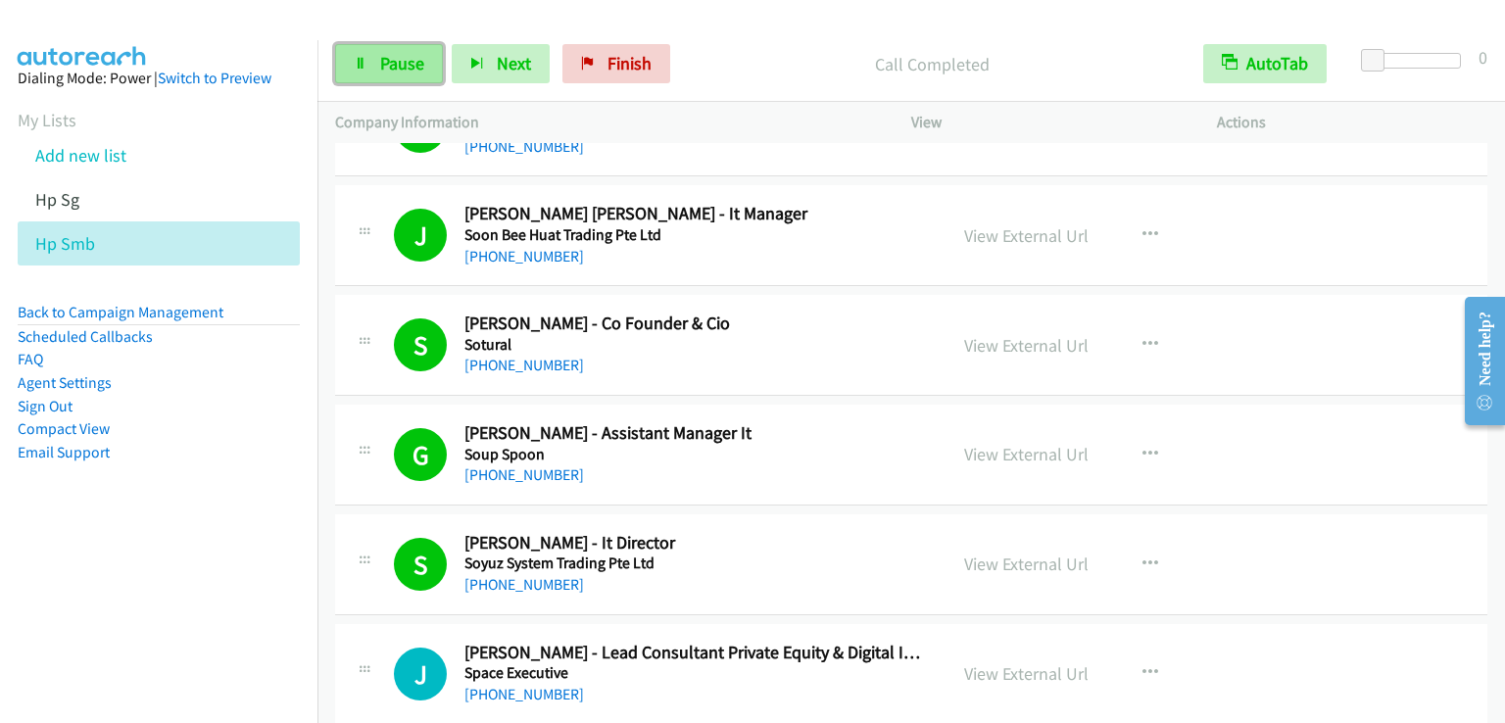
click at [409, 63] on span "Pause" at bounding box center [402, 63] width 44 height 23
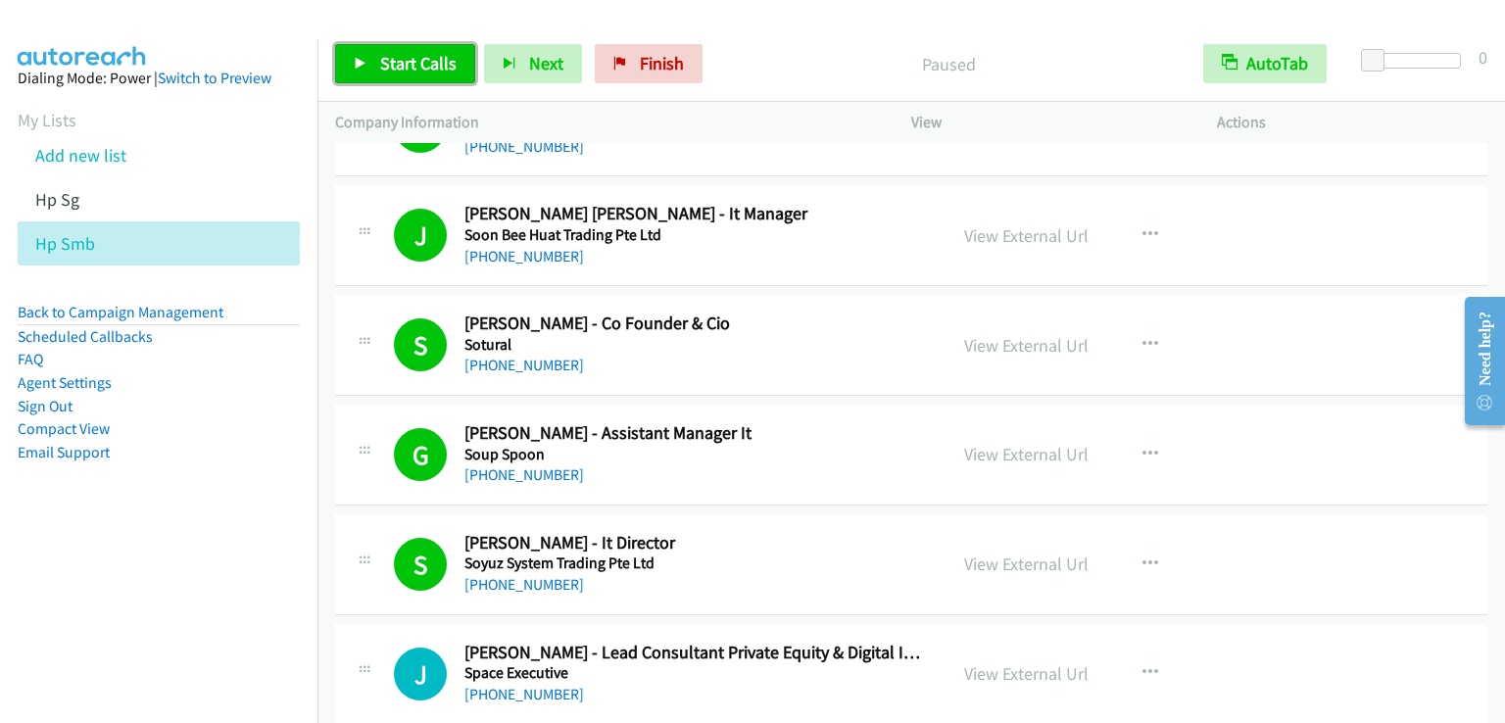
click at [417, 60] on span "Start Calls" at bounding box center [418, 63] width 76 height 23
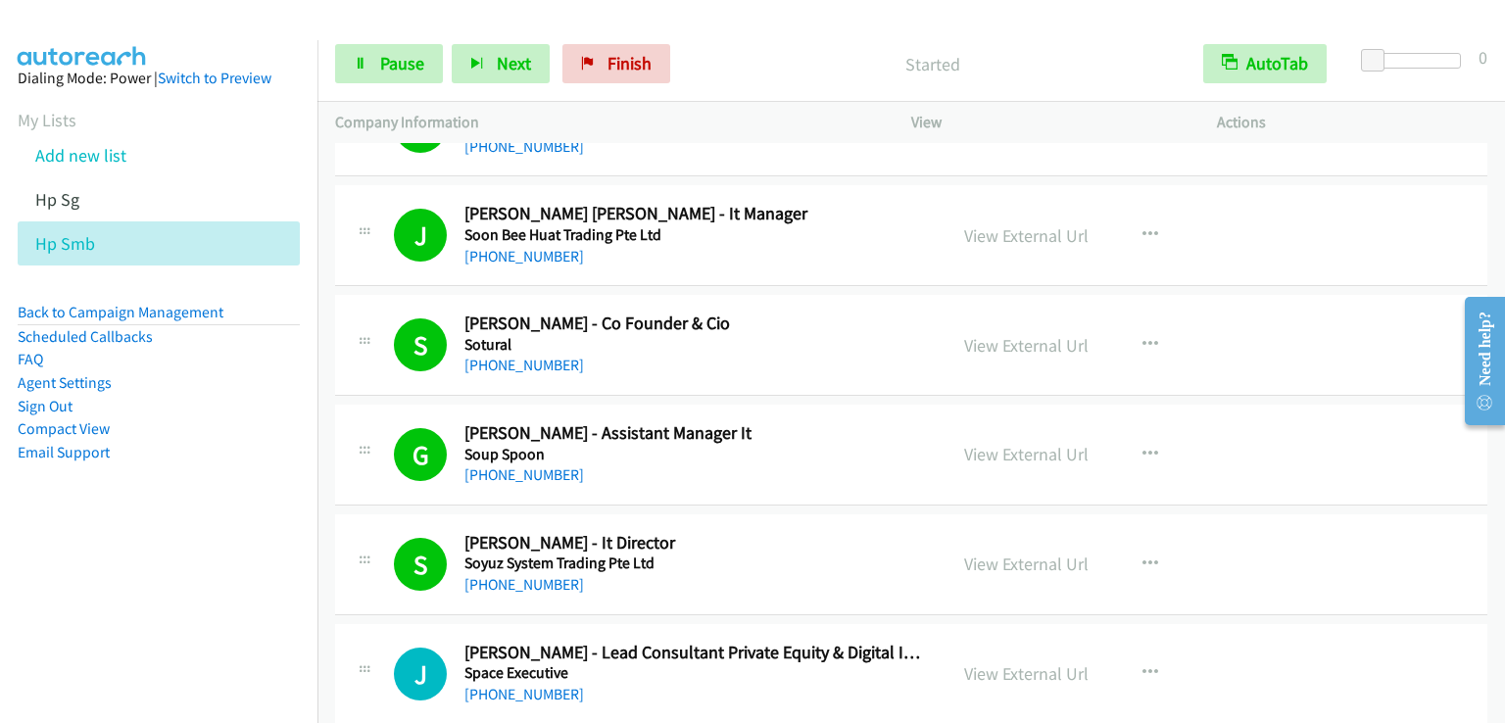
scroll to position [10092, 0]
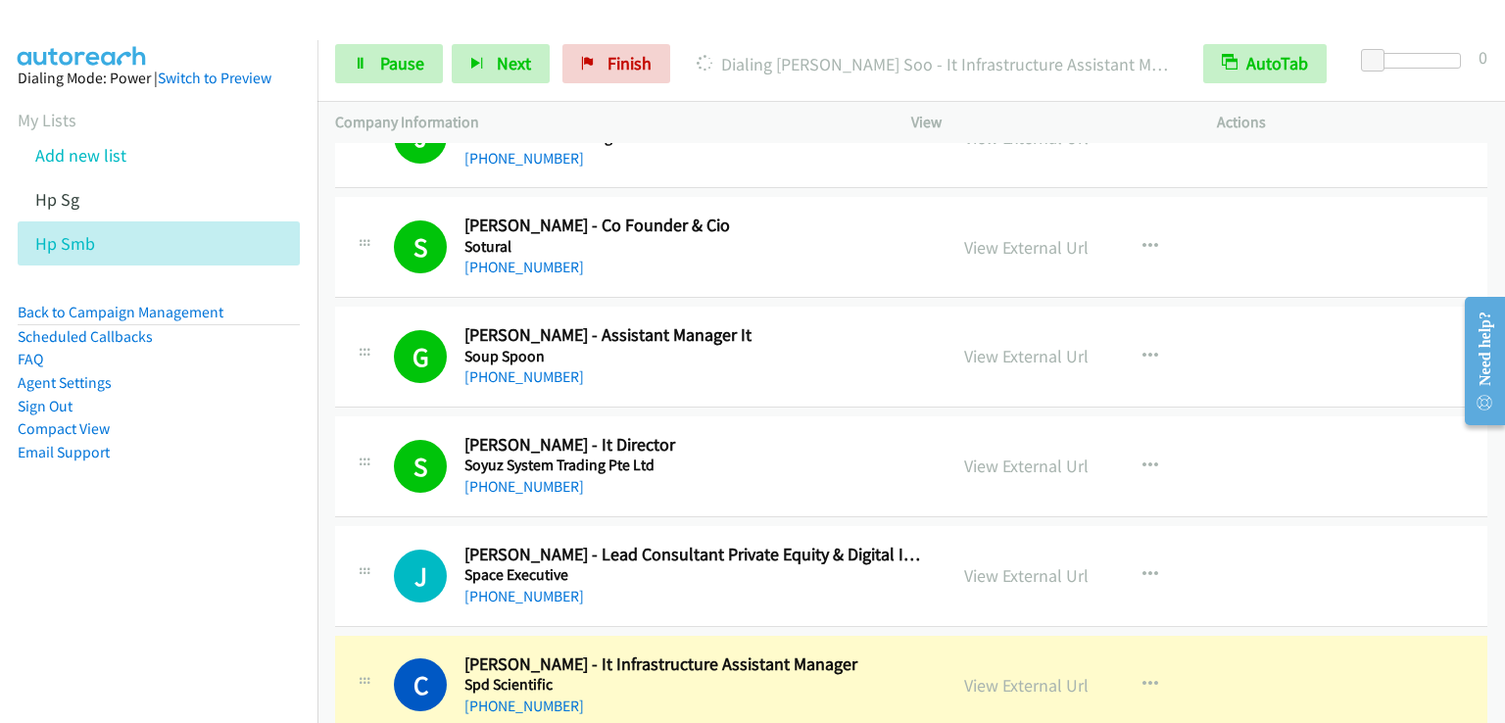
click at [399, 85] on div "Start Calls Pause Next Finish [PERSON_NAME] - It Infrastructure Assistant Manag…" at bounding box center [910, 63] width 1187 height 75
click at [399, 75] on link "Pause" at bounding box center [389, 63] width 108 height 39
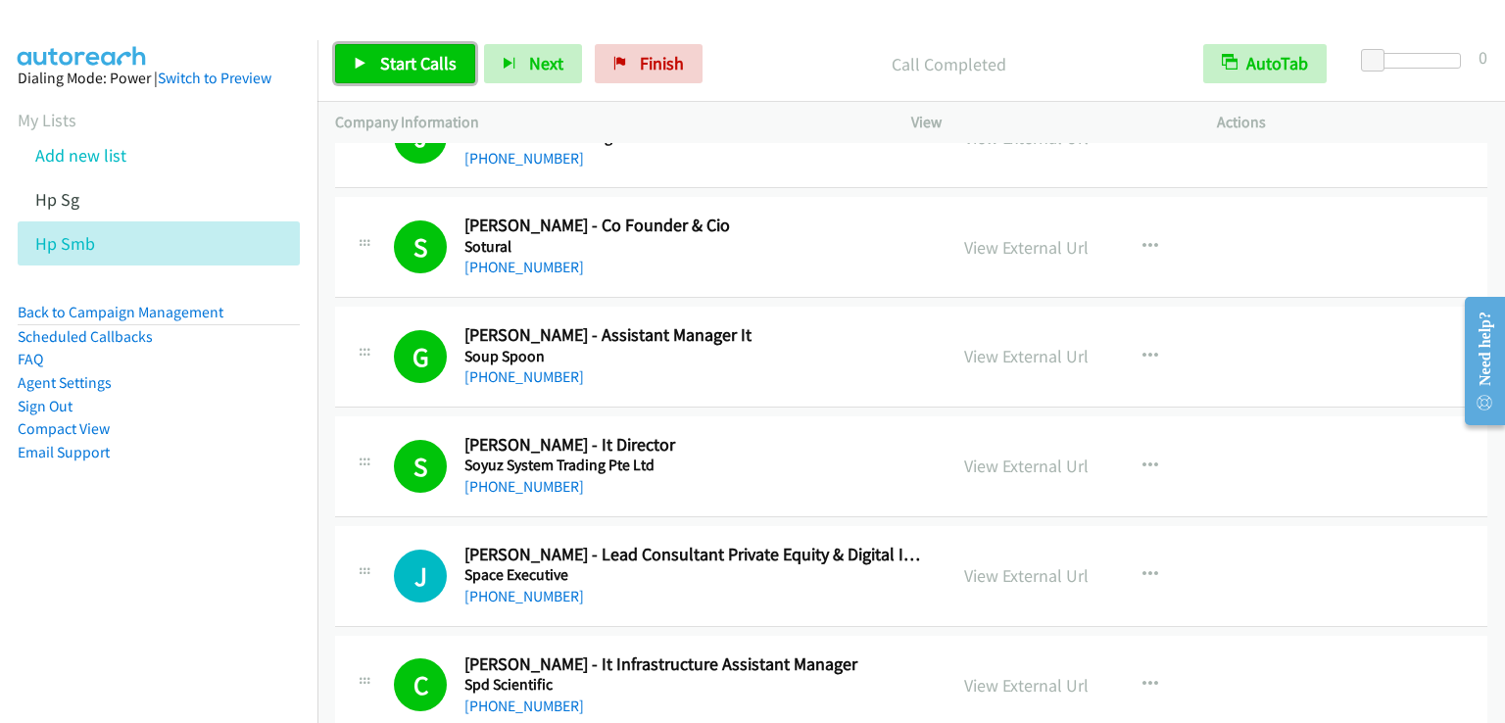
click at [417, 60] on span "Start Calls" at bounding box center [418, 63] width 76 height 23
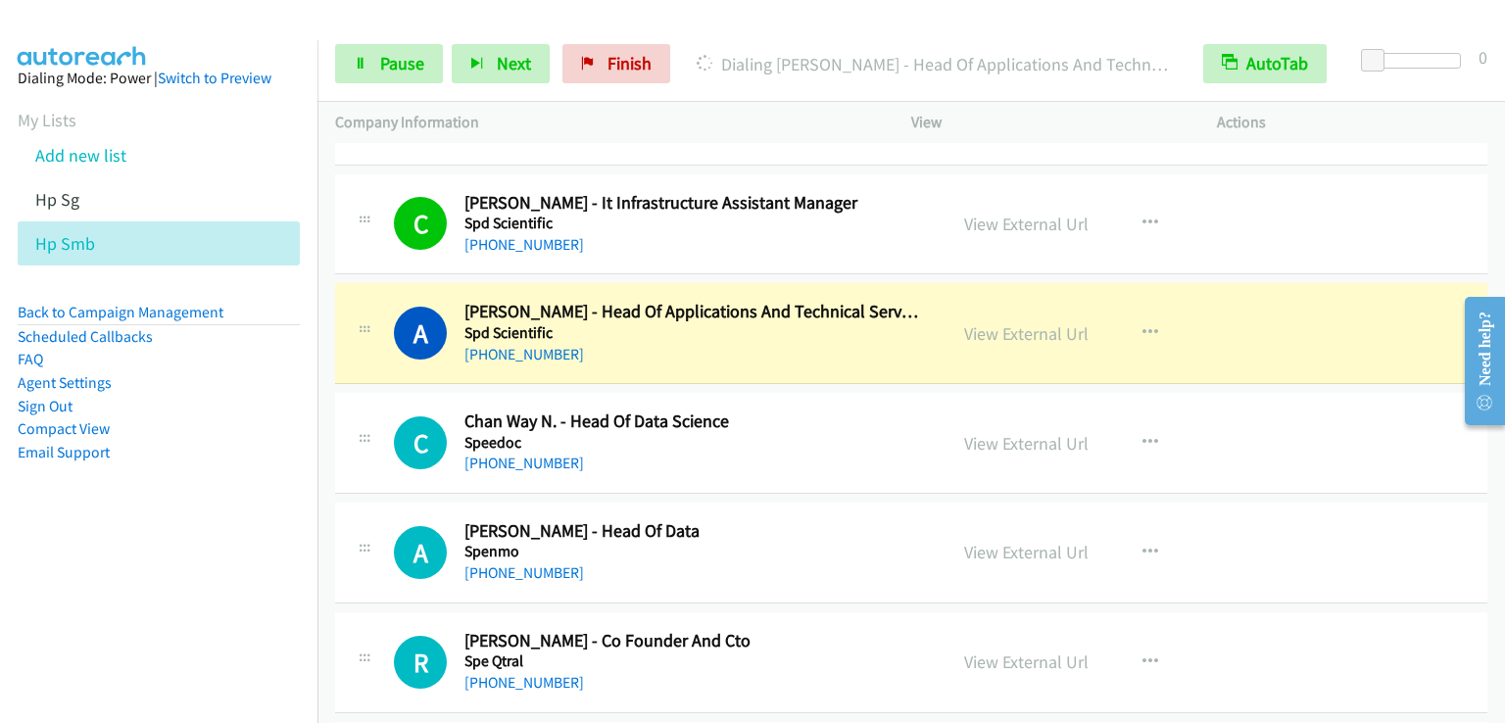
scroll to position [10484, 0]
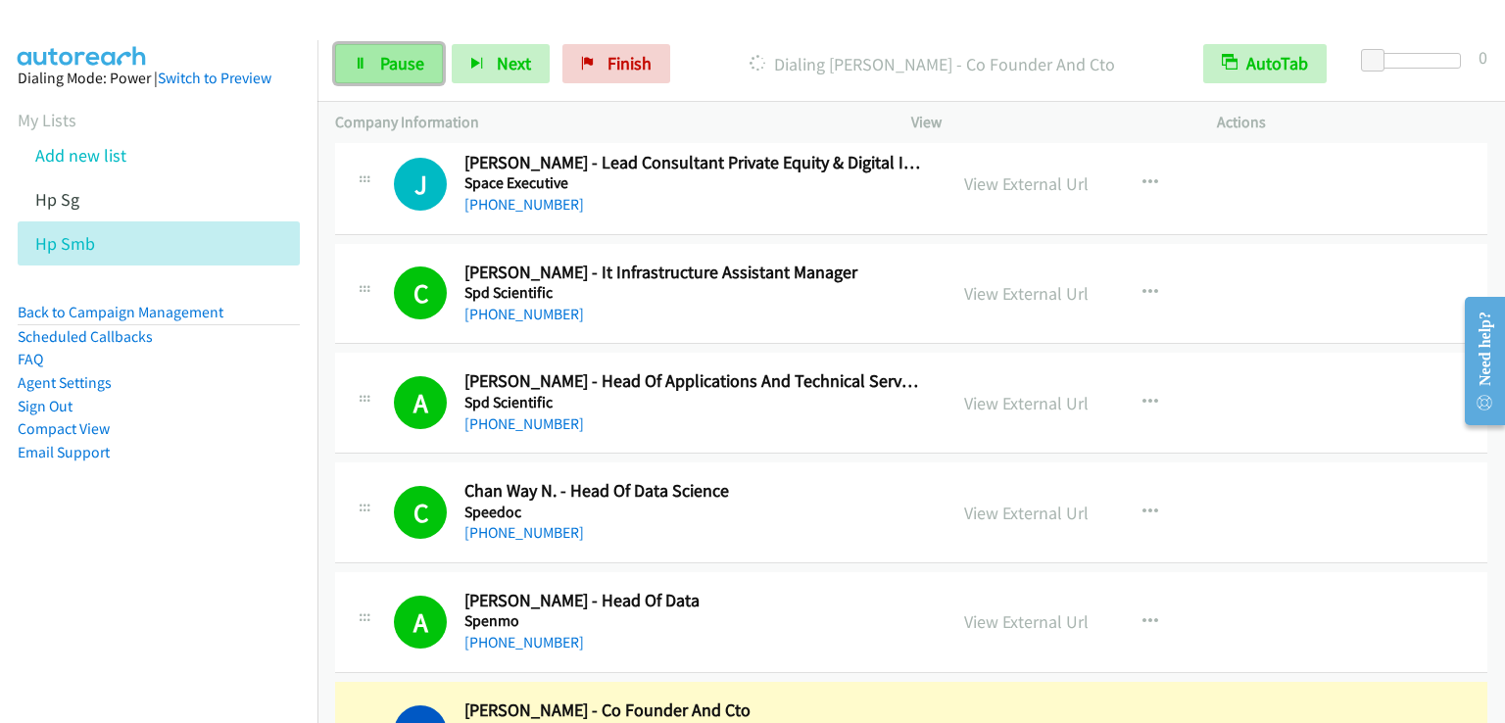
click at [392, 66] on span "Pause" at bounding box center [402, 63] width 44 height 23
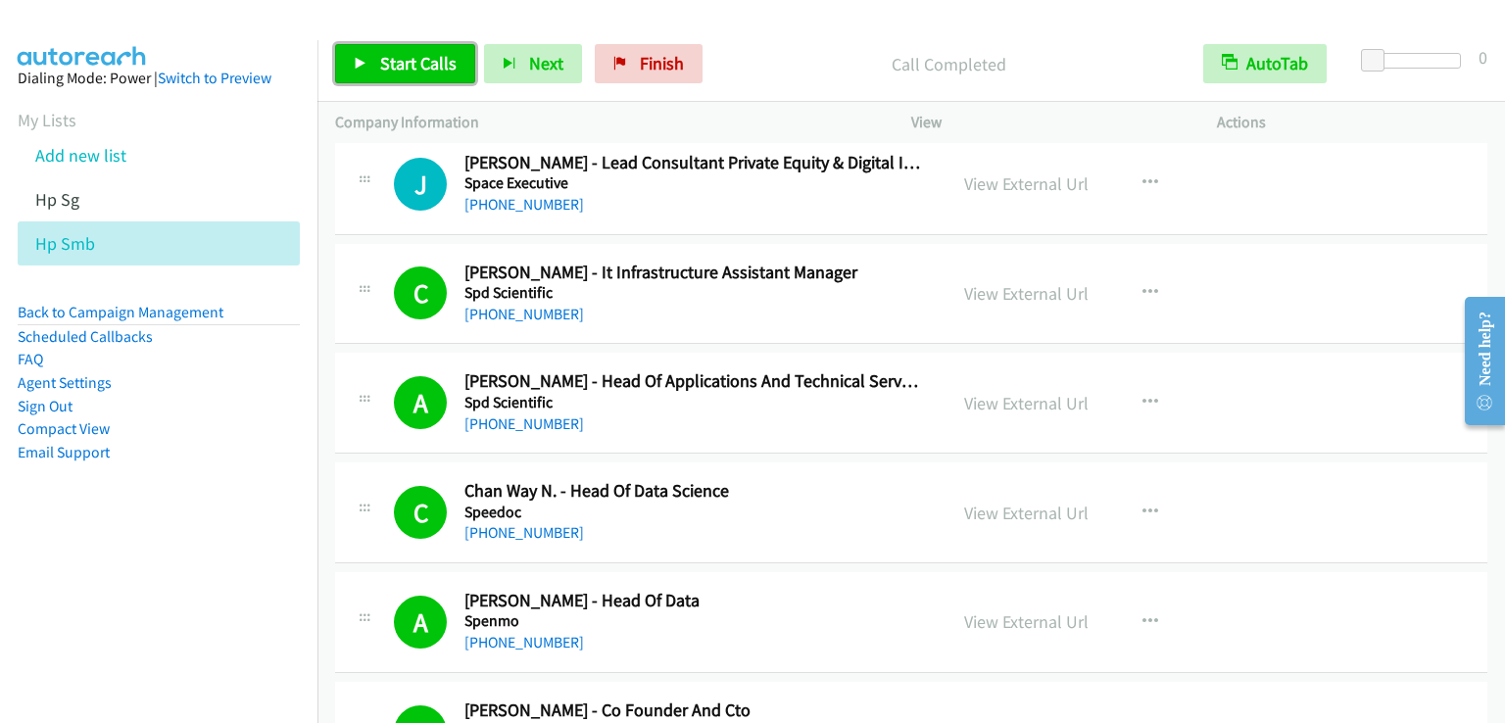
click at [413, 60] on span "Start Calls" at bounding box center [418, 63] width 76 height 23
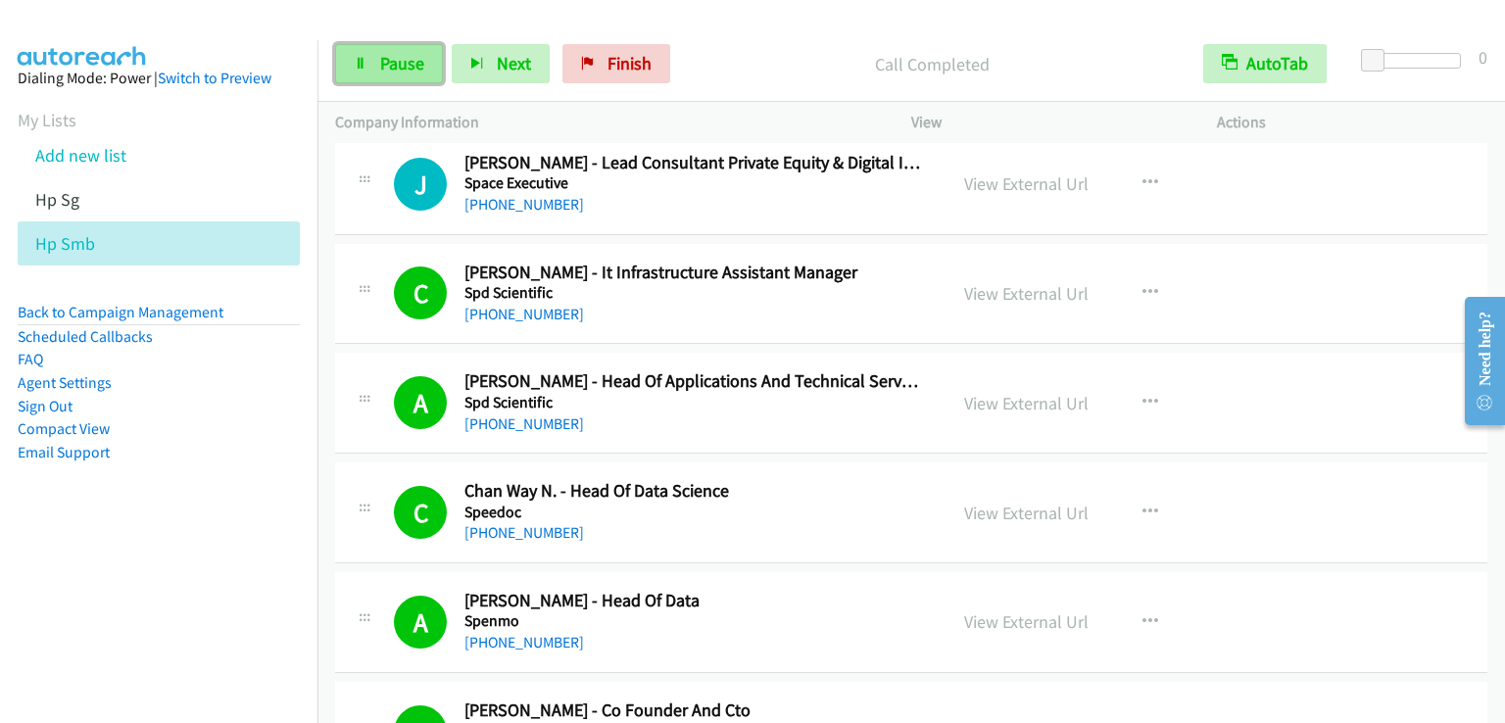
click at [403, 57] on span "Pause" at bounding box center [402, 63] width 44 height 23
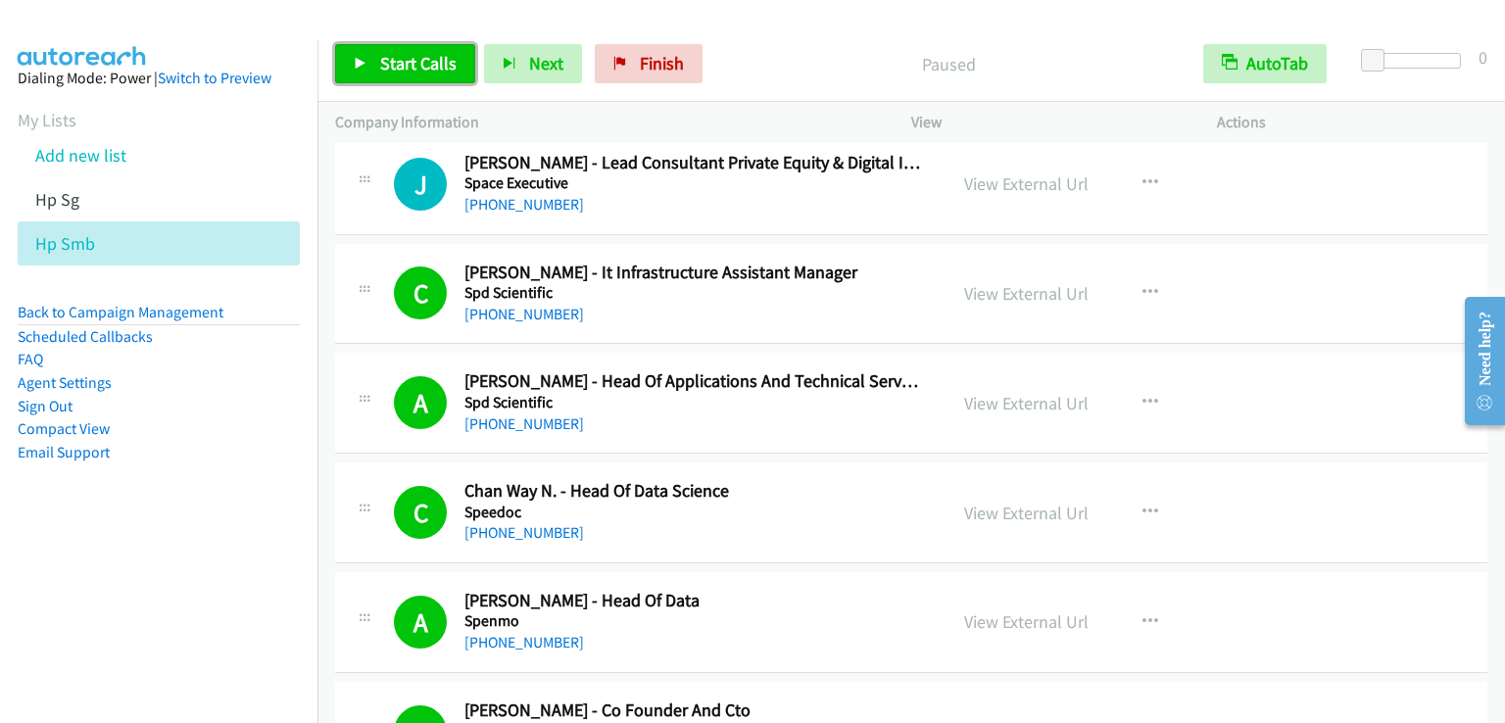
click at [403, 57] on span "Start Calls" at bounding box center [418, 63] width 76 height 23
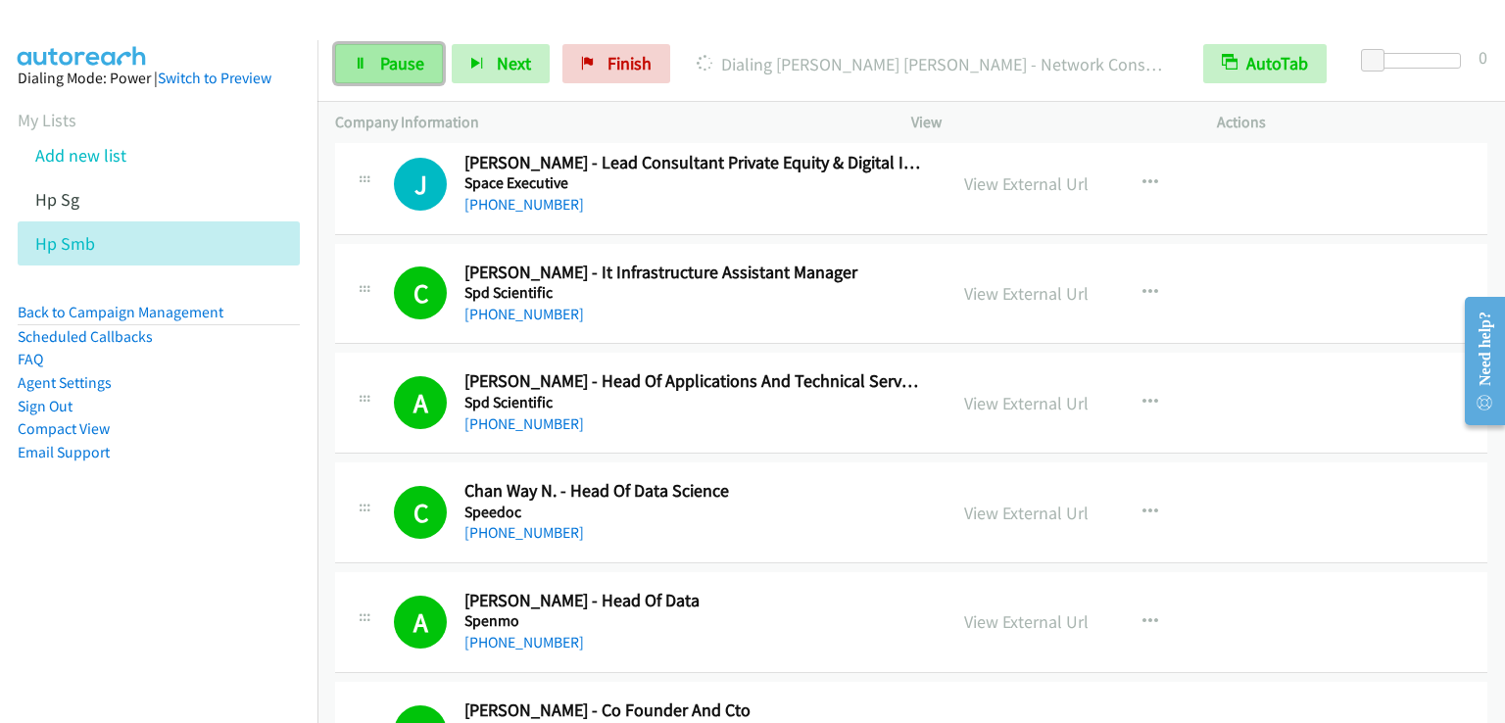
click at [408, 56] on span "Pause" at bounding box center [402, 63] width 44 height 23
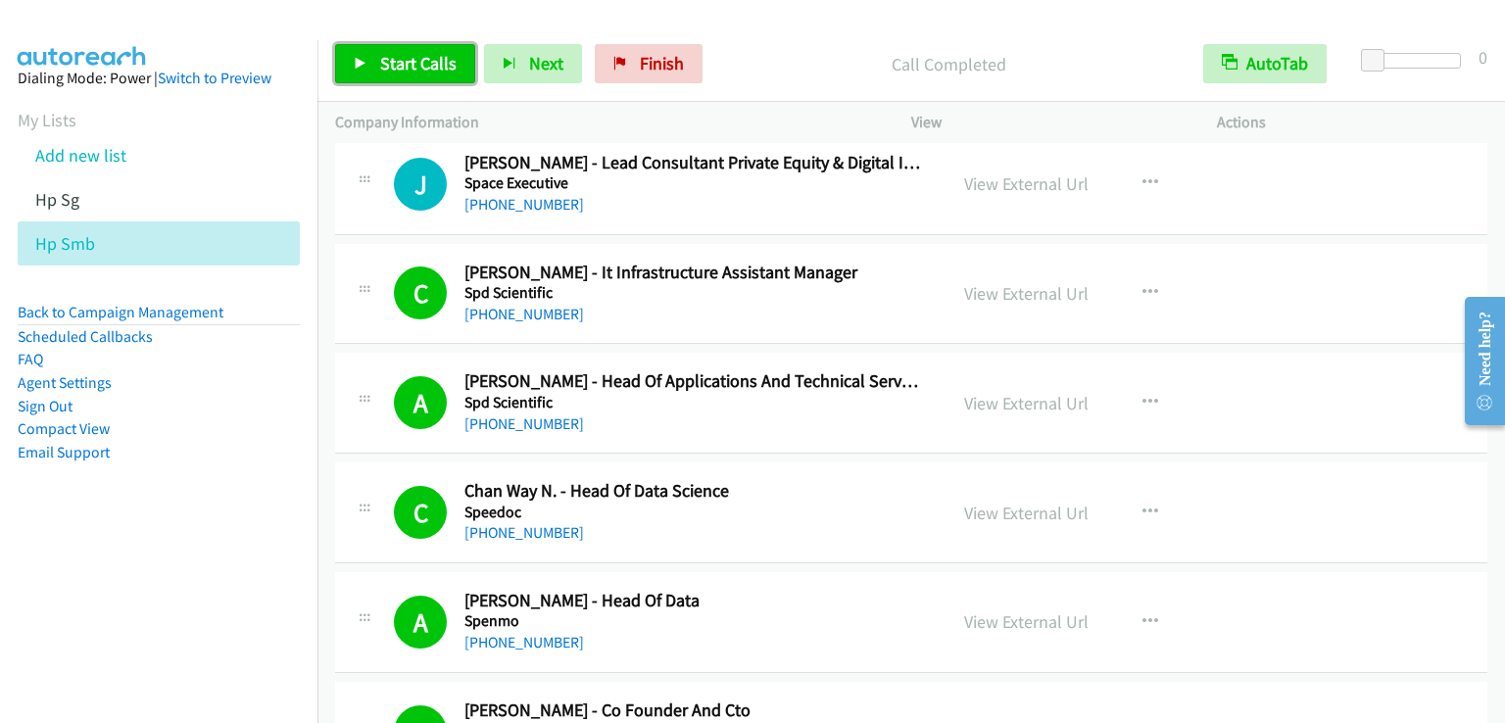
click at [426, 63] on span "Start Calls" at bounding box center [418, 63] width 76 height 23
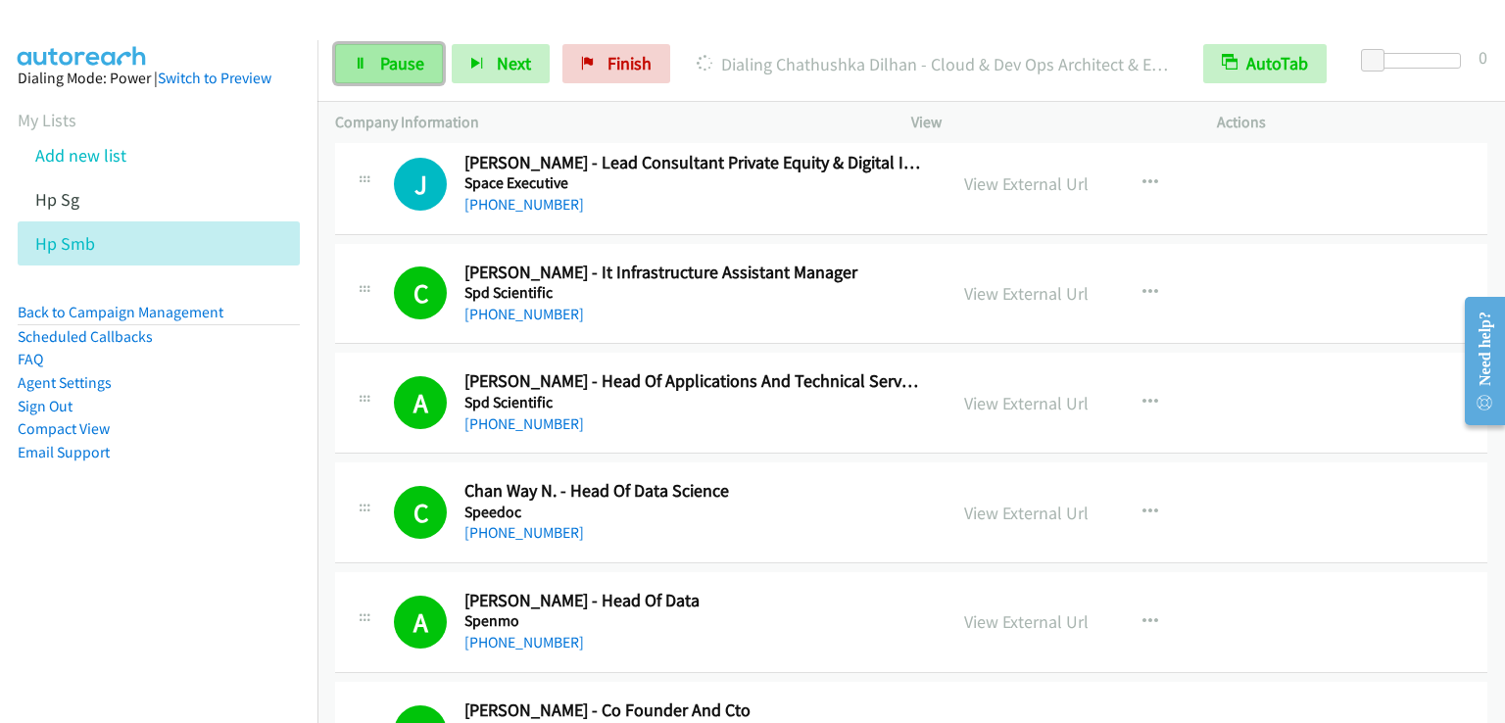
click at [380, 57] on span "Pause" at bounding box center [402, 63] width 44 height 23
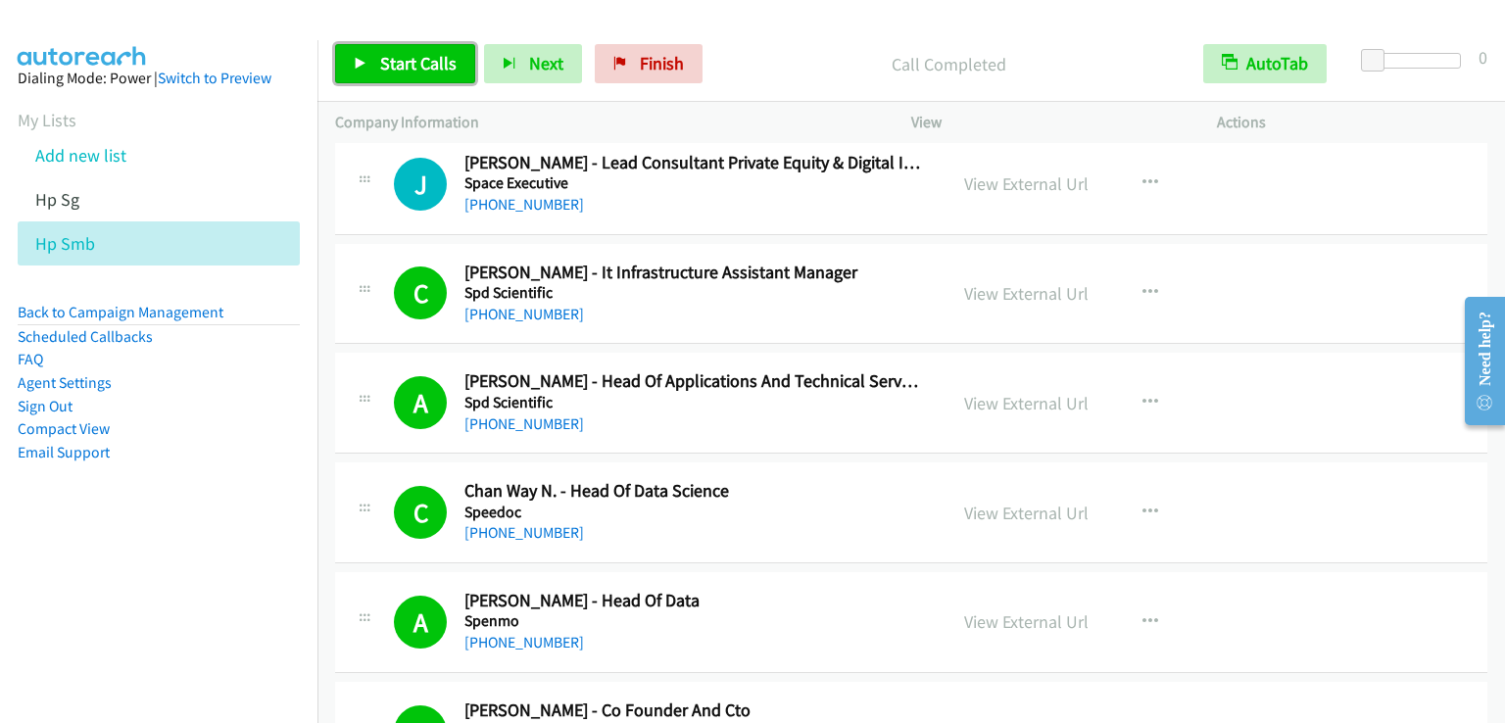
click at [411, 72] on span "Start Calls" at bounding box center [418, 63] width 76 height 23
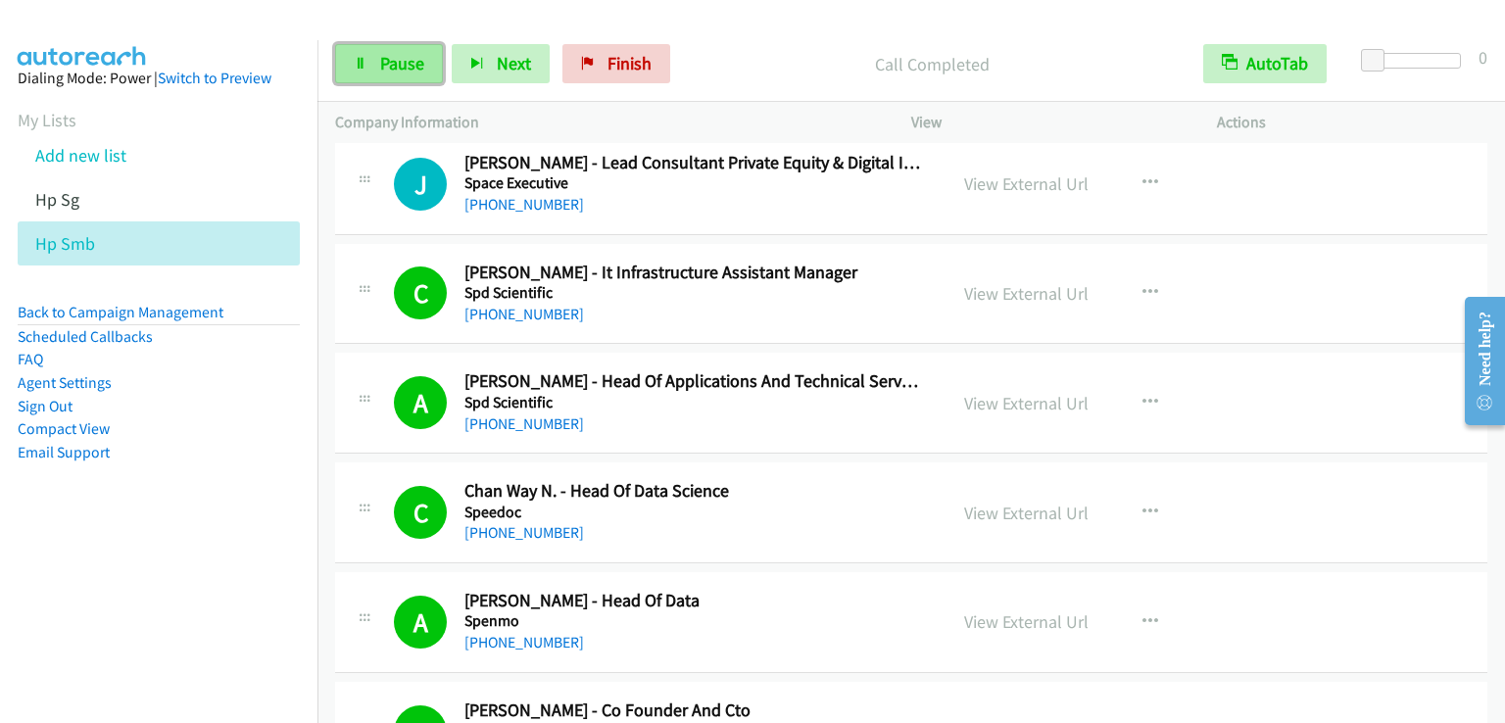
click at [408, 71] on span "Pause" at bounding box center [402, 63] width 44 height 23
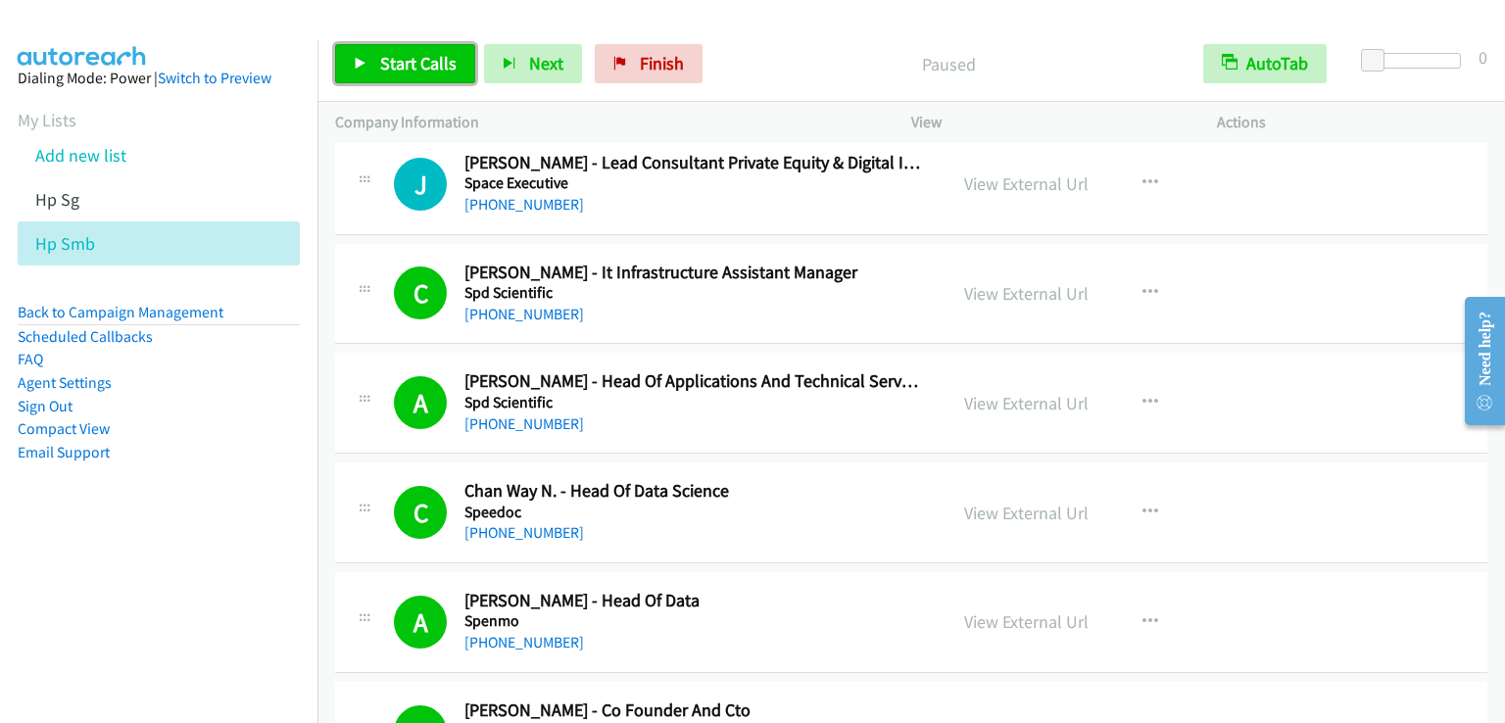
click at [408, 71] on span "Start Calls" at bounding box center [418, 63] width 76 height 23
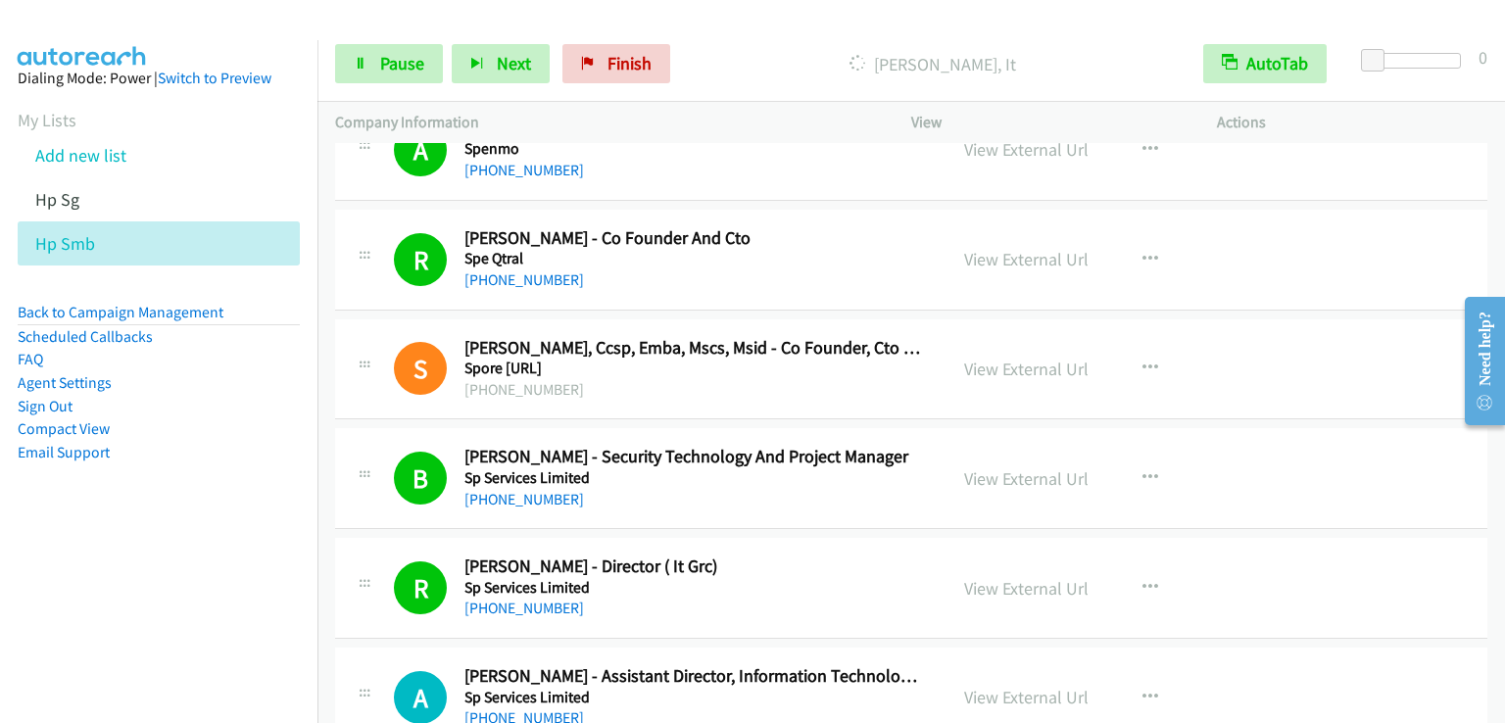
scroll to position [11268, 0]
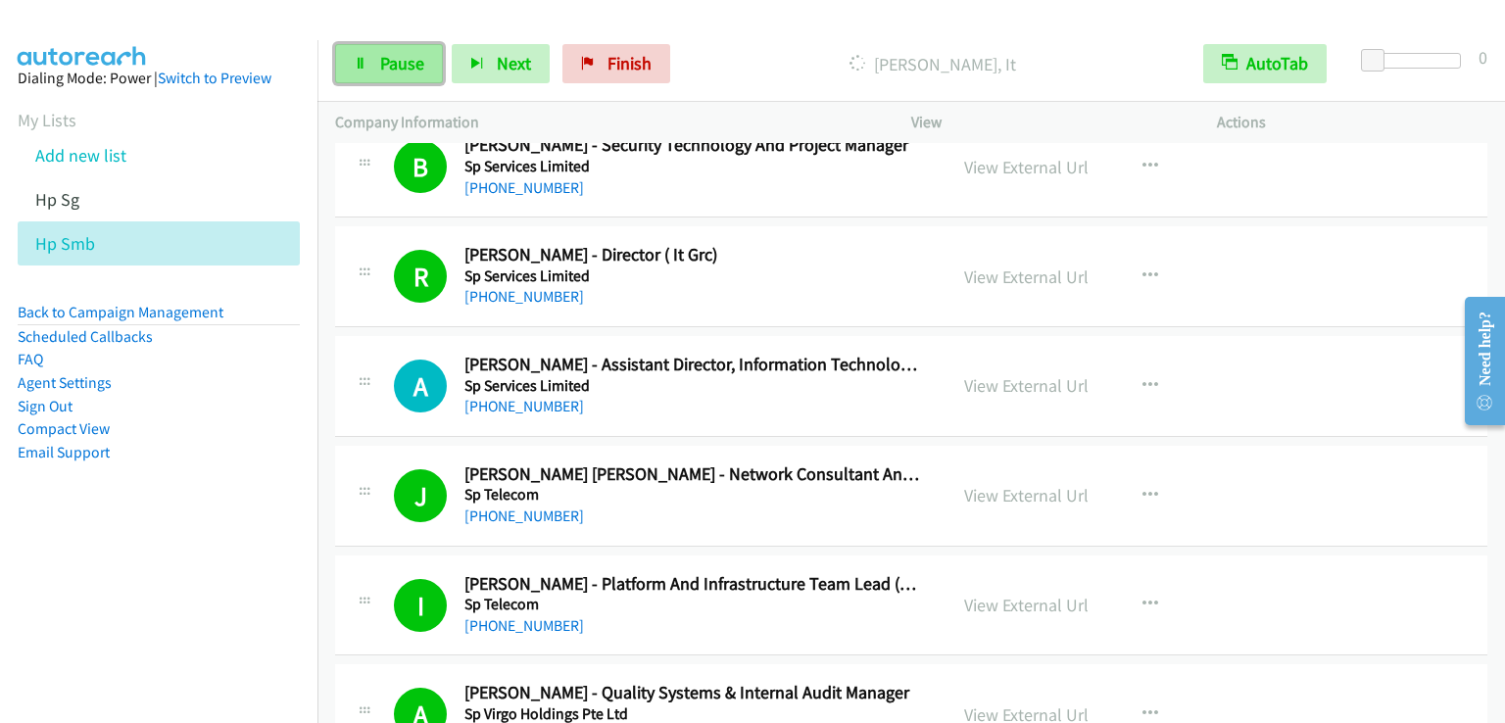
drag, startPoint x: 404, startPoint y: 64, endPoint x: 395, endPoint y: 45, distance: 20.6
click at [404, 64] on span "Pause" at bounding box center [402, 63] width 44 height 23
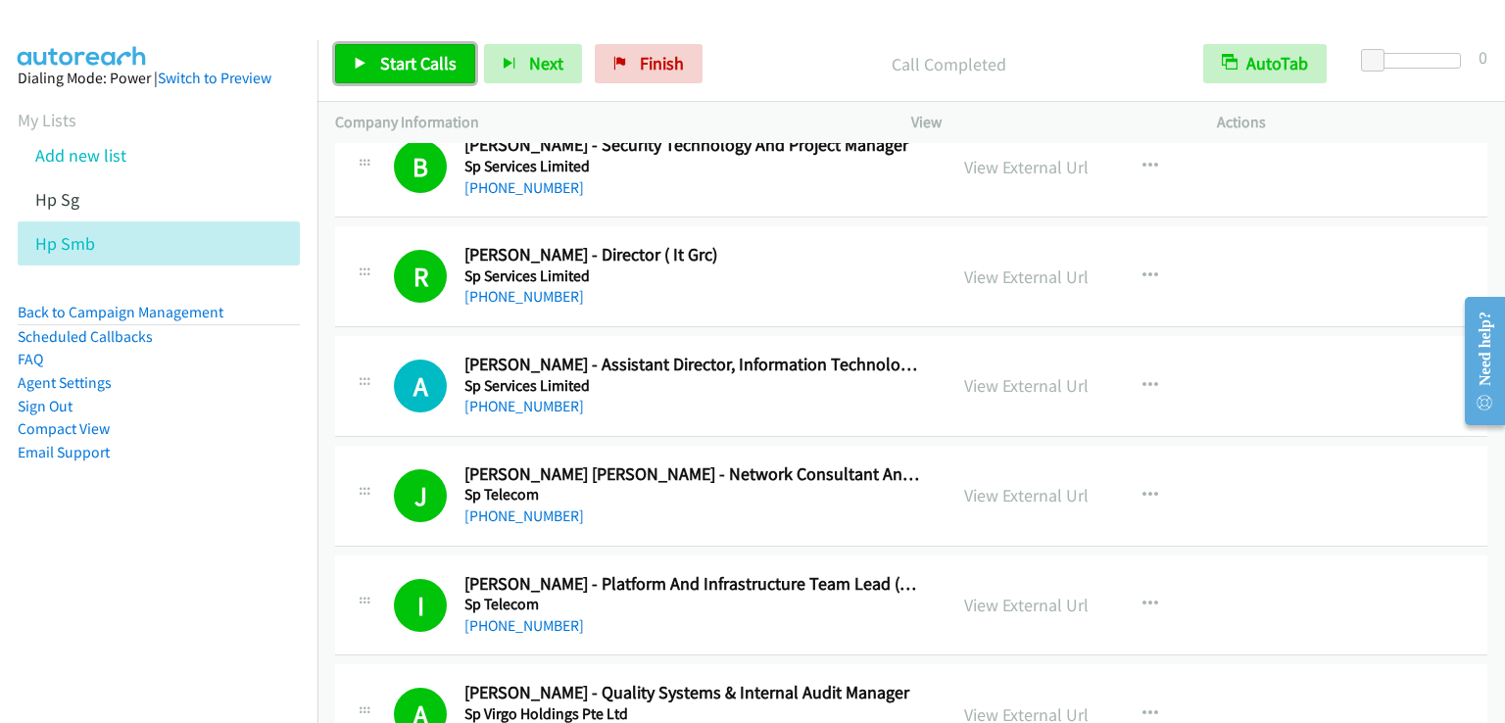
click at [389, 53] on span "Start Calls" at bounding box center [418, 63] width 76 height 23
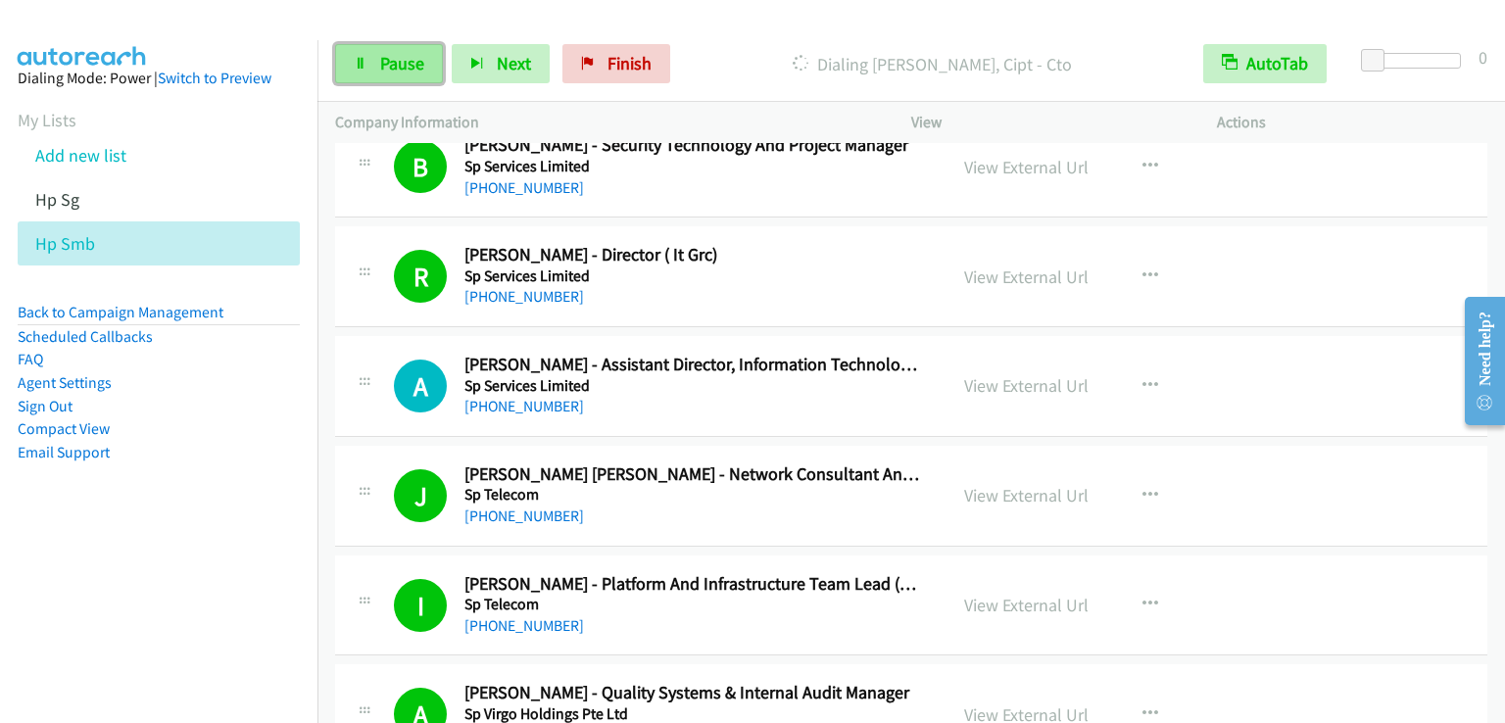
click at [376, 60] on link "Pause" at bounding box center [389, 63] width 108 height 39
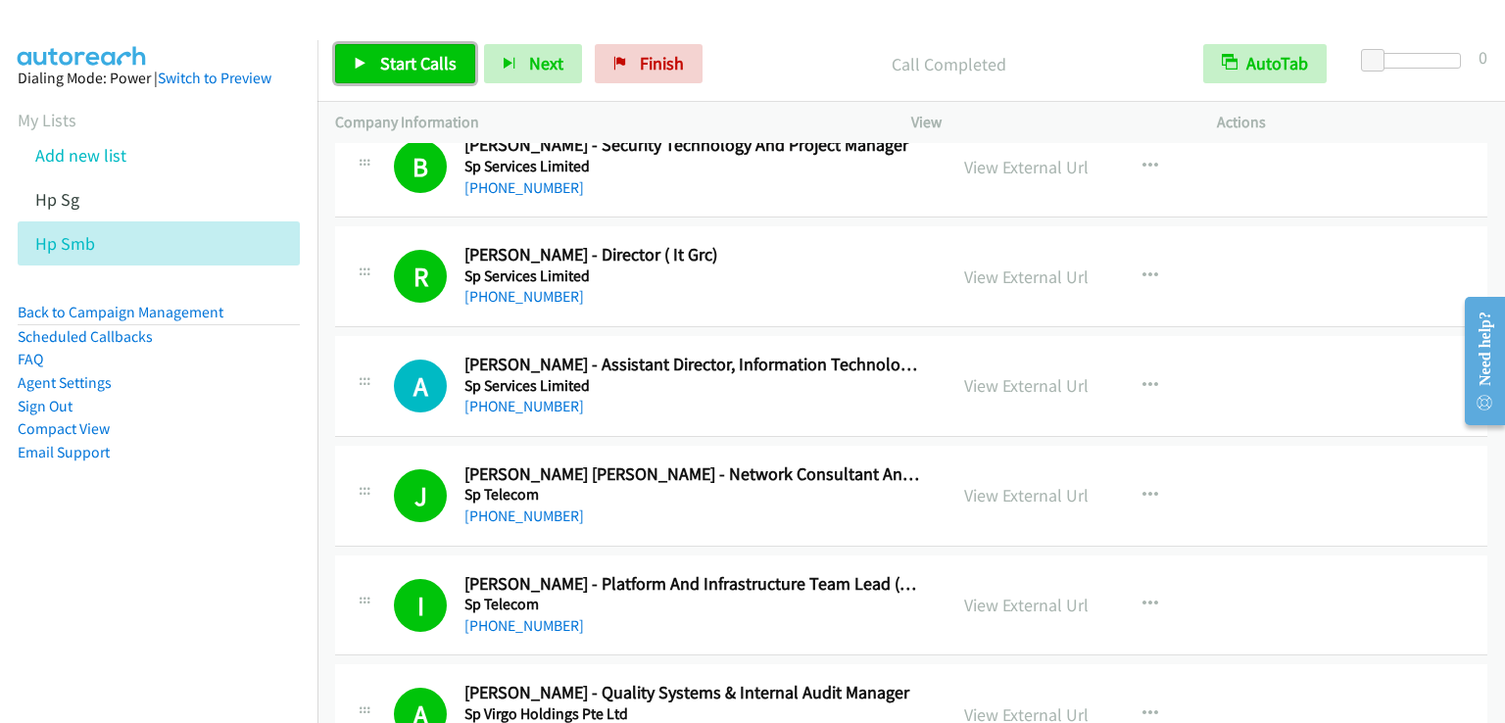
click at [397, 64] on span "Start Calls" at bounding box center [418, 63] width 76 height 23
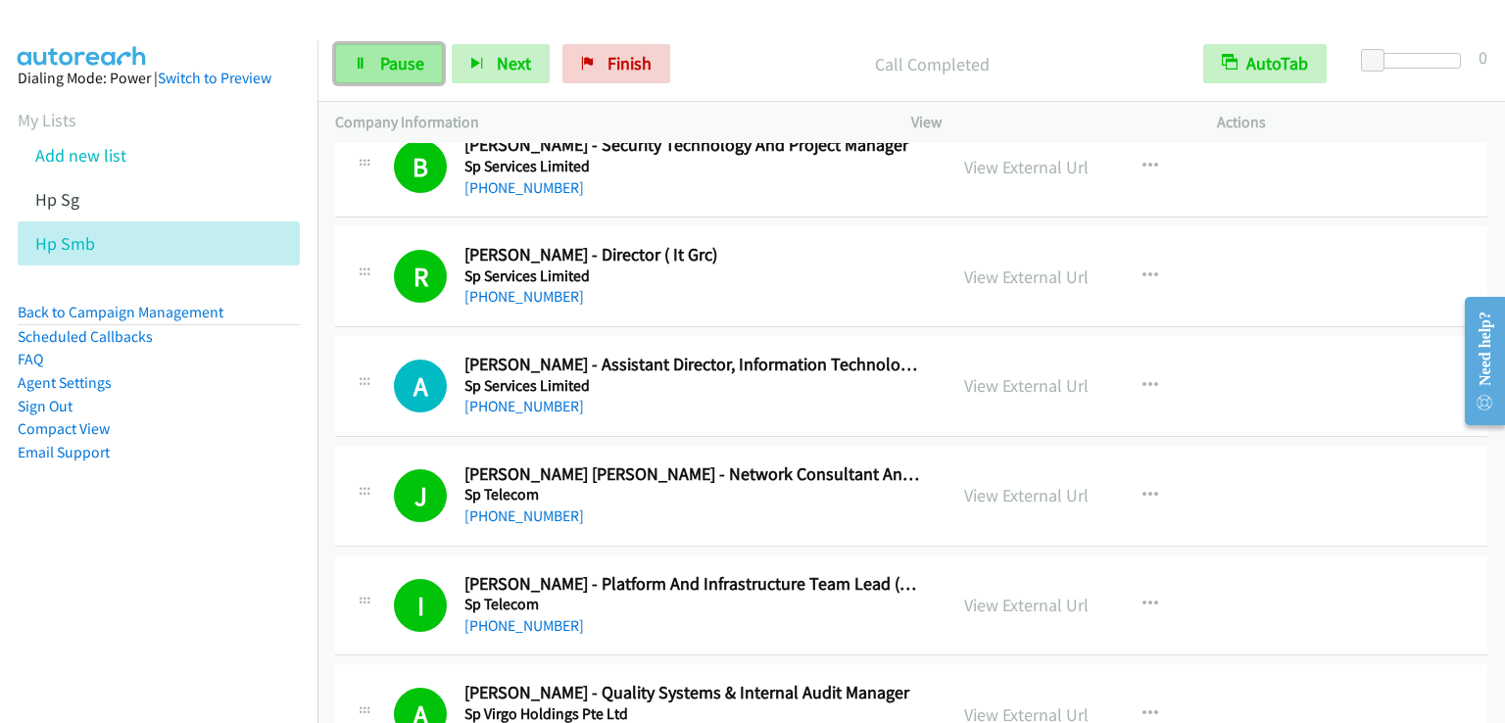
click at [371, 59] on link "Pause" at bounding box center [389, 63] width 108 height 39
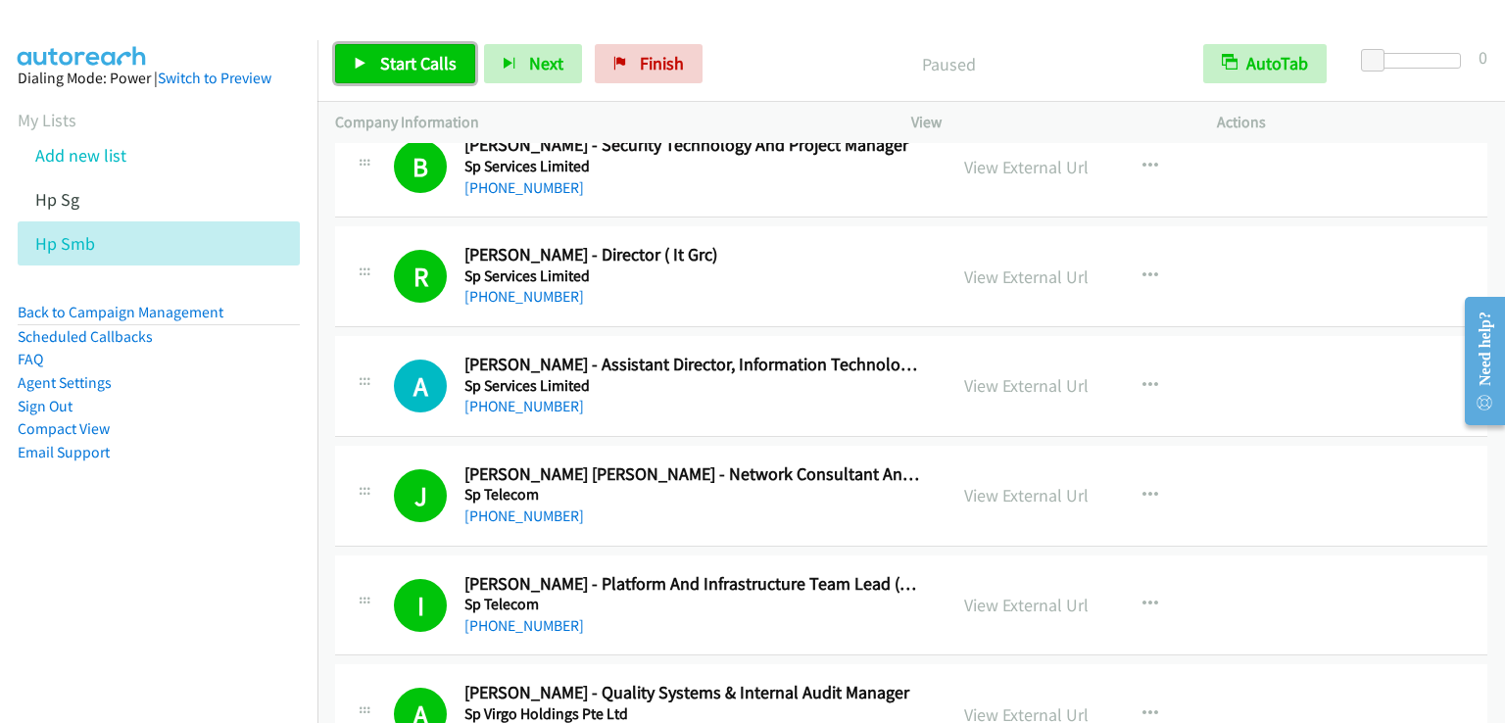
click at [371, 59] on link "Start Calls" at bounding box center [405, 63] width 140 height 39
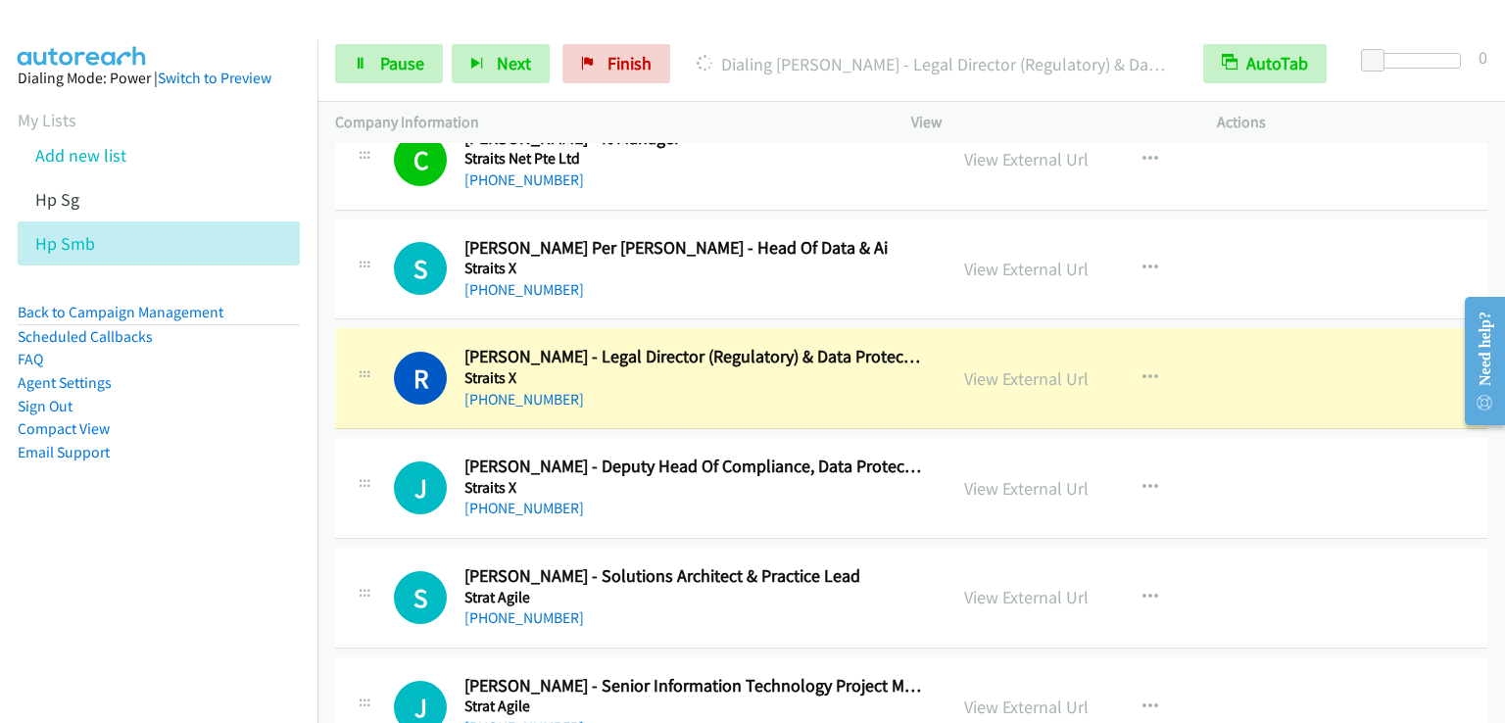
scroll to position [14599, 0]
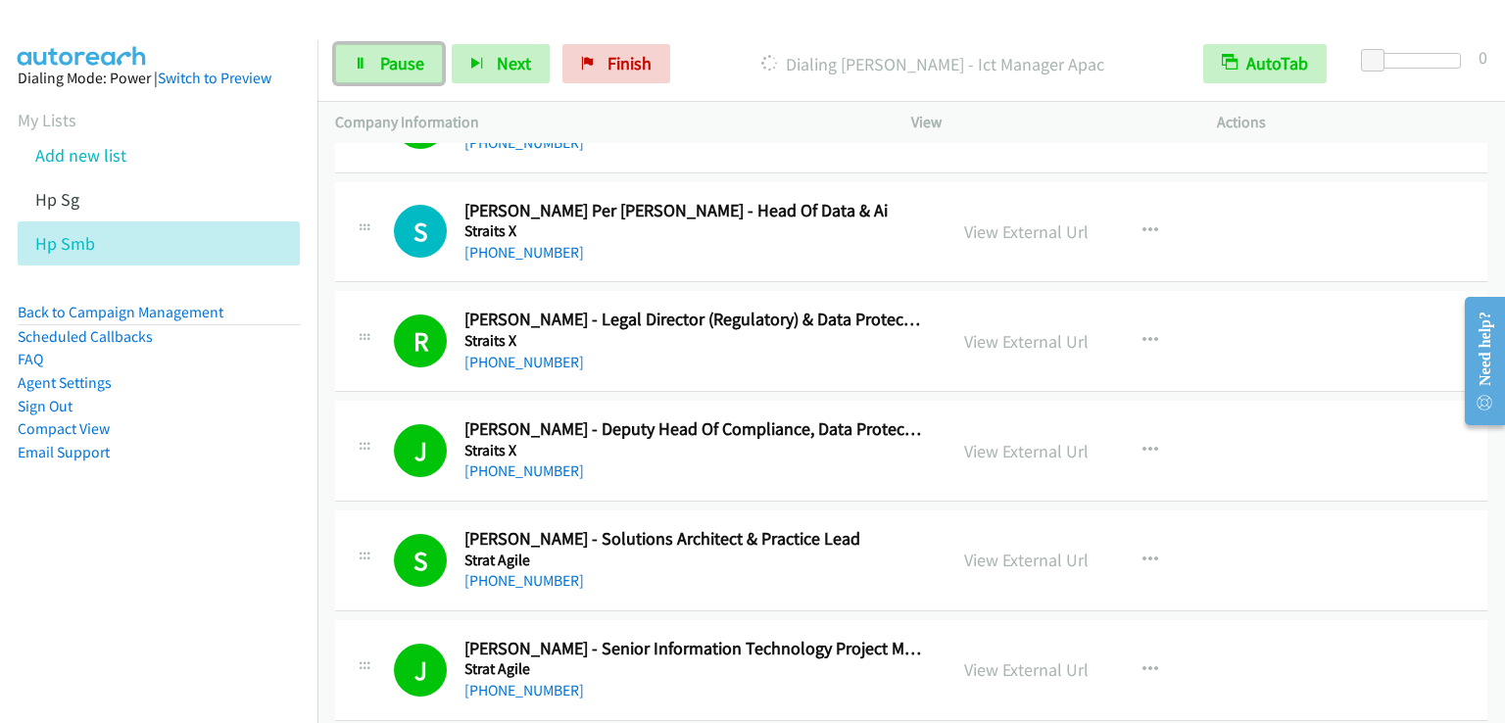
drag, startPoint x: 403, startPoint y: 60, endPoint x: 395, endPoint y: 9, distance: 51.5
click at [404, 60] on span "Pause" at bounding box center [402, 63] width 44 height 23
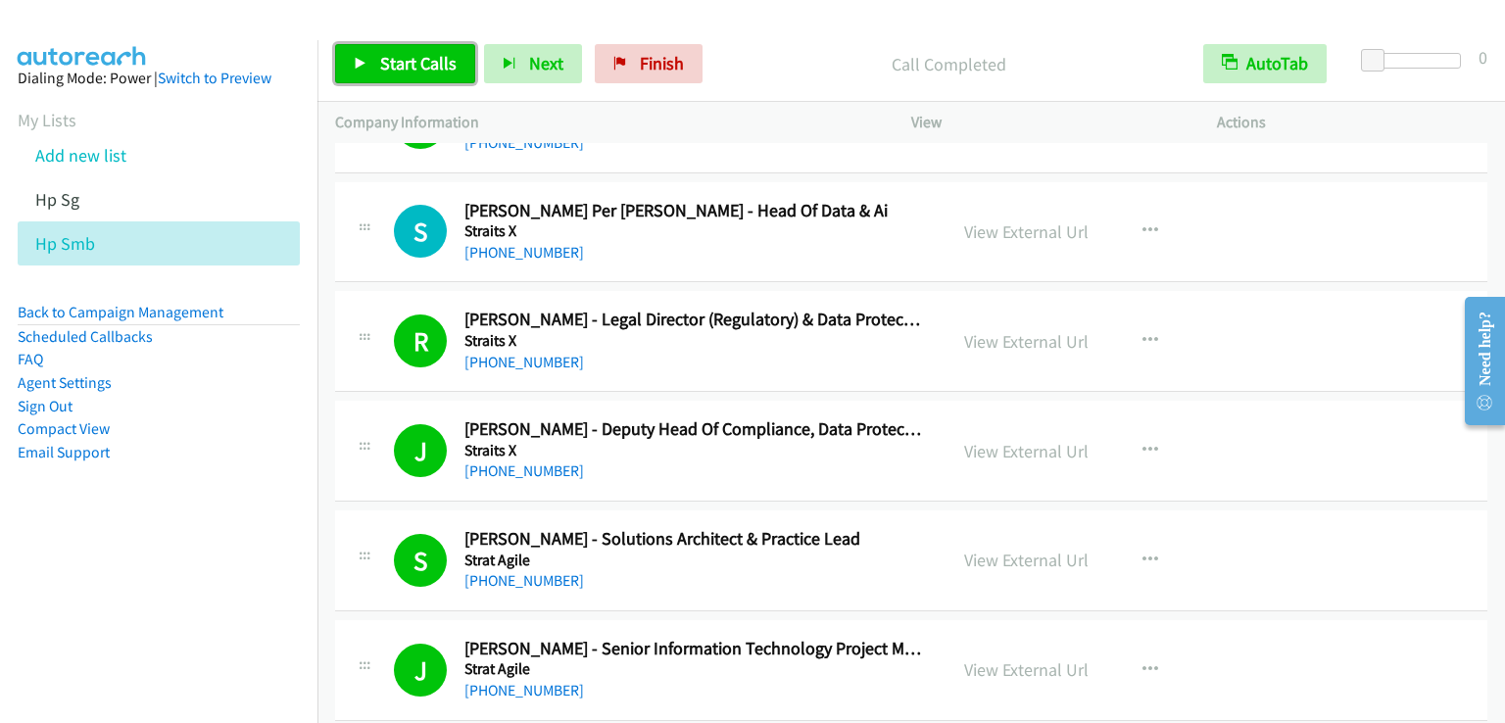
click at [419, 72] on span "Start Calls" at bounding box center [418, 63] width 76 height 23
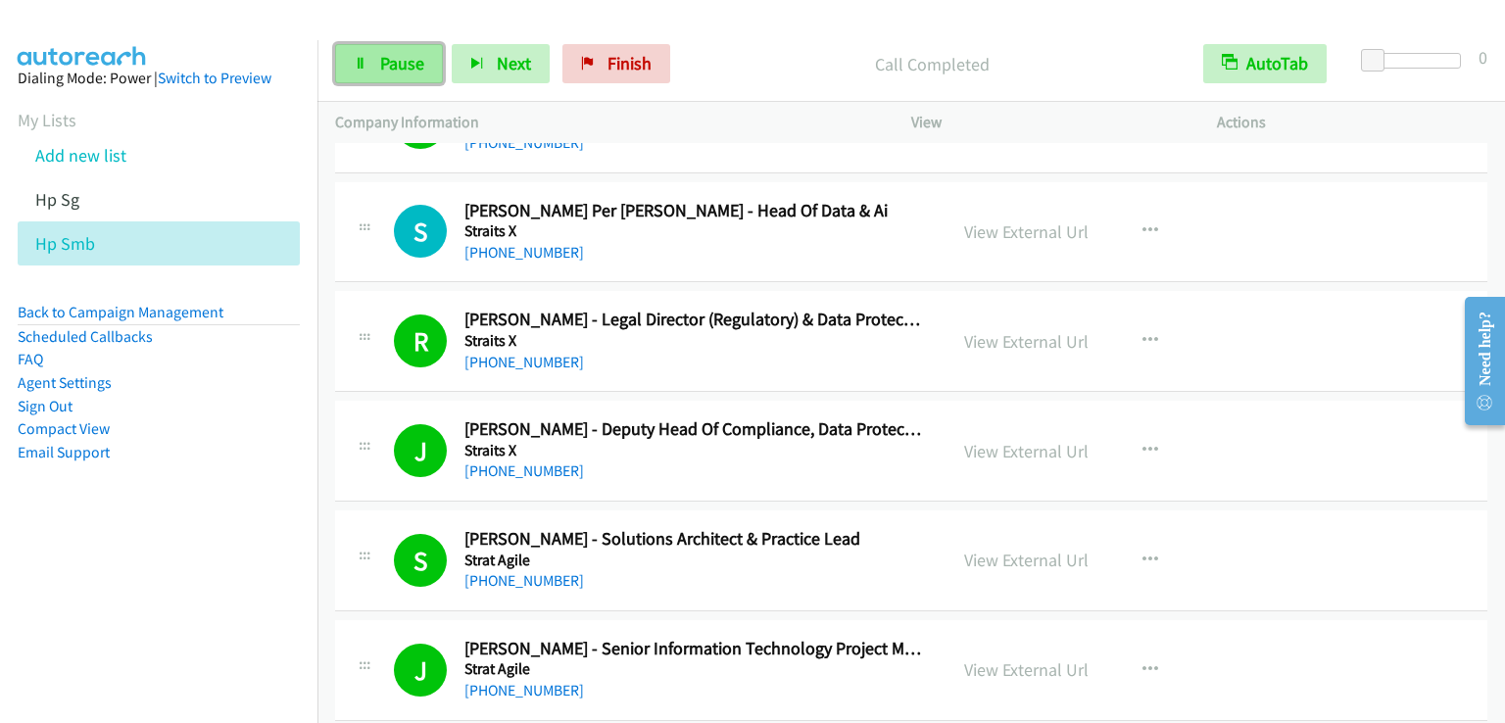
click at [431, 75] on link "Pause" at bounding box center [389, 63] width 108 height 39
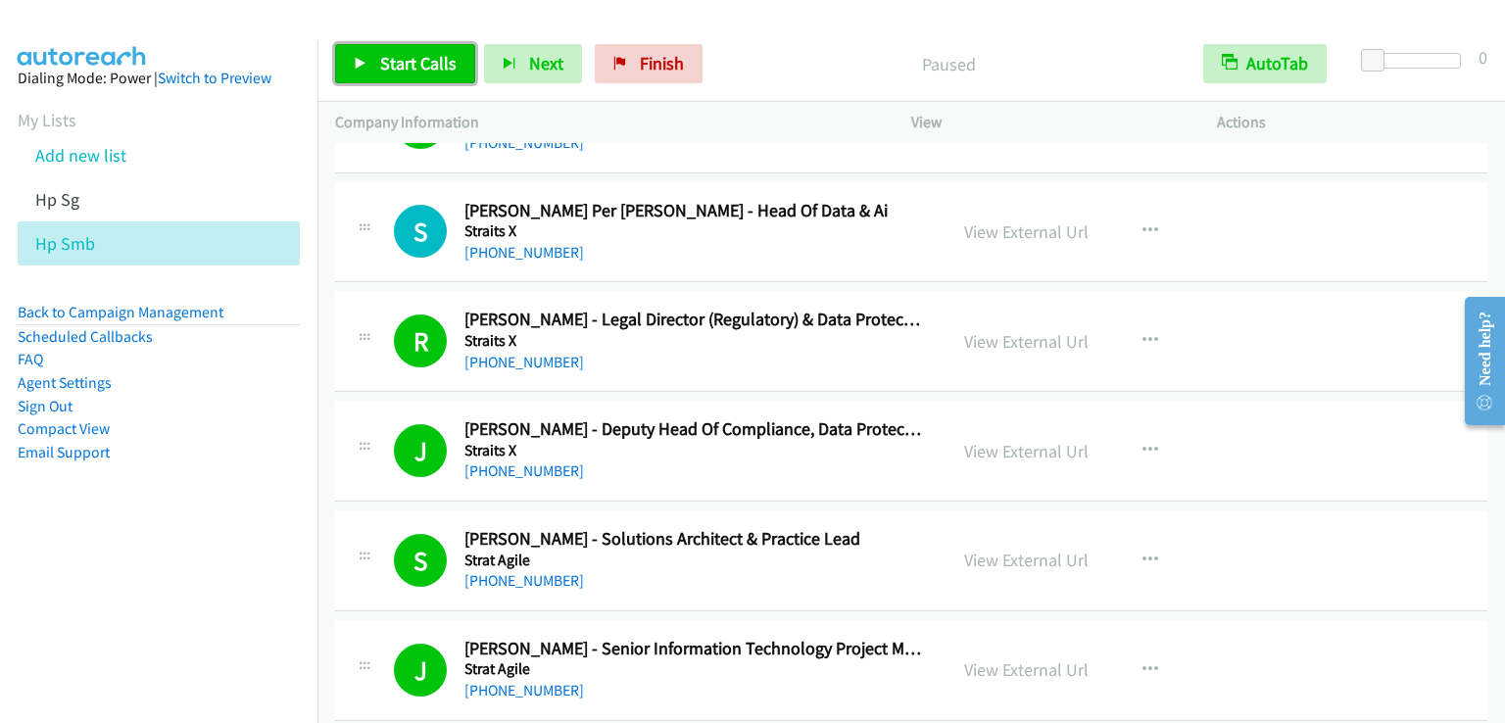
click at [428, 73] on span "Start Calls" at bounding box center [418, 63] width 76 height 23
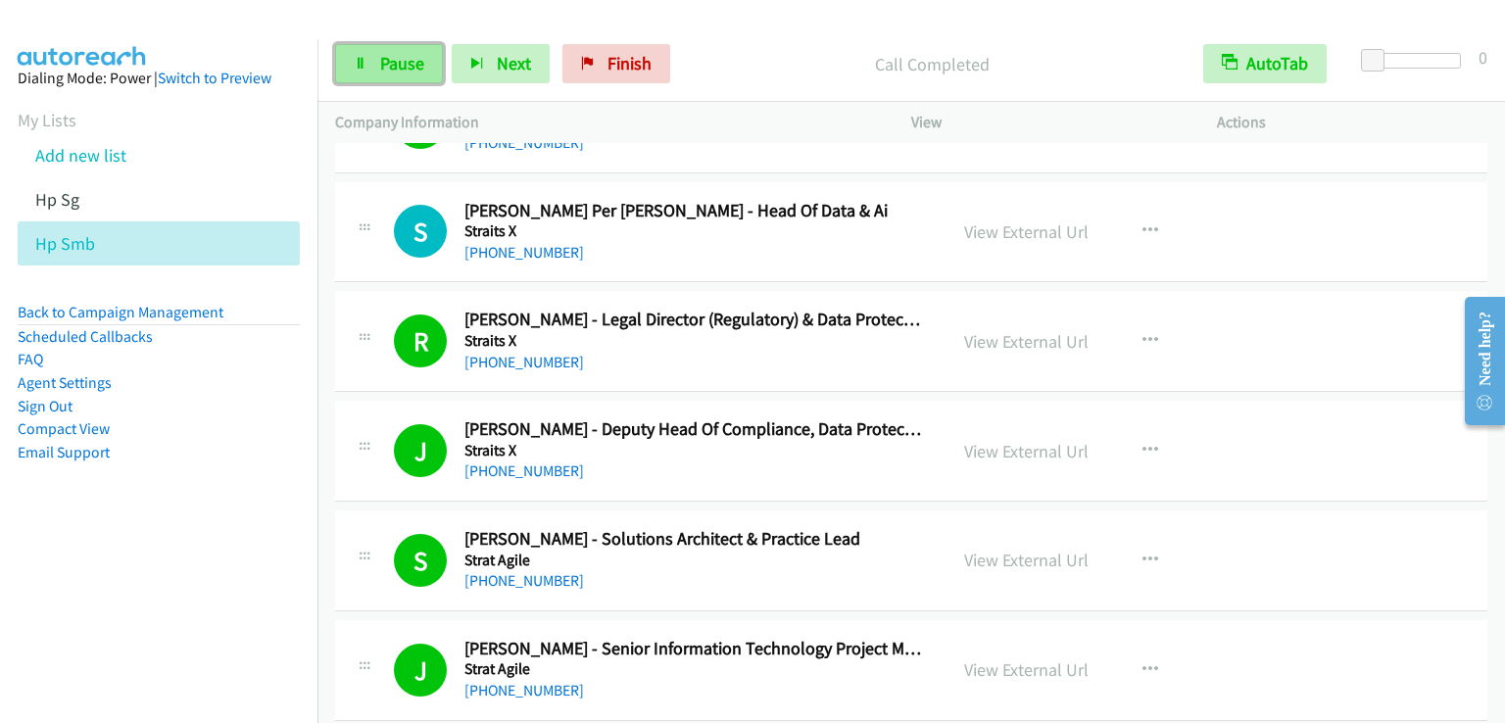
click at [385, 48] on link "Pause" at bounding box center [389, 63] width 108 height 39
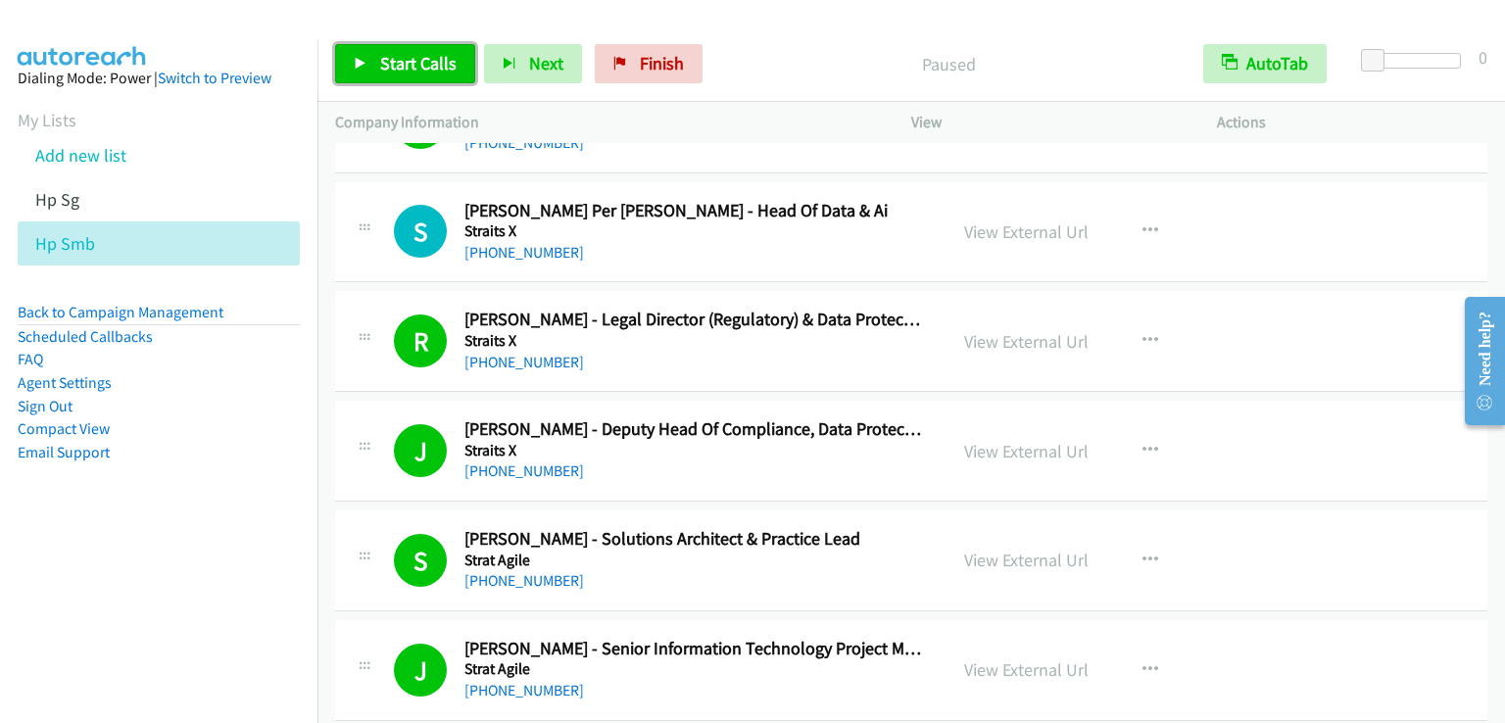
click at [385, 48] on link "Start Calls" at bounding box center [405, 63] width 140 height 39
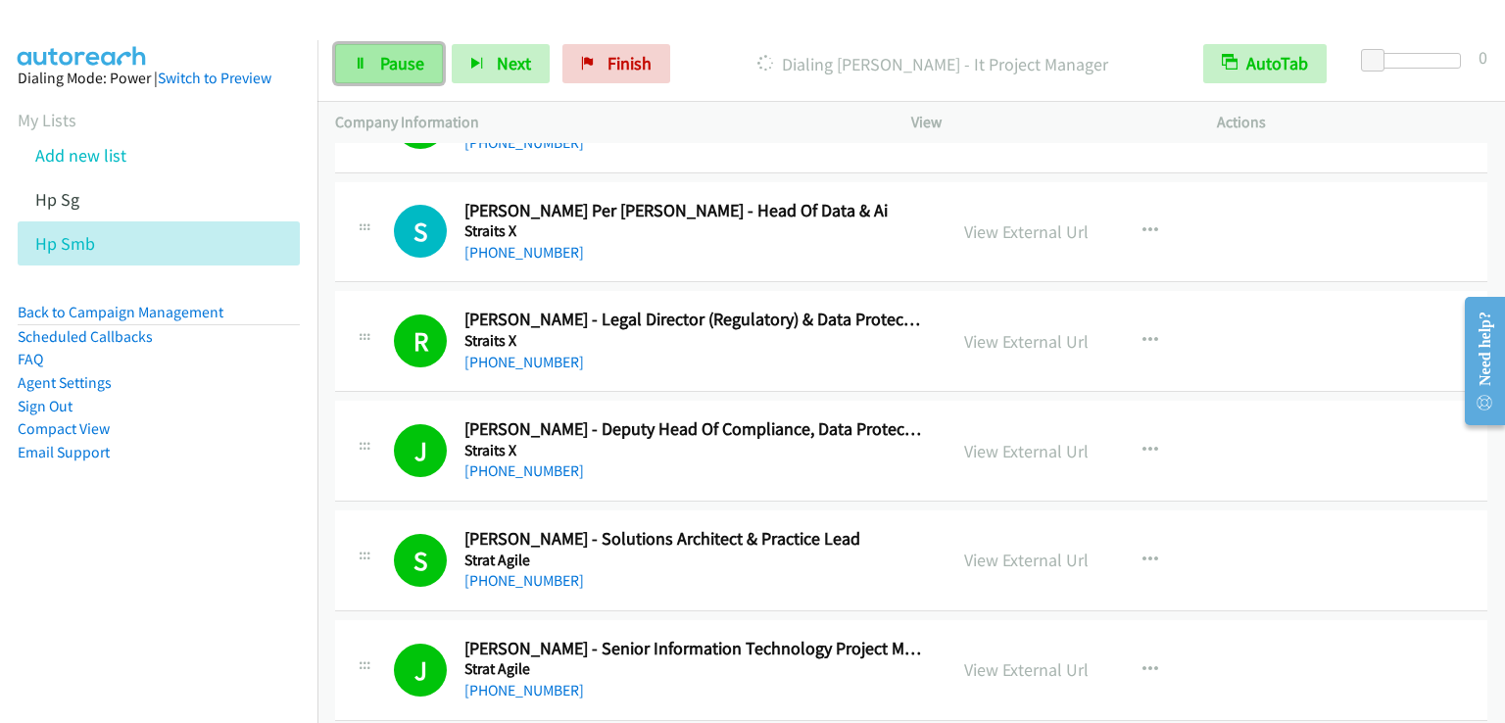
click at [388, 64] on span "Pause" at bounding box center [402, 63] width 44 height 23
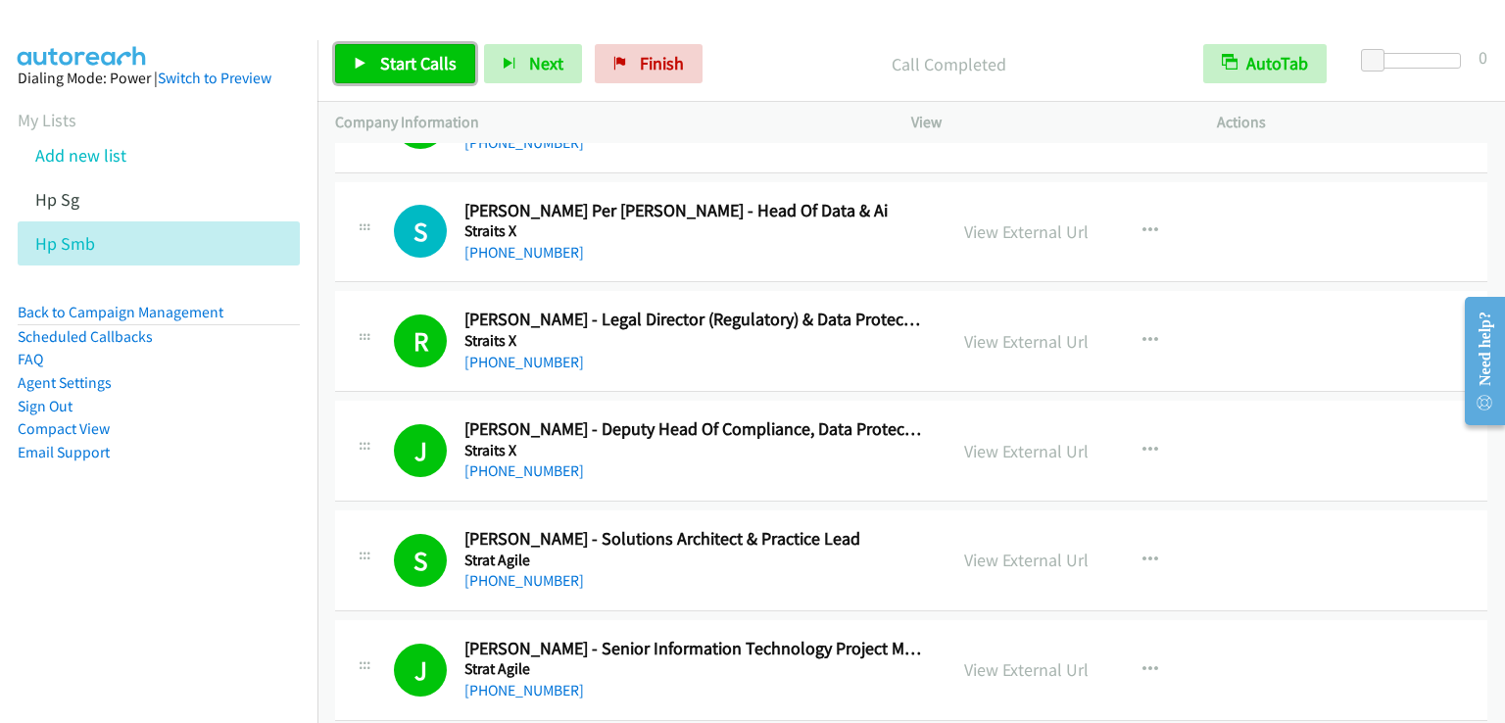
click at [415, 65] on span "Start Calls" at bounding box center [418, 63] width 76 height 23
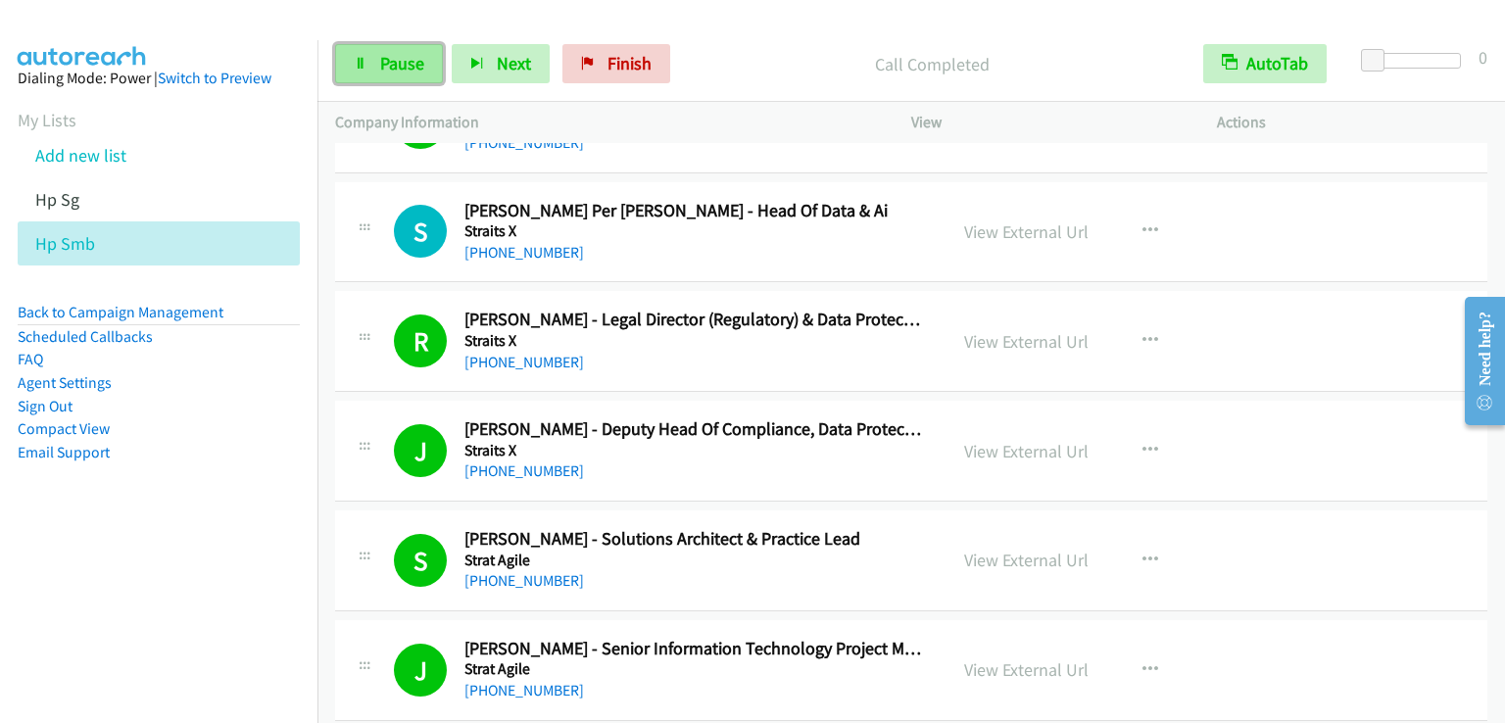
click at [392, 59] on span "Pause" at bounding box center [402, 63] width 44 height 23
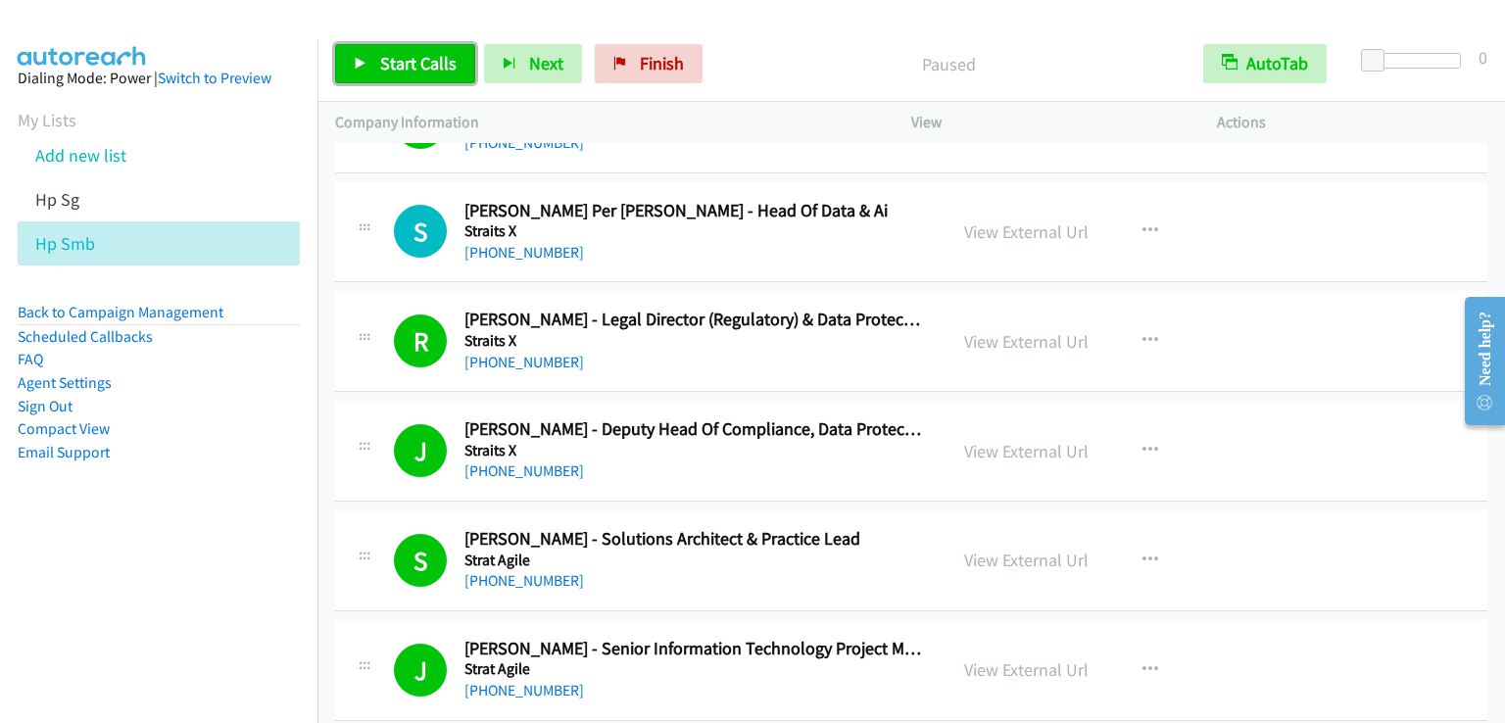
click at [392, 60] on span "Start Calls" at bounding box center [418, 63] width 76 height 23
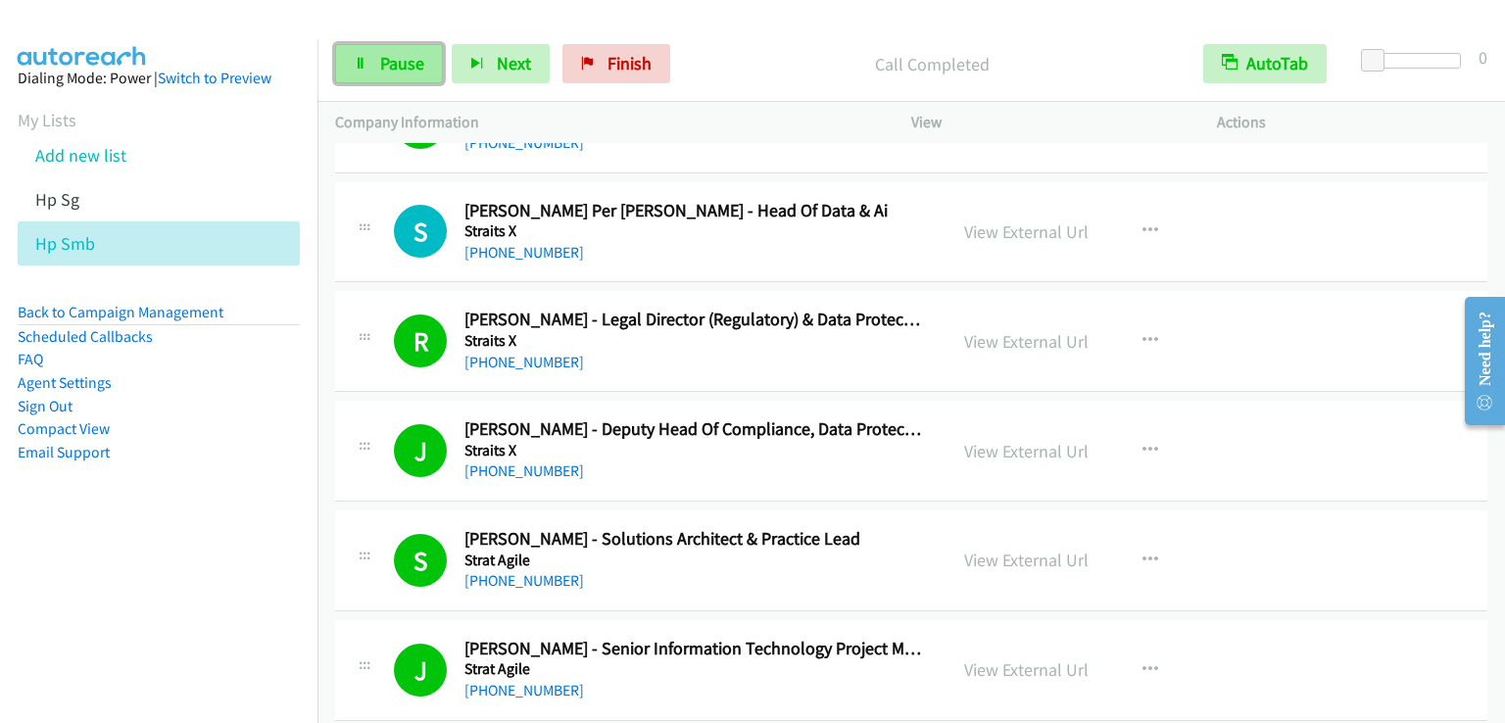
click at [398, 60] on span "Pause" at bounding box center [402, 63] width 44 height 23
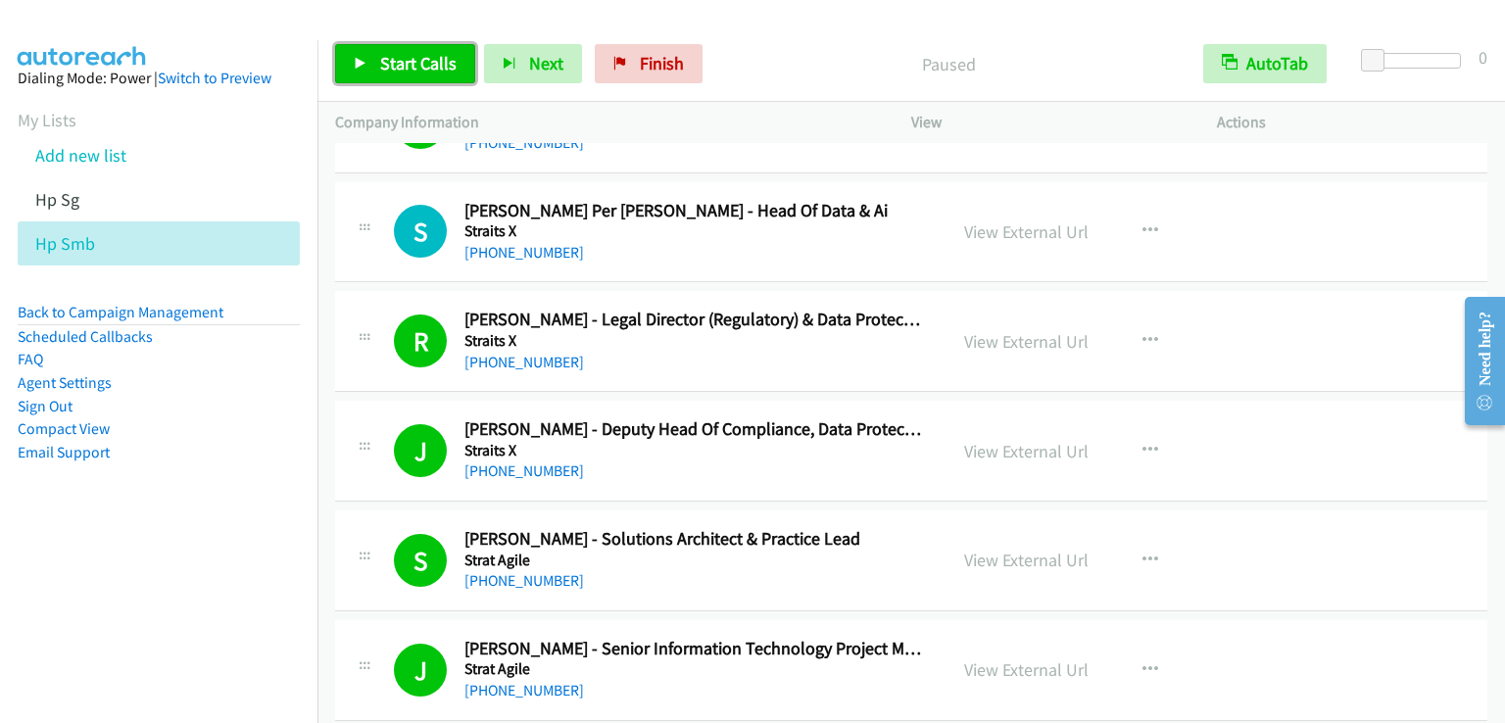
click at [398, 60] on span "Start Calls" at bounding box center [418, 63] width 76 height 23
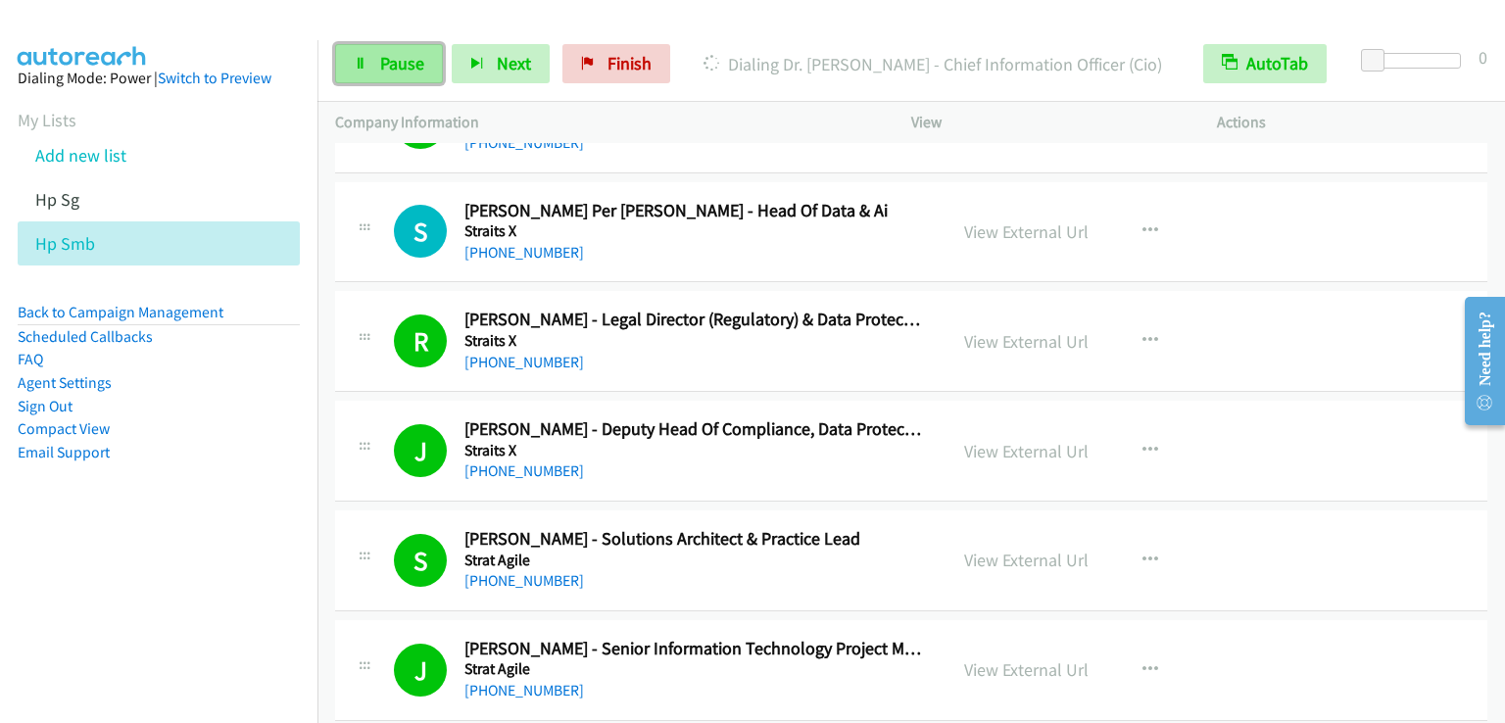
click at [387, 75] on link "Pause" at bounding box center [389, 63] width 108 height 39
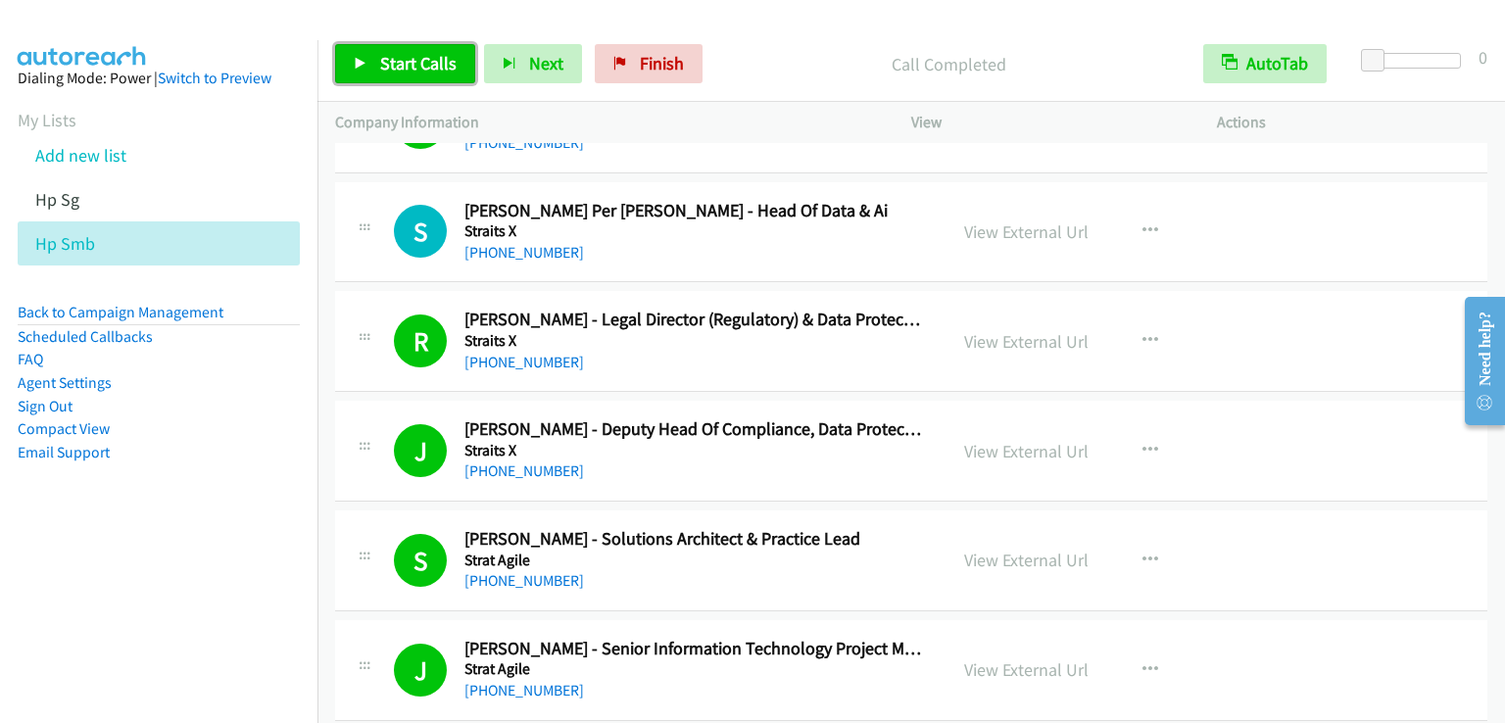
click at [380, 60] on span "Start Calls" at bounding box center [418, 63] width 76 height 23
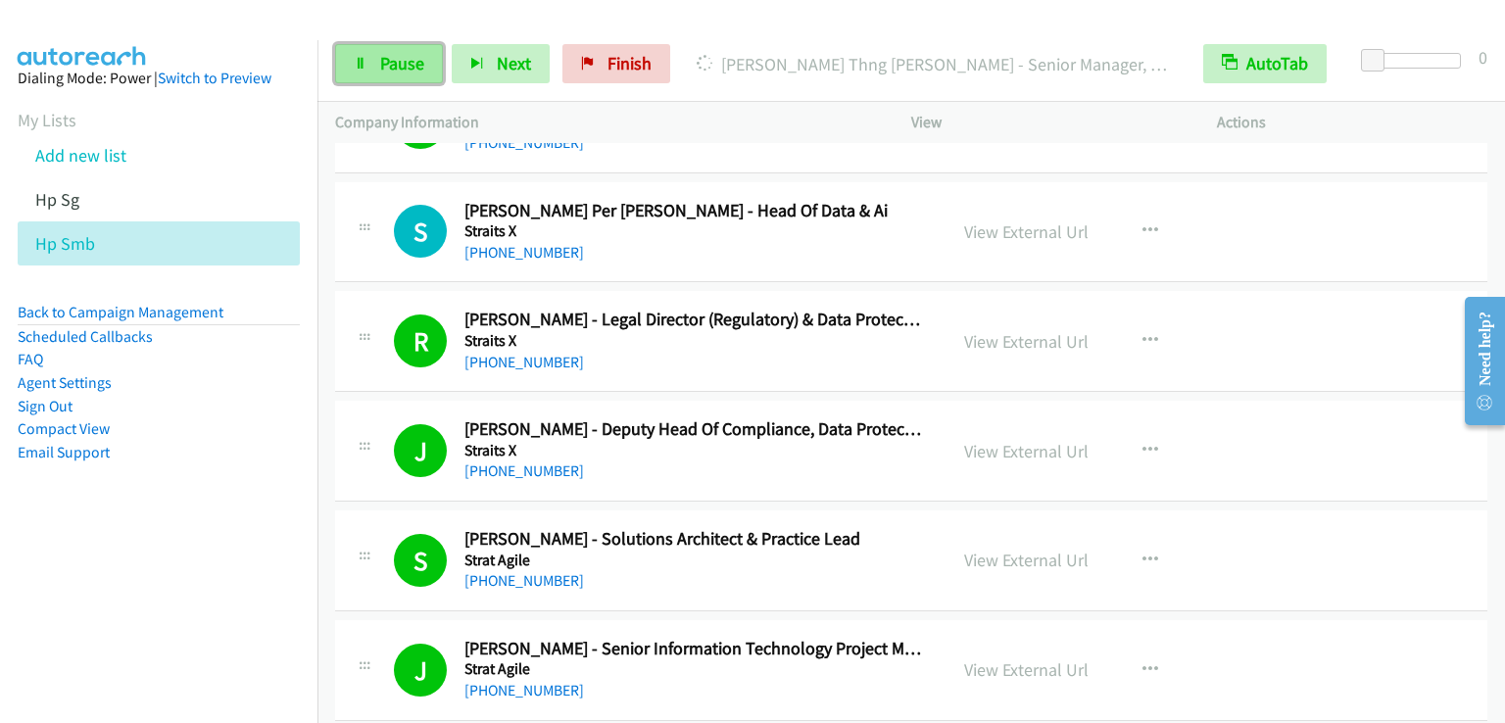
click at [406, 60] on span "Pause" at bounding box center [402, 63] width 44 height 23
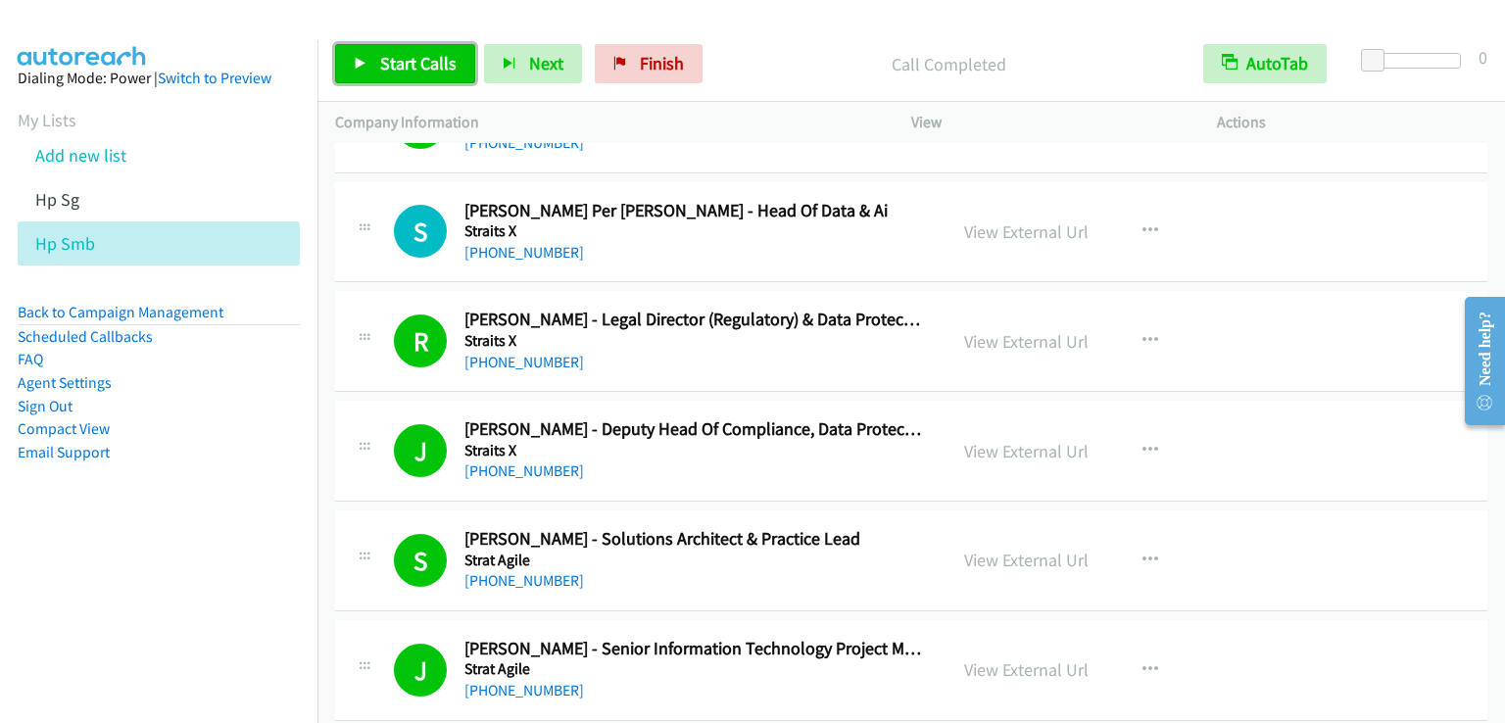
click at [402, 73] on span "Start Calls" at bounding box center [418, 63] width 76 height 23
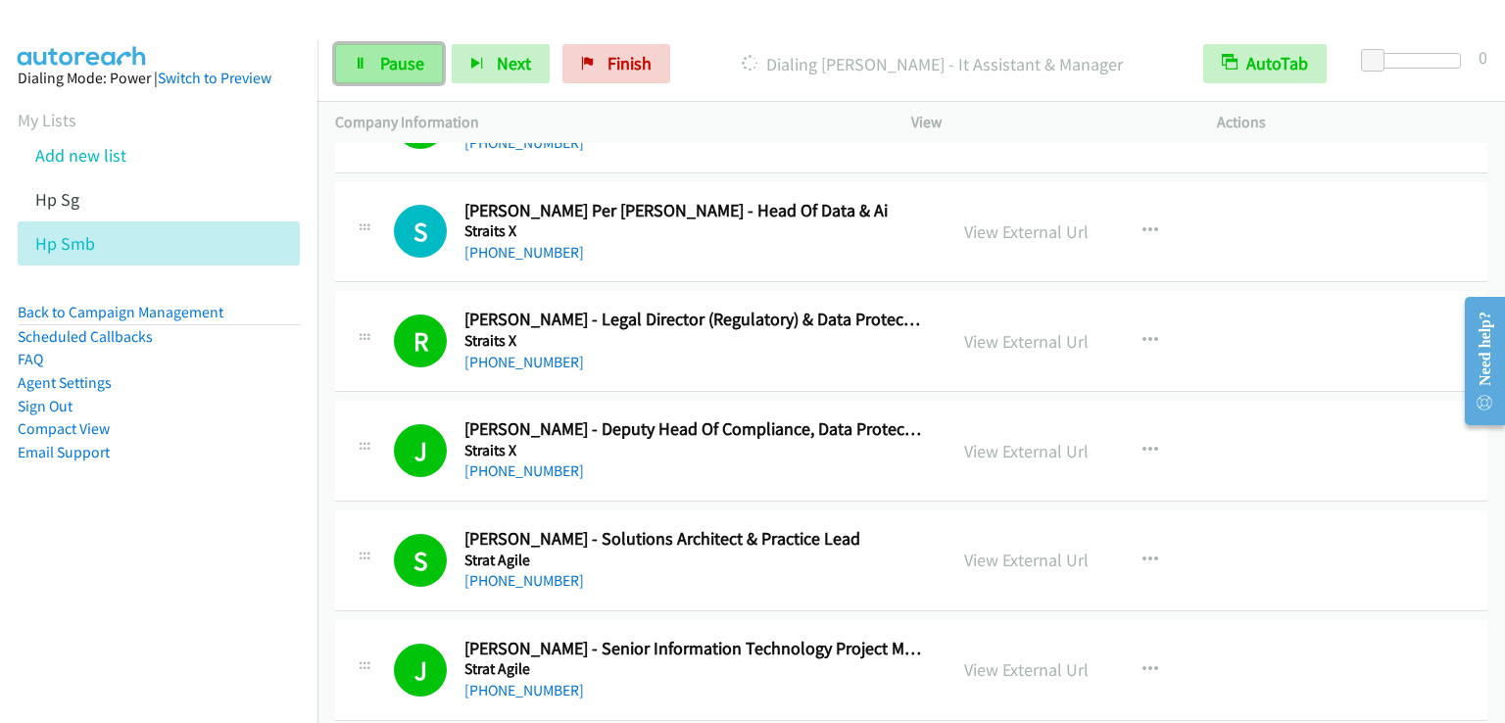
click at [408, 72] on span "Pause" at bounding box center [402, 63] width 44 height 23
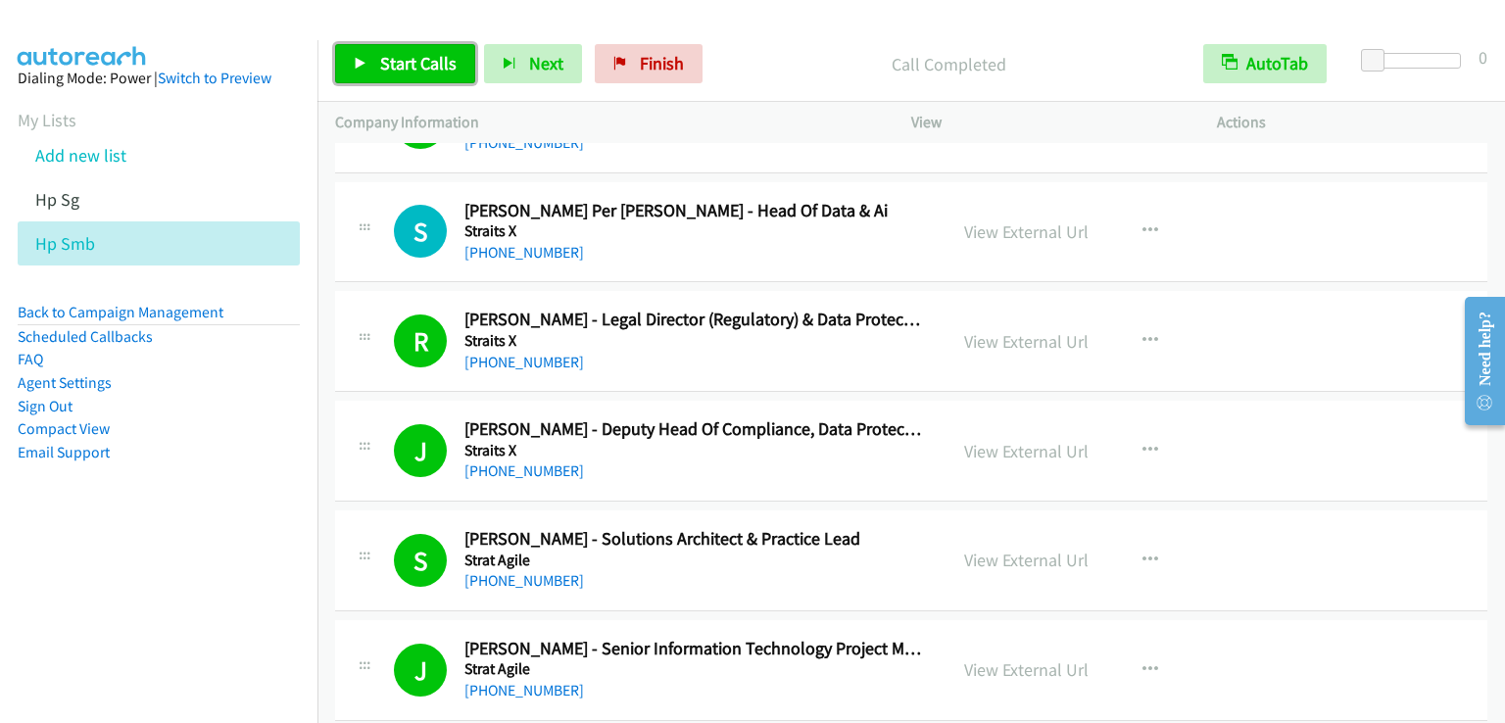
click at [404, 72] on span "Start Calls" at bounding box center [418, 63] width 76 height 23
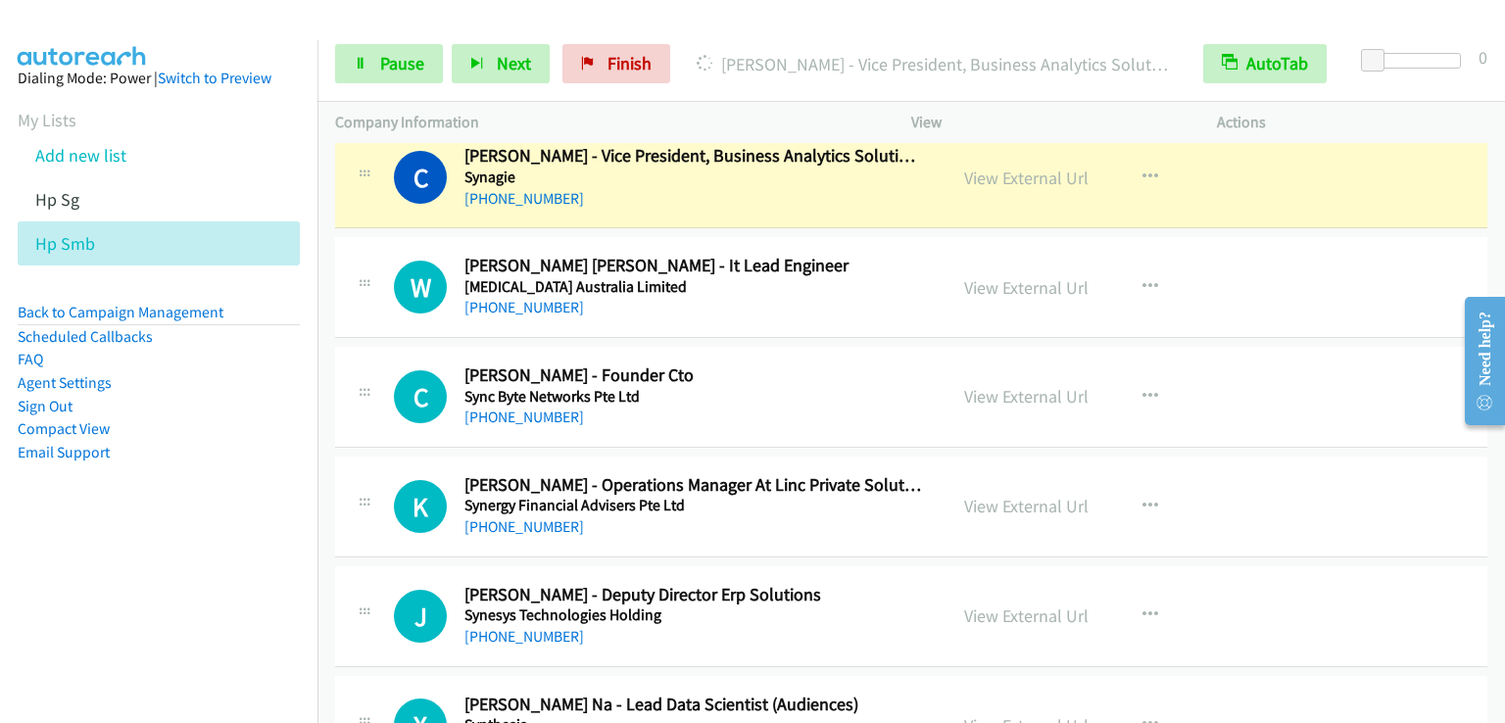
scroll to position [18812, 0]
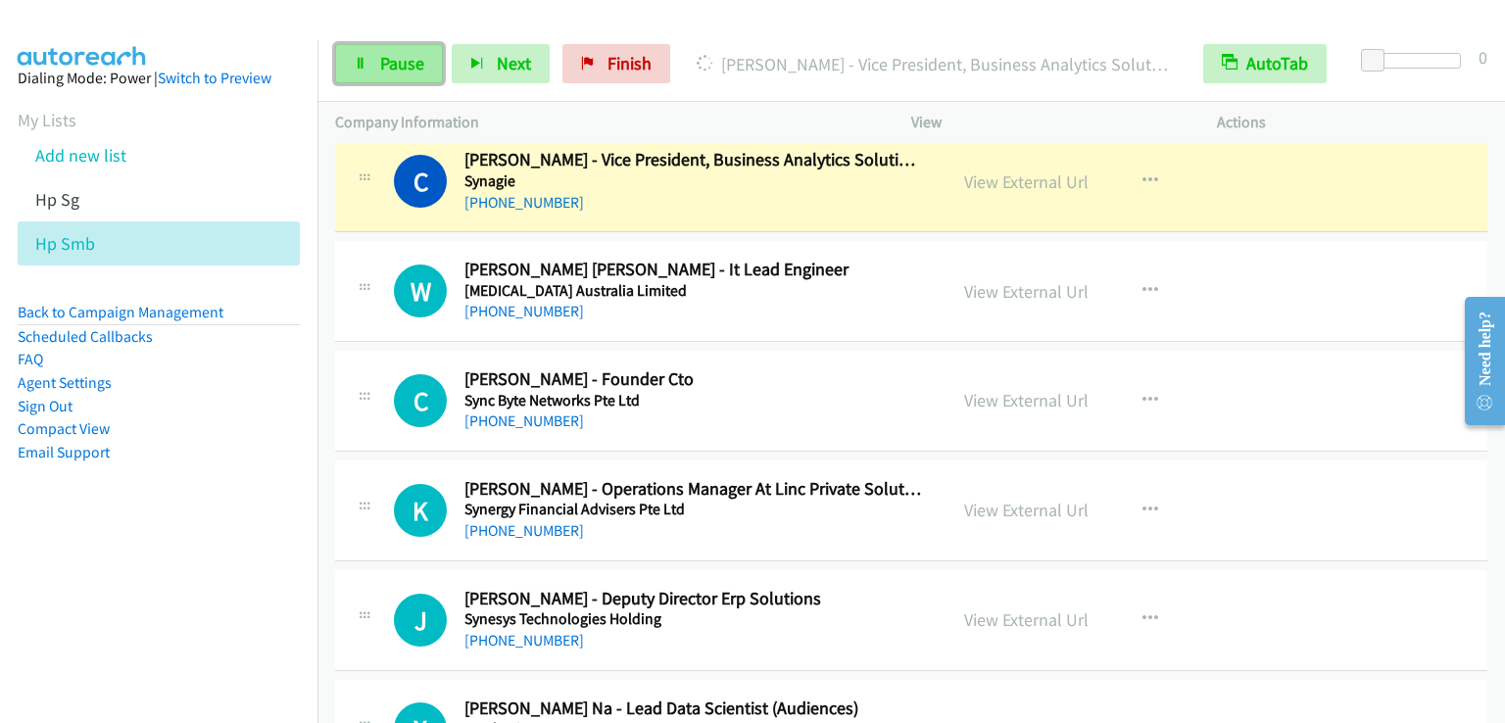
click at [389, 60] on span "Pause" at bounding box center [402, 63] width 44 height 23
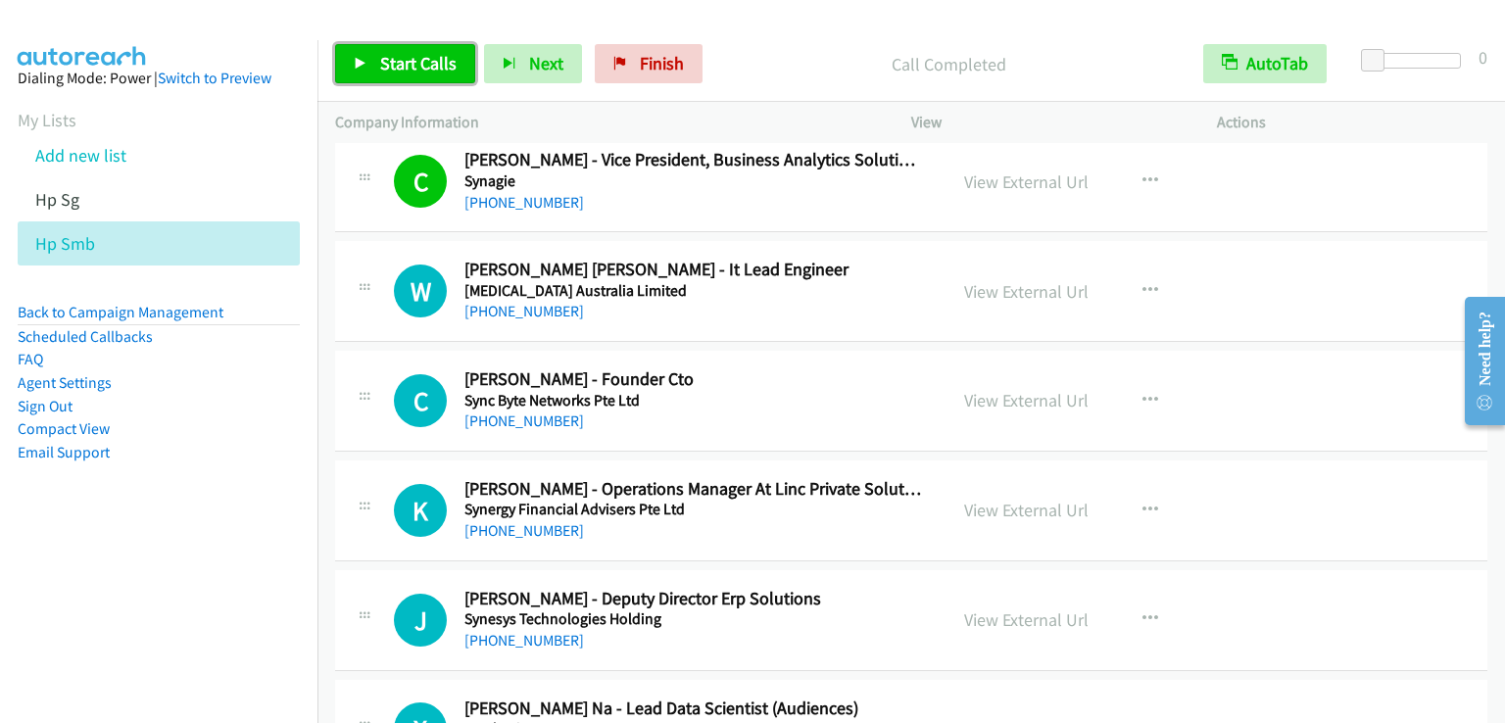
click at [429, 60] on span "Start Calls" at bounding box center [418, 63] width 76 height 23
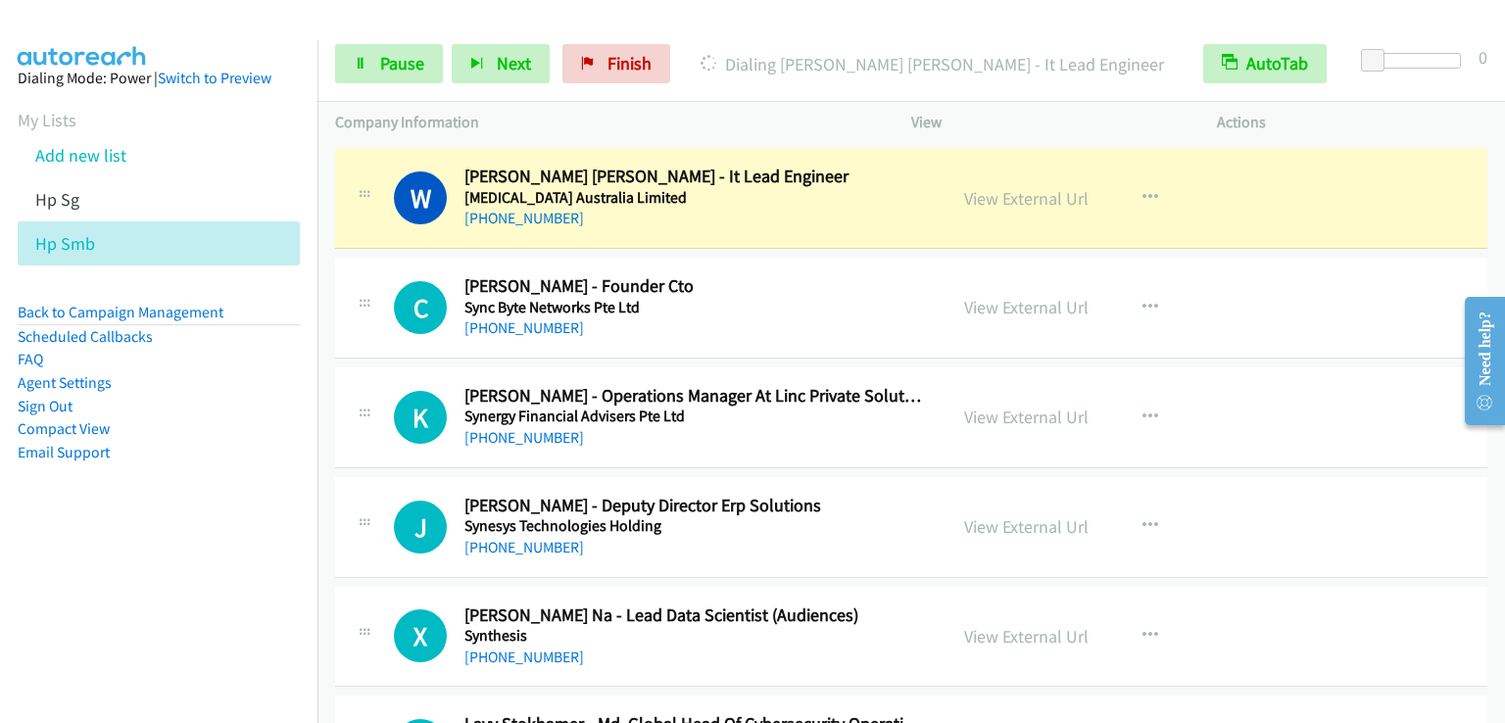
scroll to position [18910, 0]
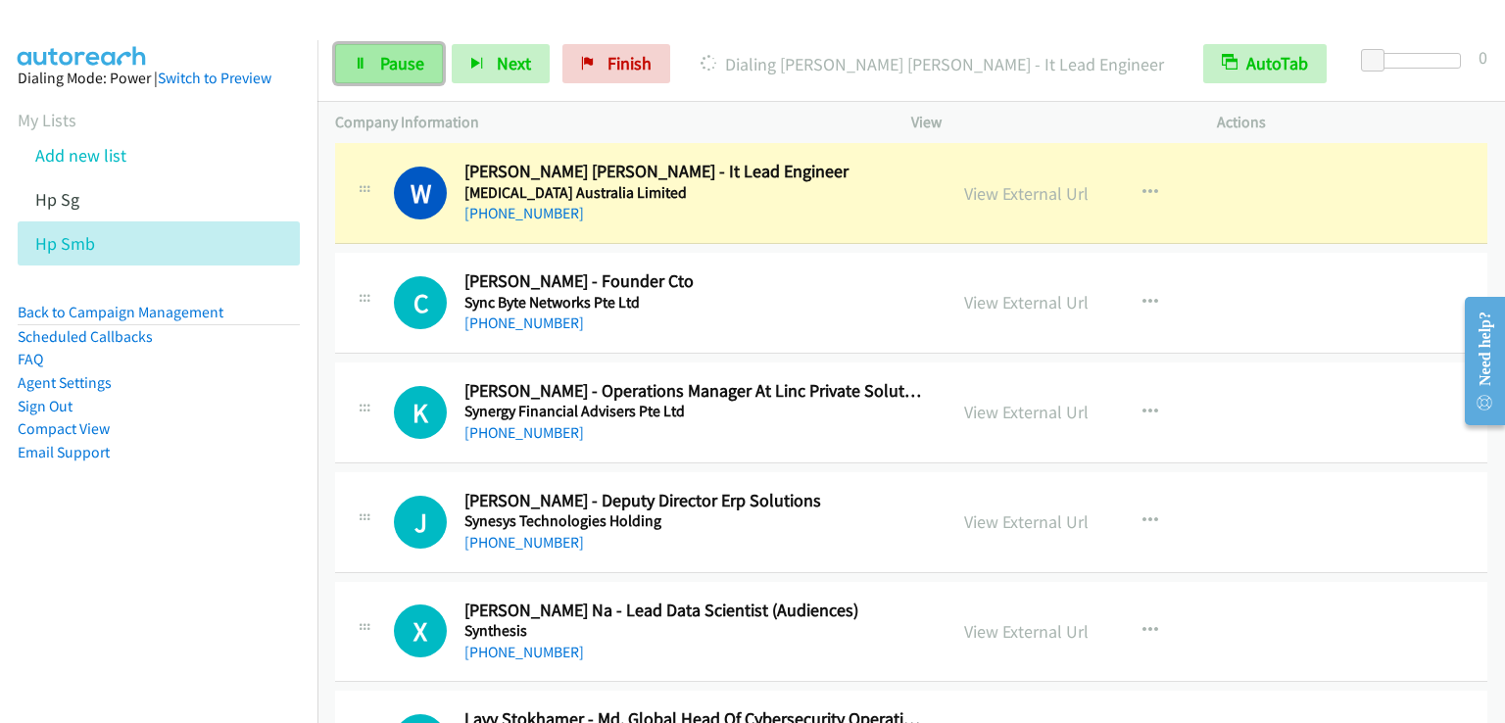
click at [384, 67] on span "Pause" at bounding box center [402, 63] width 44 height 23
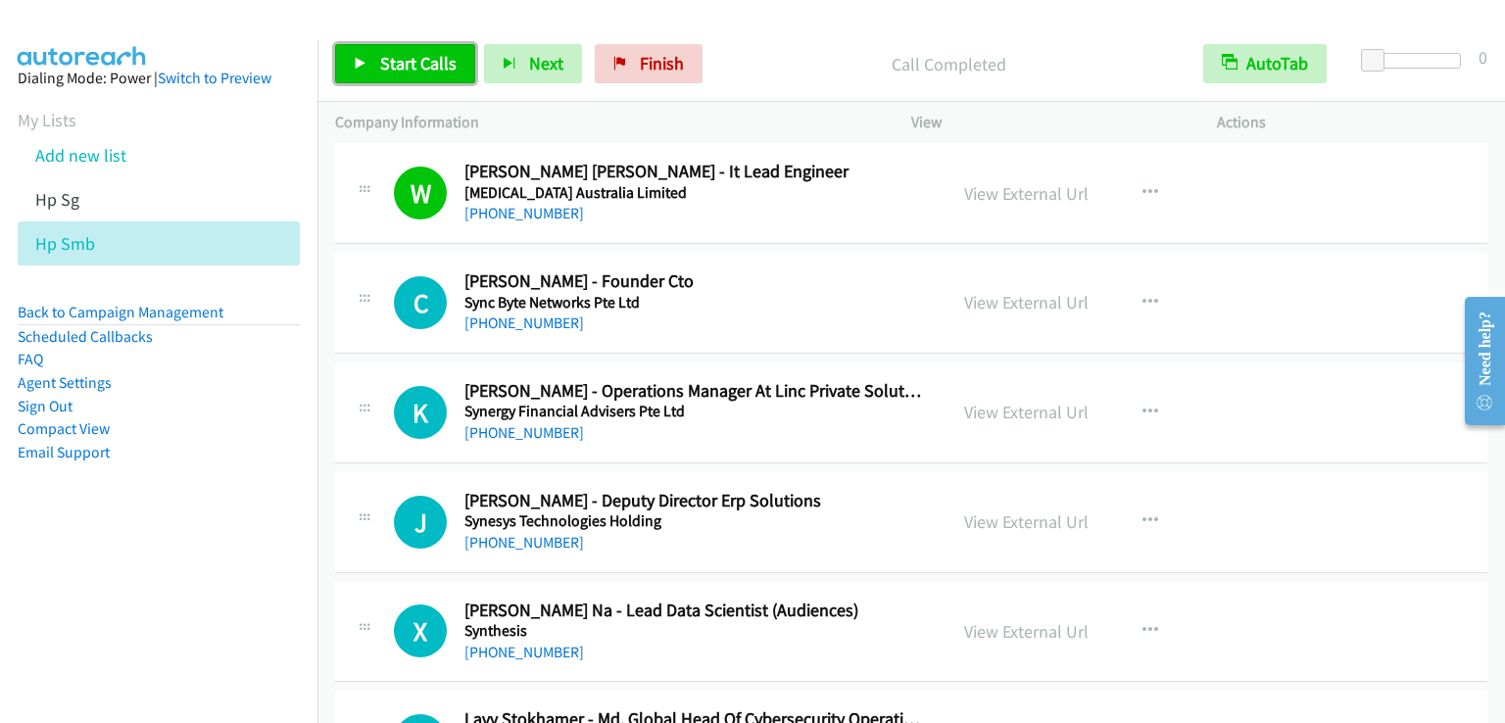
click at [414, 70] on span "Start Calls" at bounding box center [418, 63] width 76 height 23
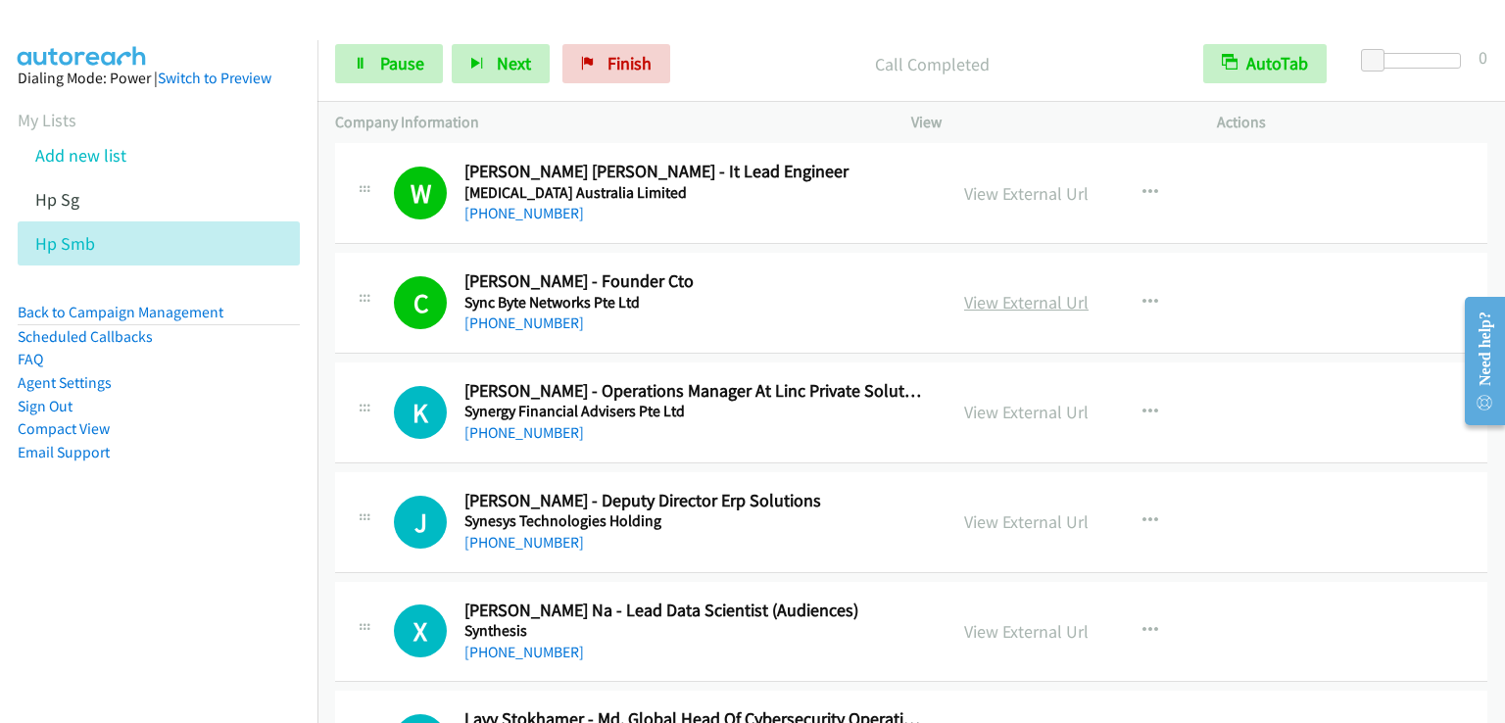
click at [1009, 291] on link "View External Url" at bounding box center [1026, 302] width 124 height 23
click at [412, 51] on link "Pause" at bounding box center [389, 63] width 108 height 39
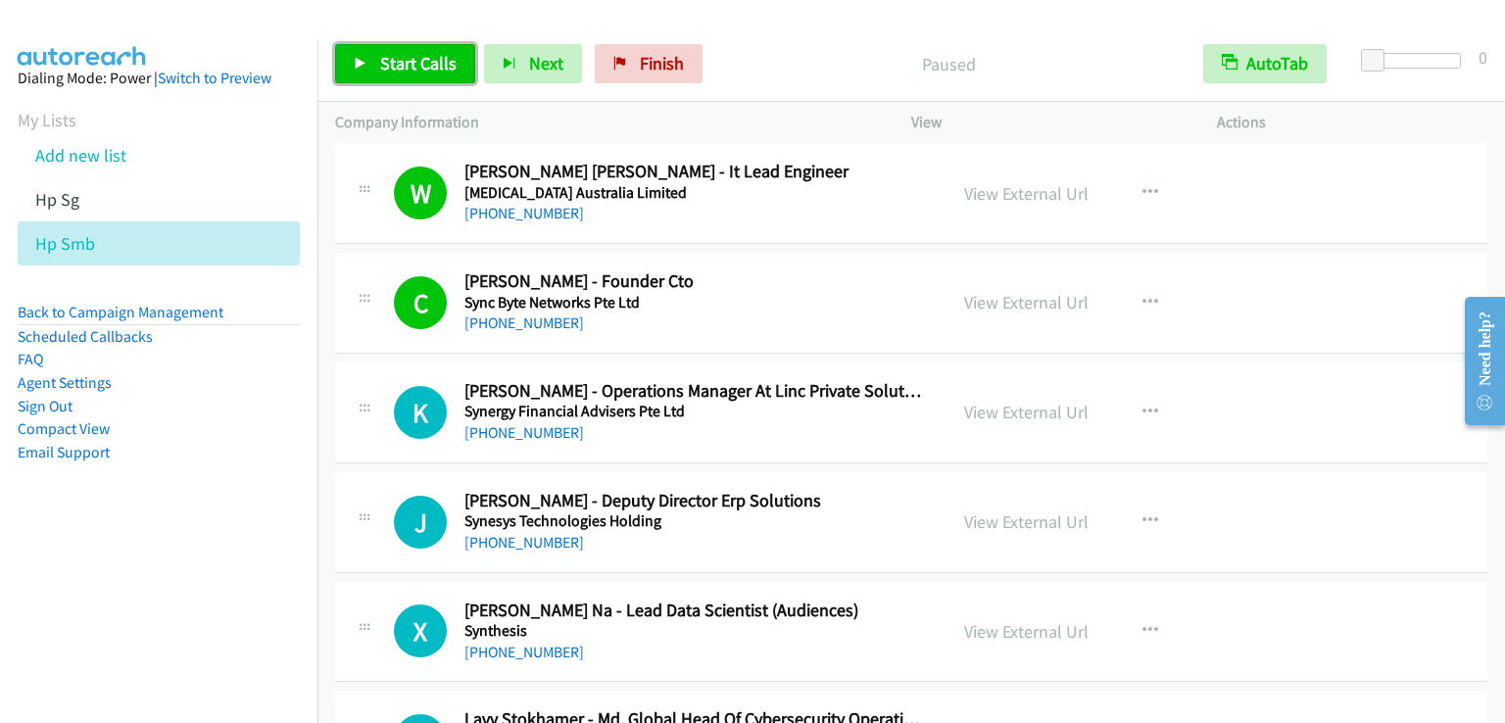
click at [403, 60] on span "Start Calls" at bounding box center [418, 63] width 76 height 23
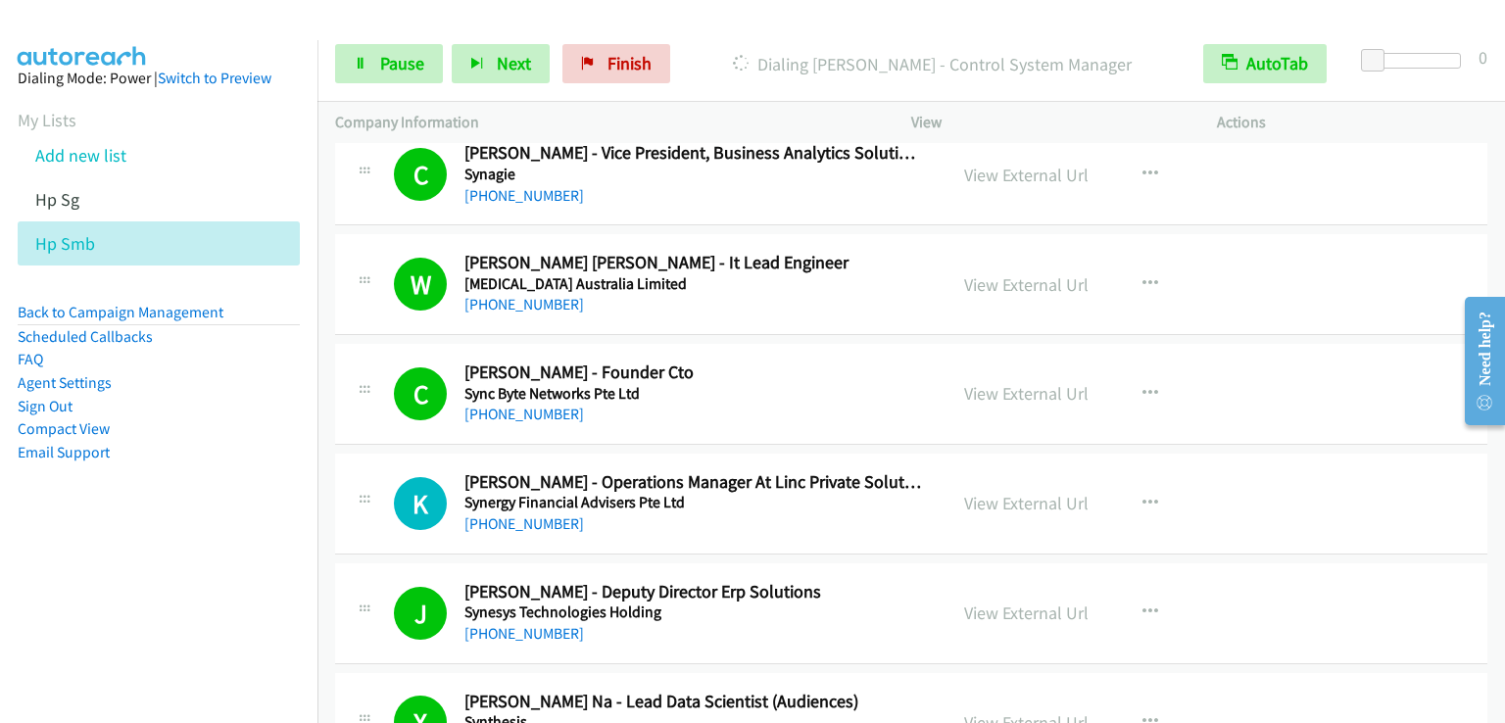
scroll to position [18812, 0]
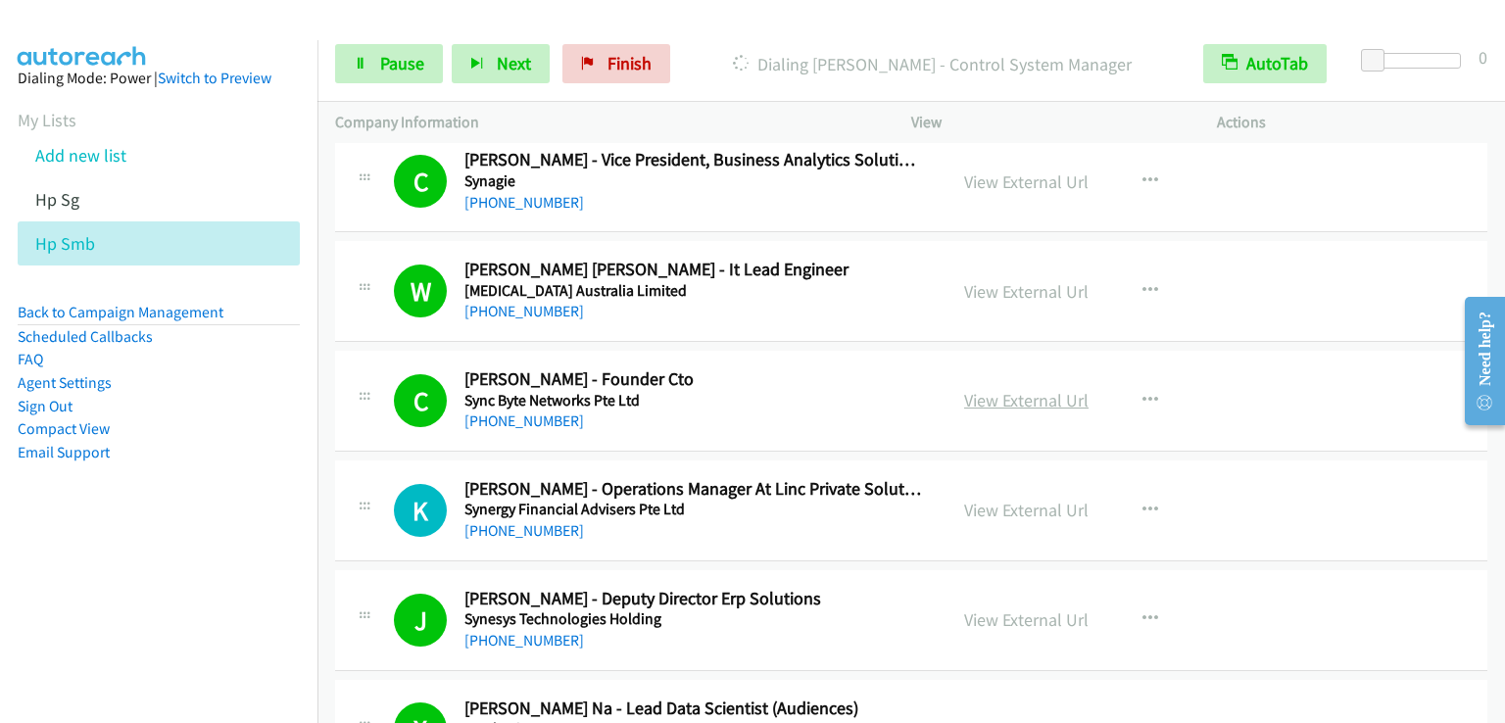
click at [1007, 389] on link "View External Url" at bounding box center [1026, 400] width 124 height 23
click at [388, 60] on span "Pause" at bounding box center [402, 63] width 44 height 23
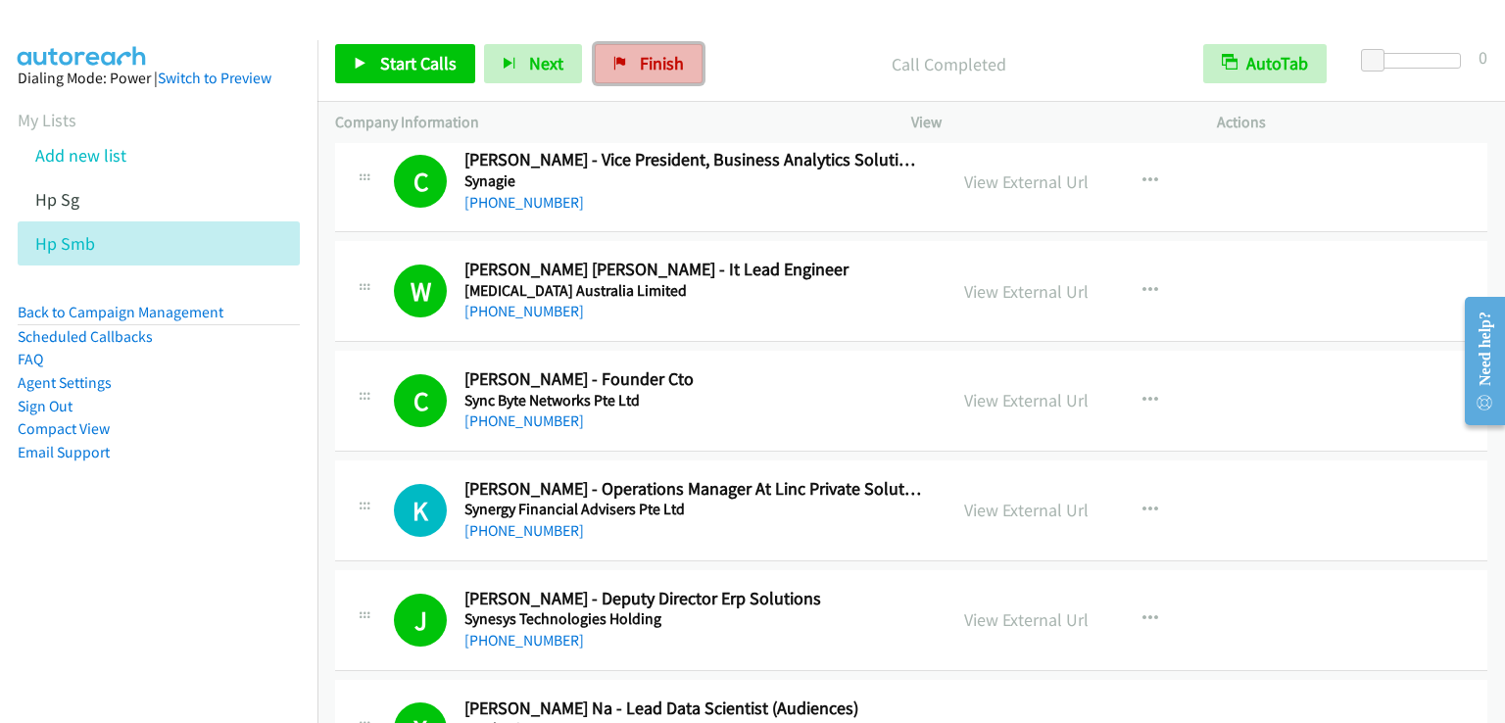
click at [660, 66] on span "Finish" at bounding box center [662, 63] width 44 height 23
